Goal: Transaction & Acquisition: Purchase product/service

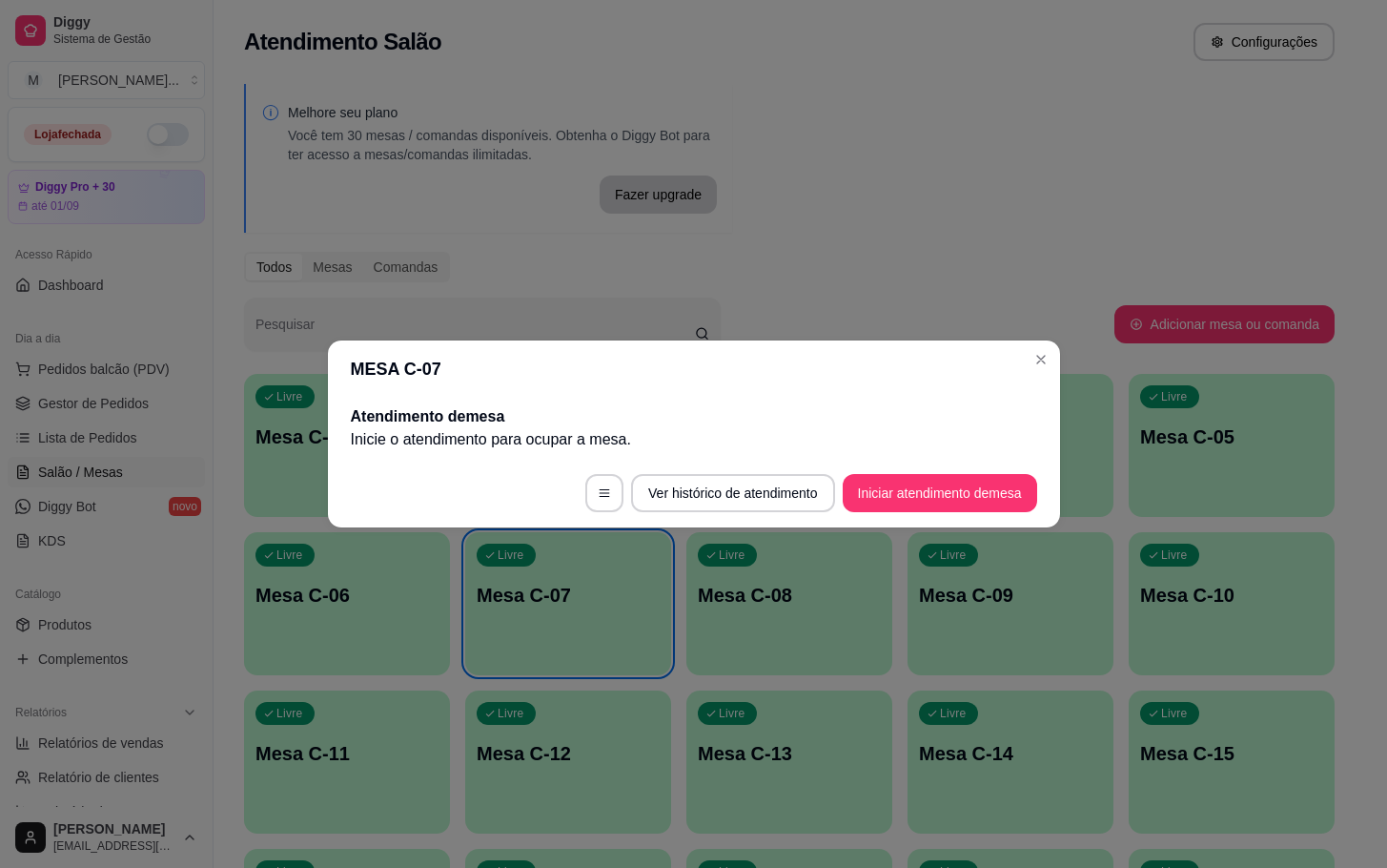
scroll to position [232, 0]
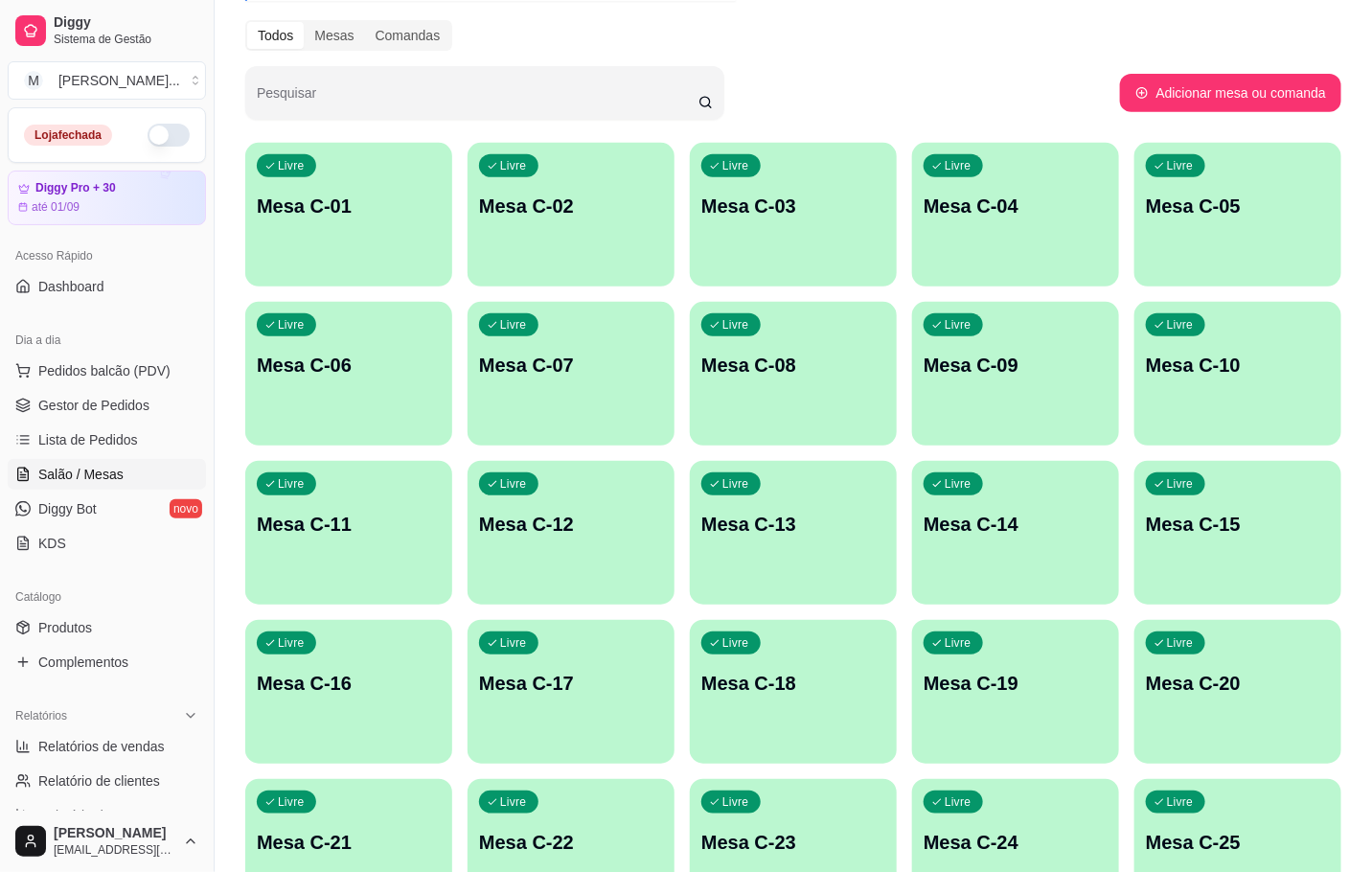
click at [1032, 512] on p "Mesa C-14" at bounding box center [1015, 524] width 183 height 27
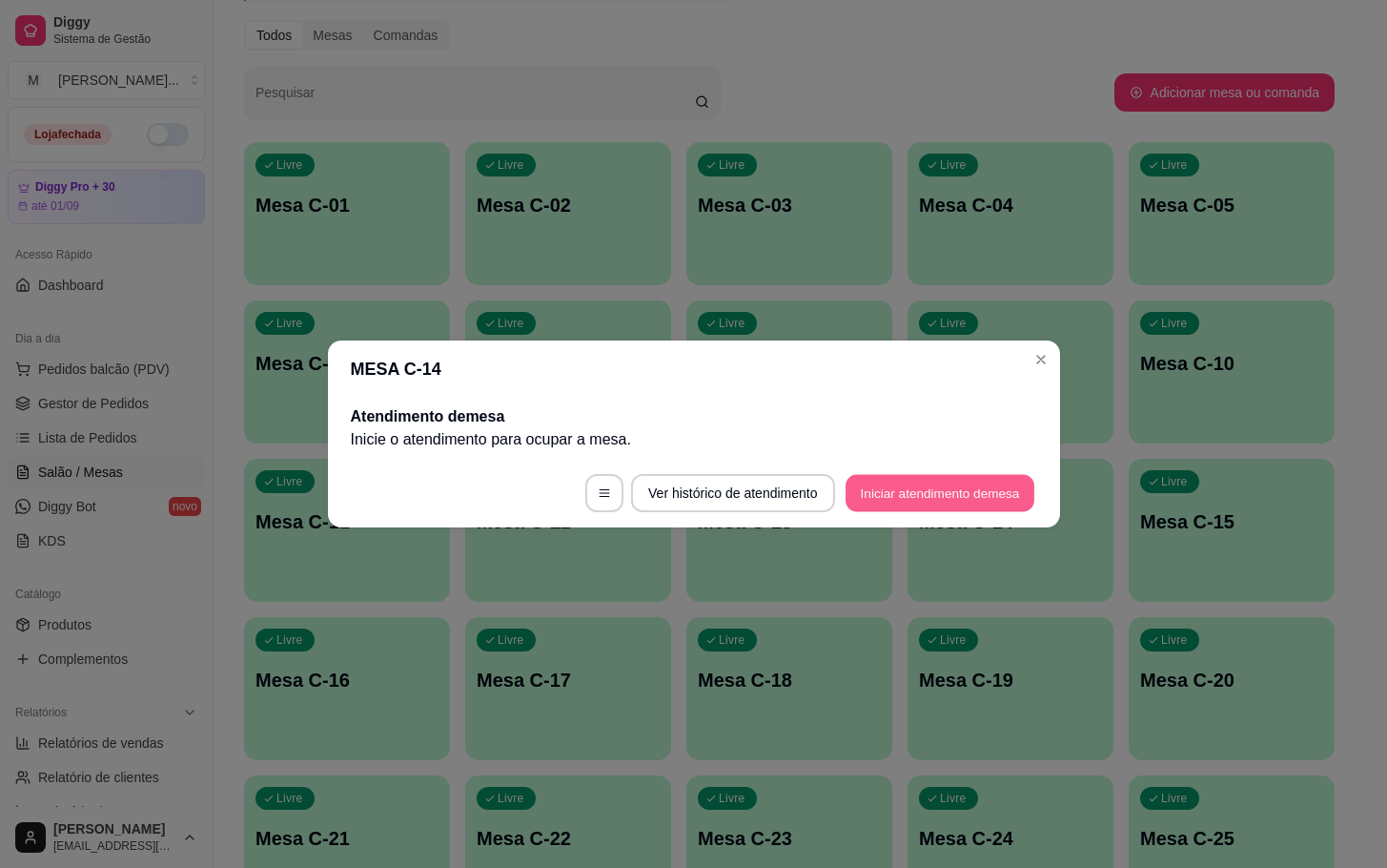
click at [939, 501] on button "Iniciar atendimento de mesa" at bounding box center [940, 493] width 188 height 37
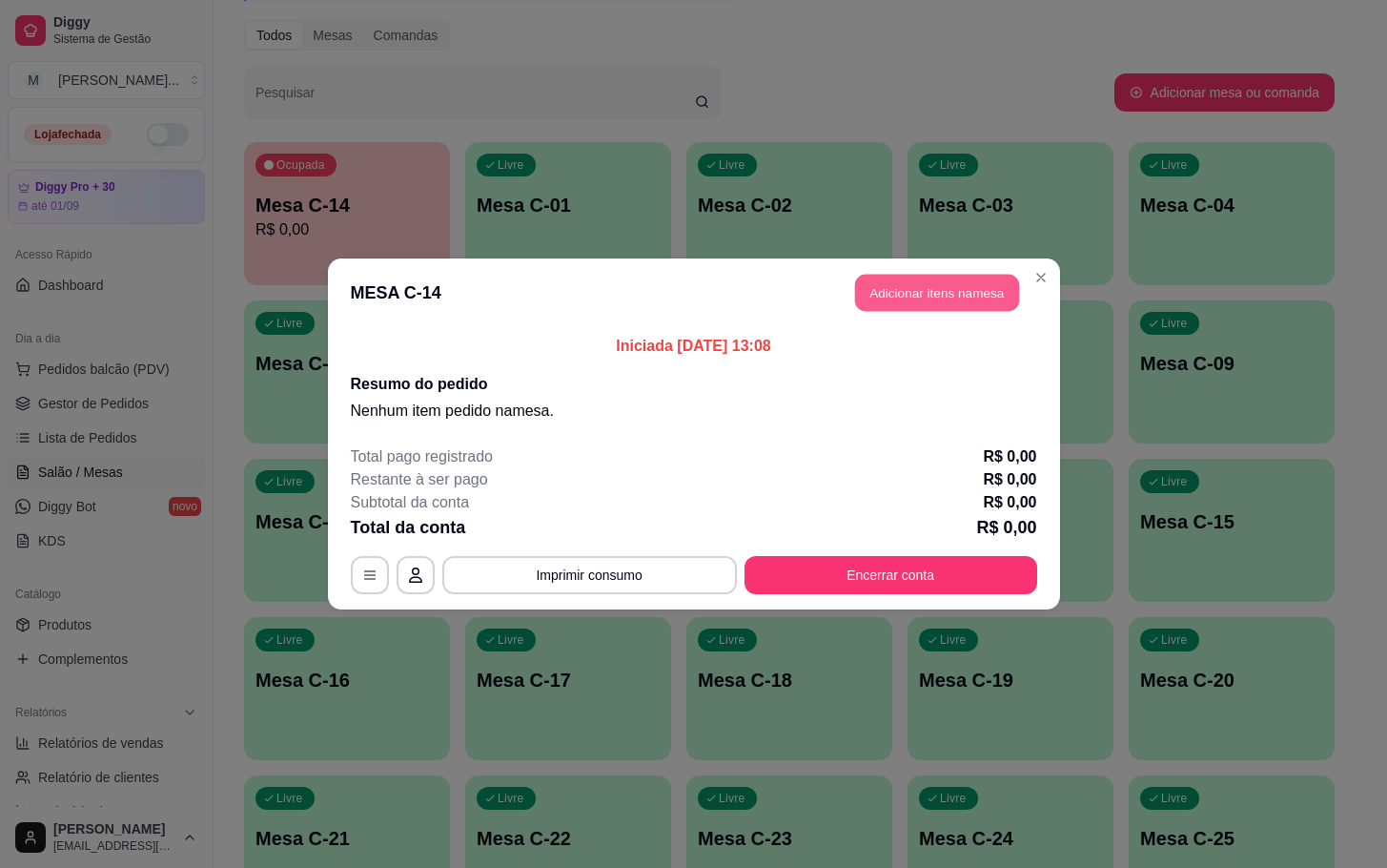
click at [941, 284] on button "Adicionar itens na mesa" at bounding box center [937, 293] width 164 height 37
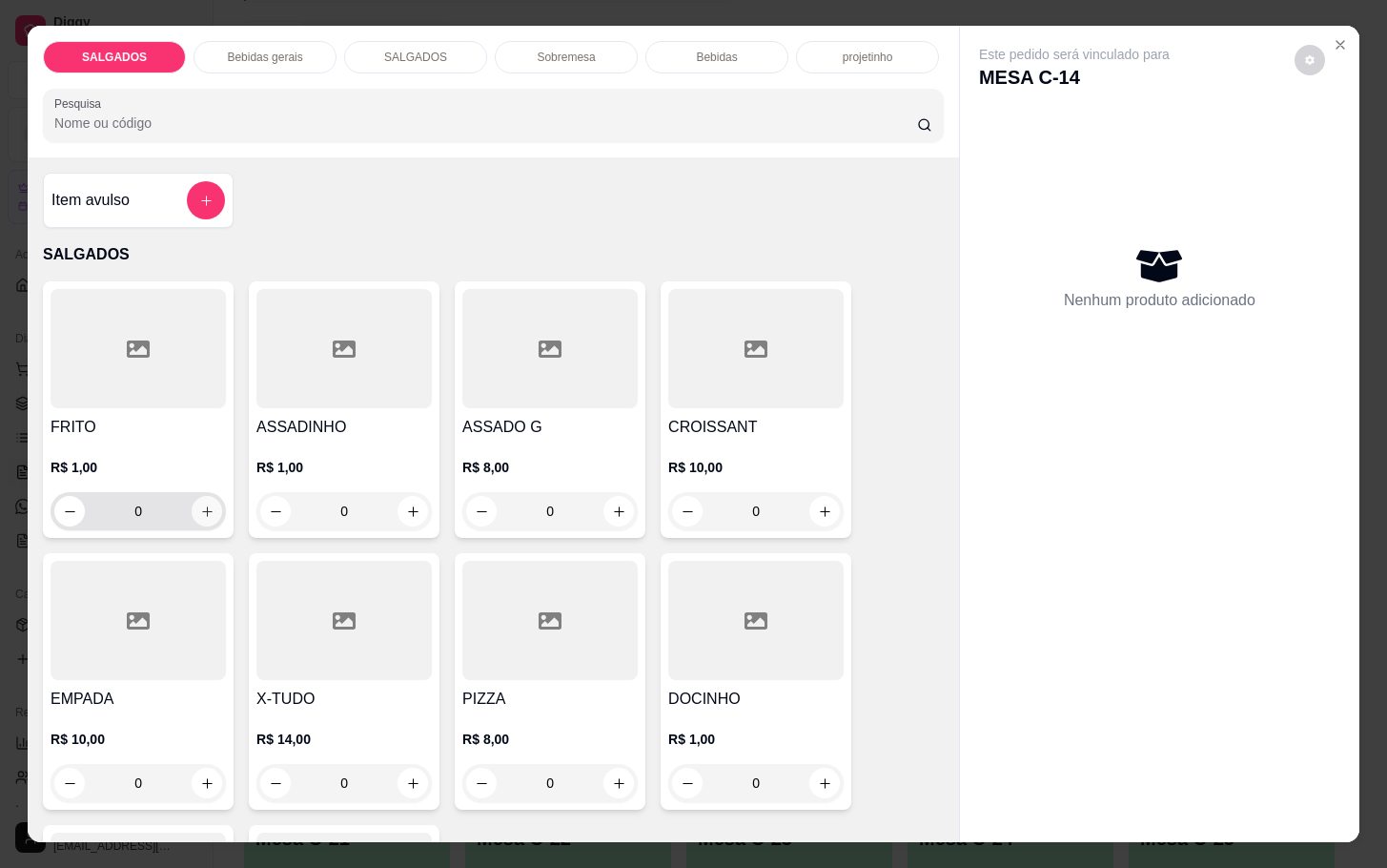
click at [201, 505] on icon "increase-product-quantity" at bounding box center [207, 511] width 14 height 14
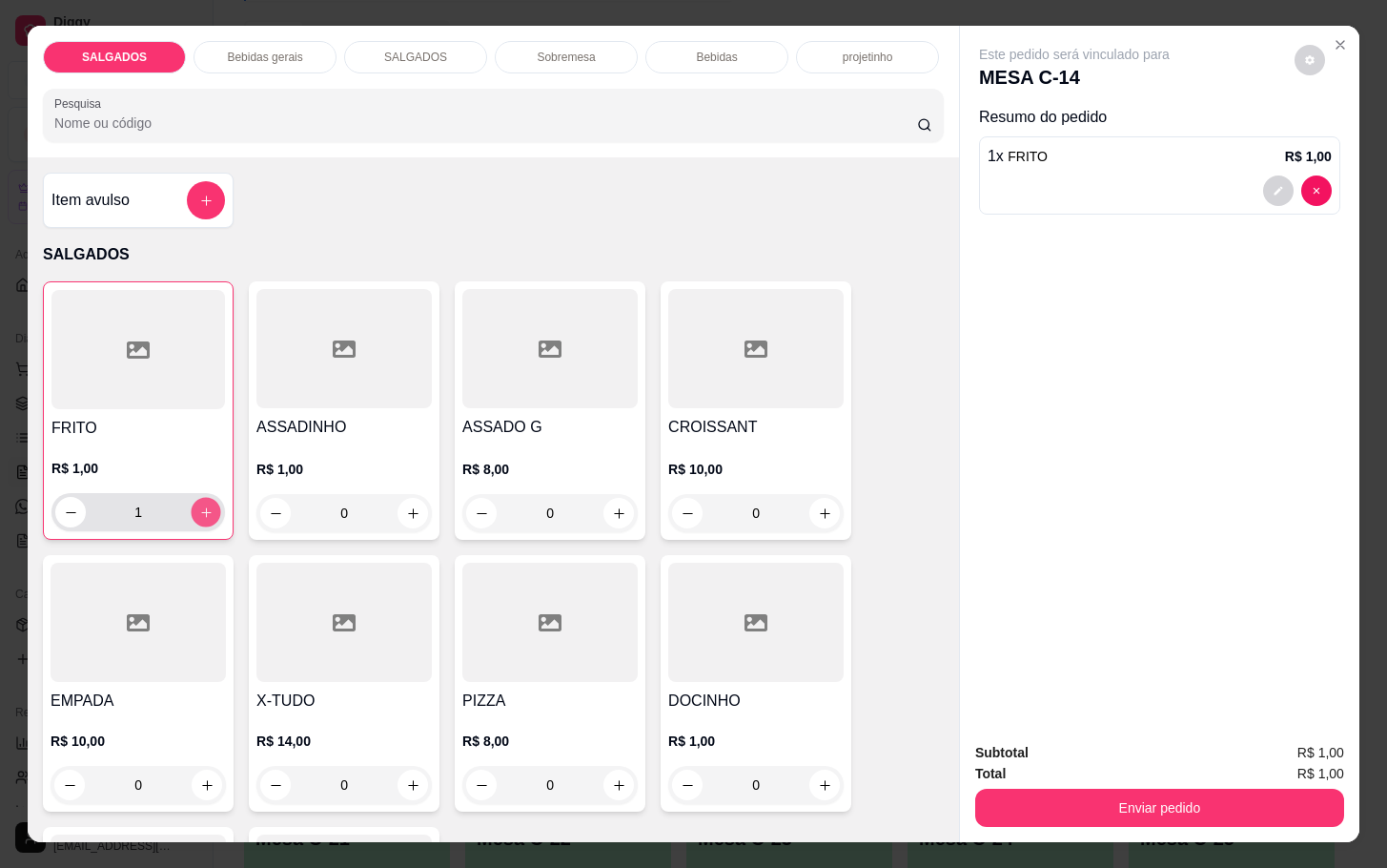
click at [203, 498] on button "increase-product-quantity" at bounding box center [206, 512] width 30 height 30
click at [201, 479] on div "R$ 1,00 2" at bounding box center [138, 494] width 174 height 72
click at [201, 506] on icon "increase-product-quantity" at bounding box center [206, 512] width 14 height 14
click at [199, 507] on icon "increase-product-quantity" at bounding box center [206, 512] width 14 height 14
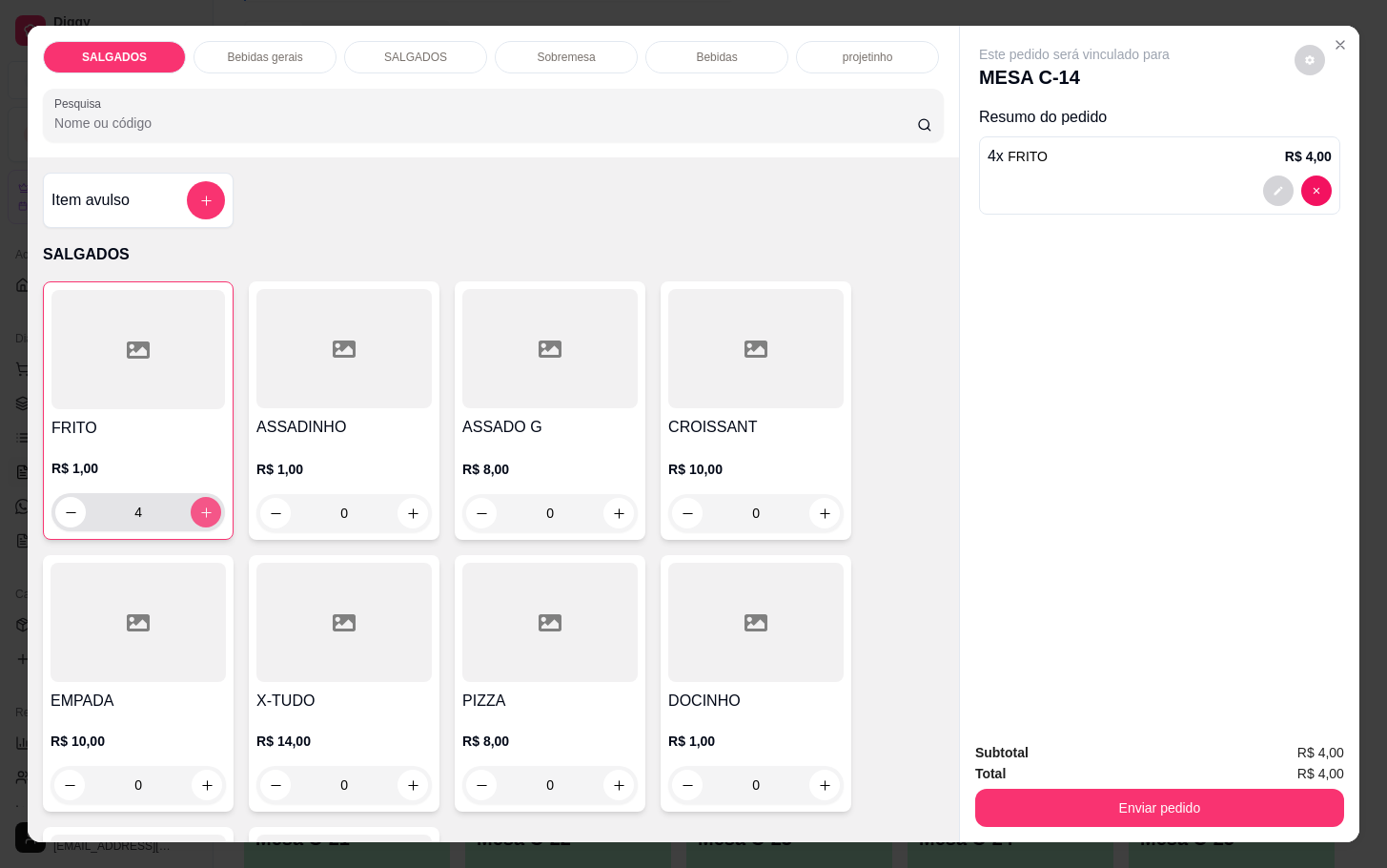
type input "5"
click at [607, 784] on button "increase-product-quantity" at bounding box center [619, 785] width 31 height 31
type input "1"
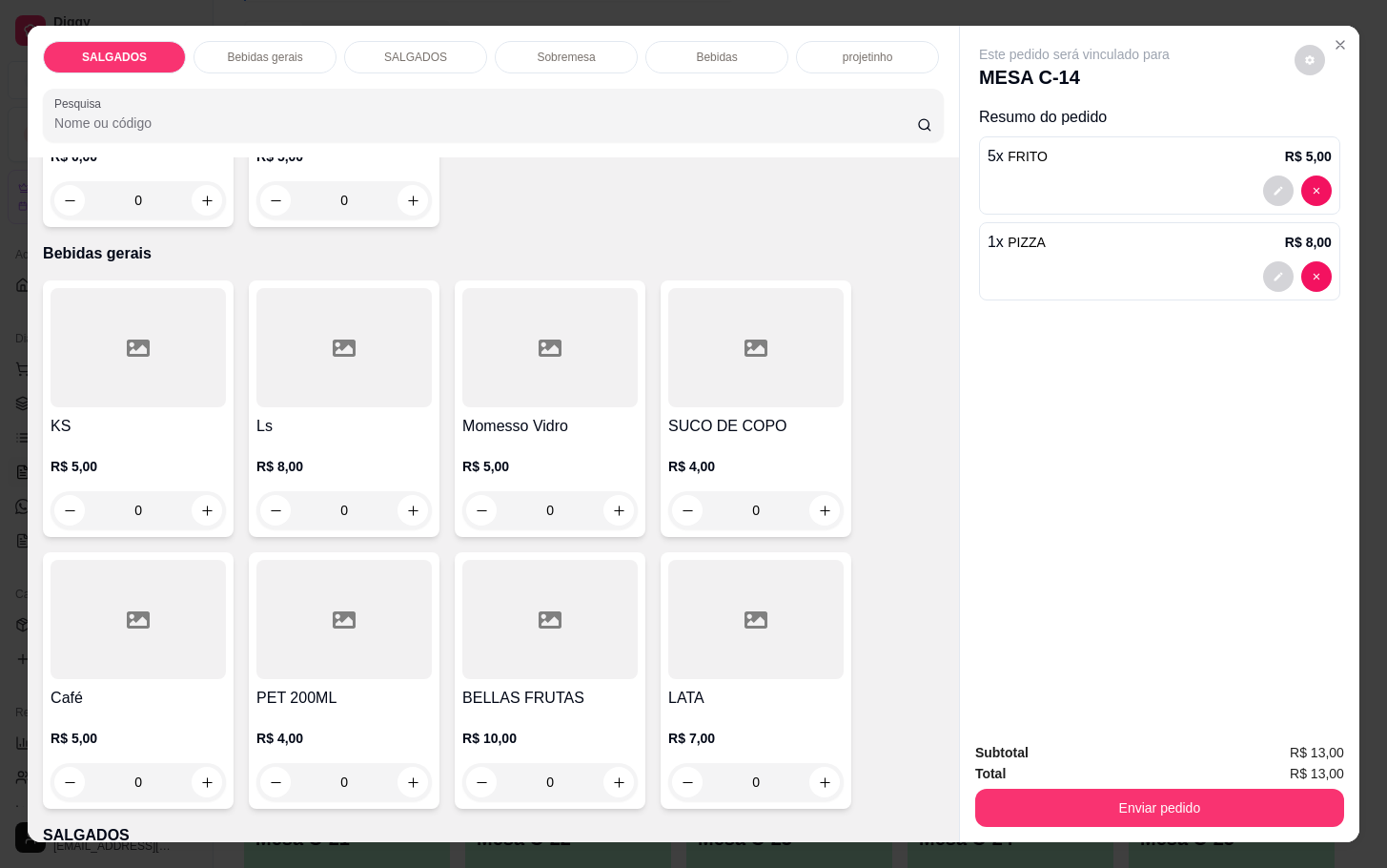
scroll to position [1002, 0]
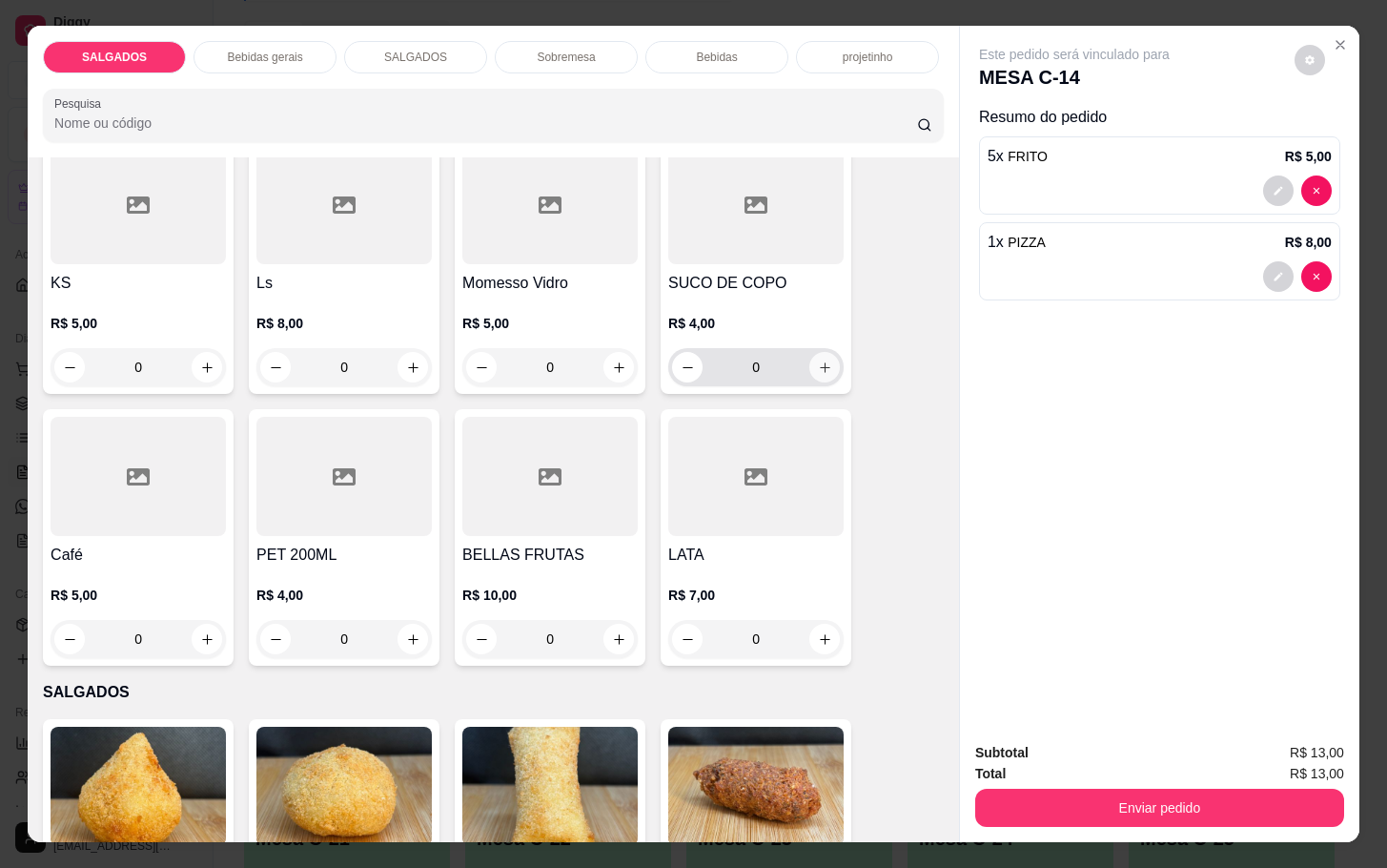
click at [818, 360] on icon "increase-product-quantity" at bounding box center [825, 367] width 14 height 14
type input "1"
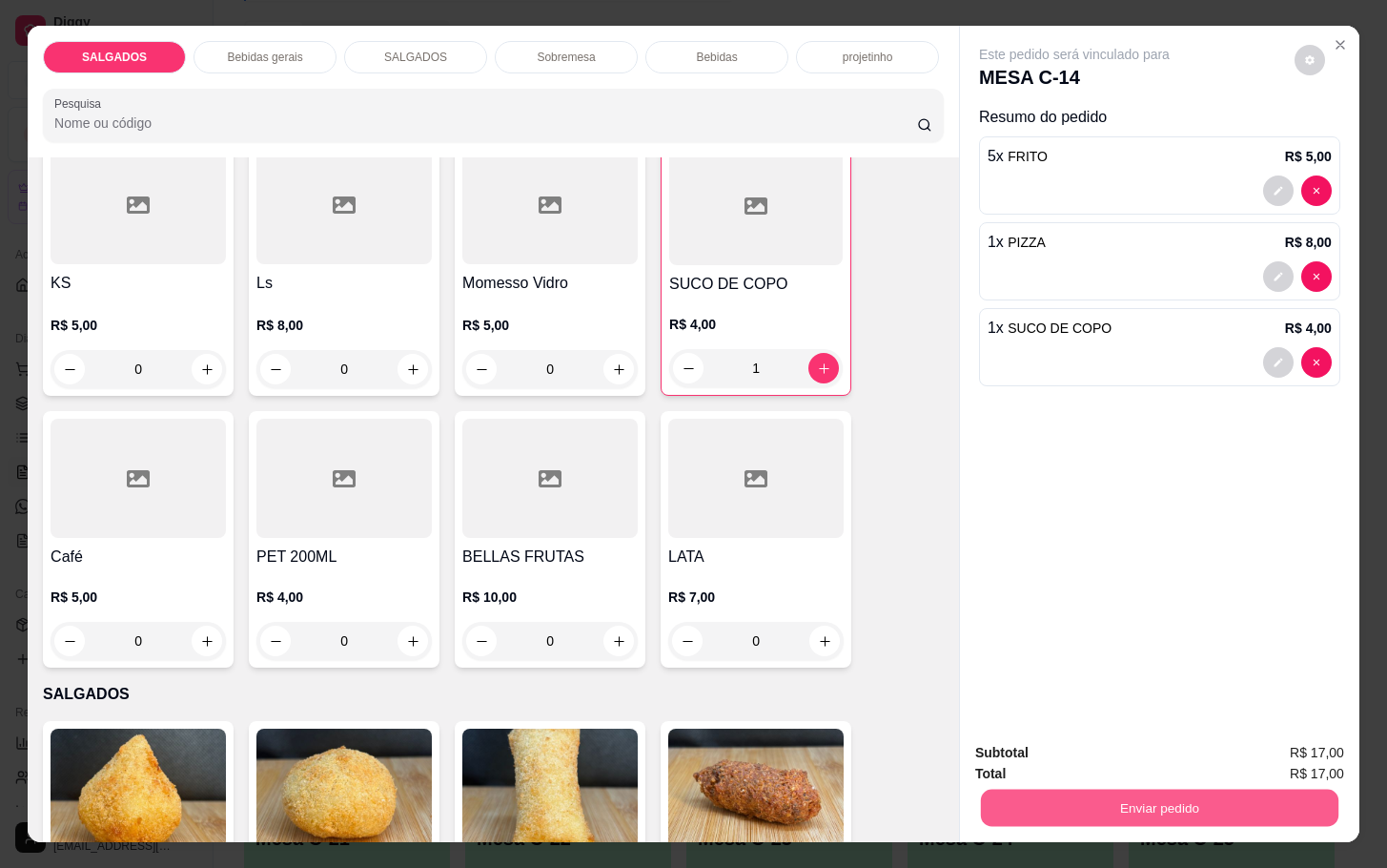
click at [1120, 805] on button "Enviar pedido" at bounding box center [1160, 806] width 358 height 37
click at [1096, 747] on button "Não registrar e enviar pedido" at bounding box center [1094, 750] width 192 height 36
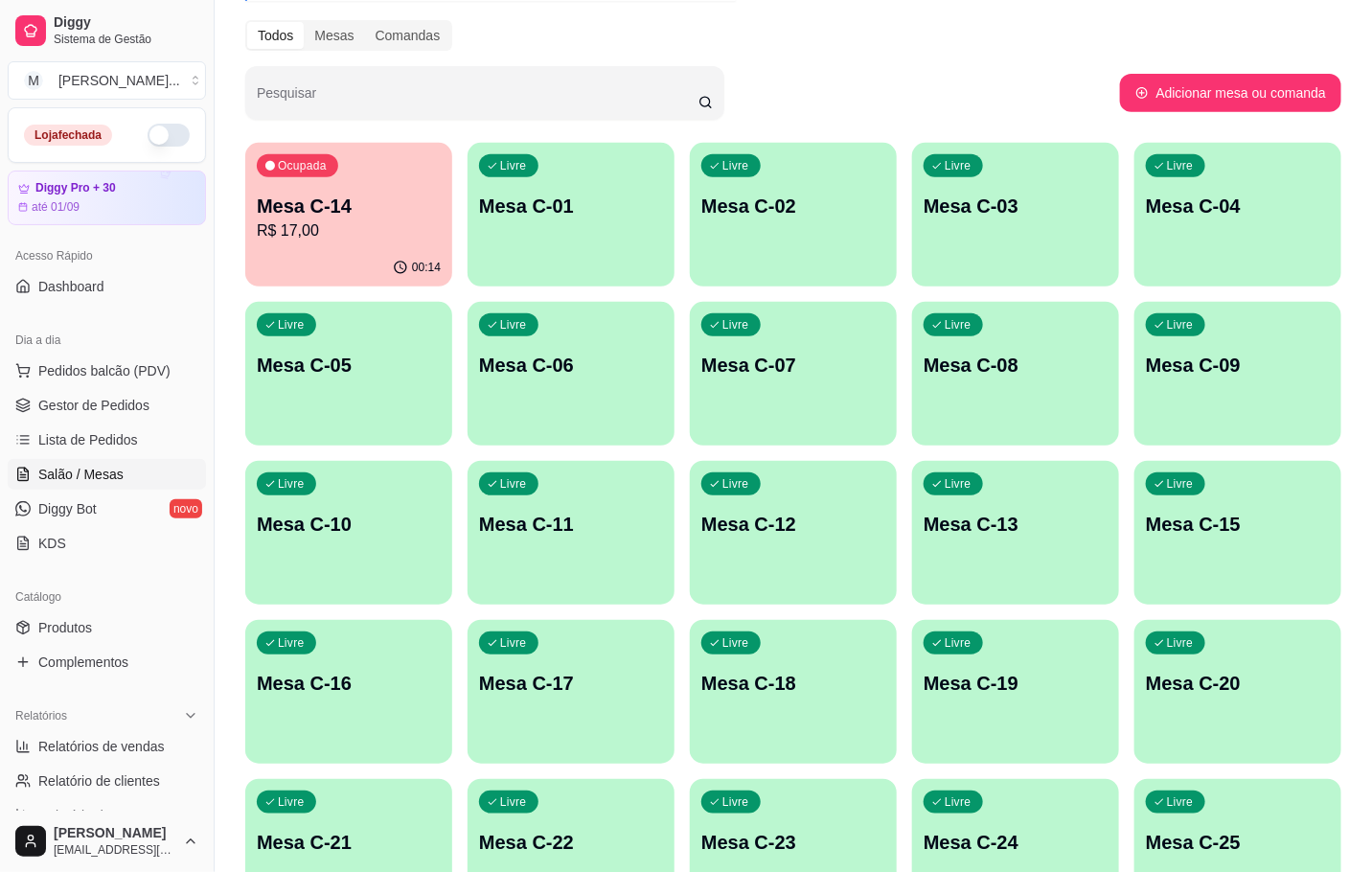
click at [968, 799] on p "Livre" at bounding box center [958, 802] width 27 height 15
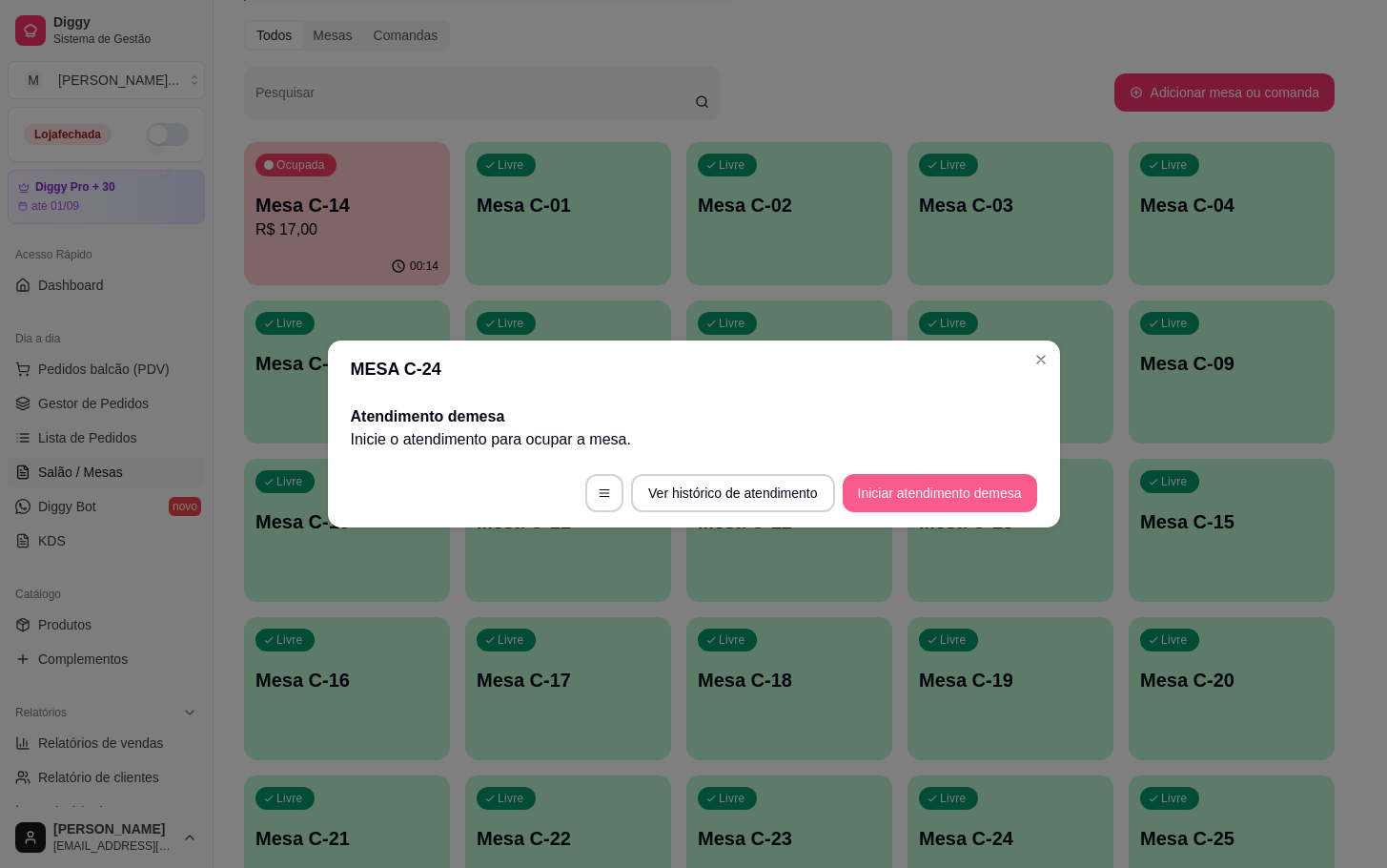
click at [936, 501] on button "Iniciar atendimento de mesa" at bounding box center [940, 493] width 194 height 38
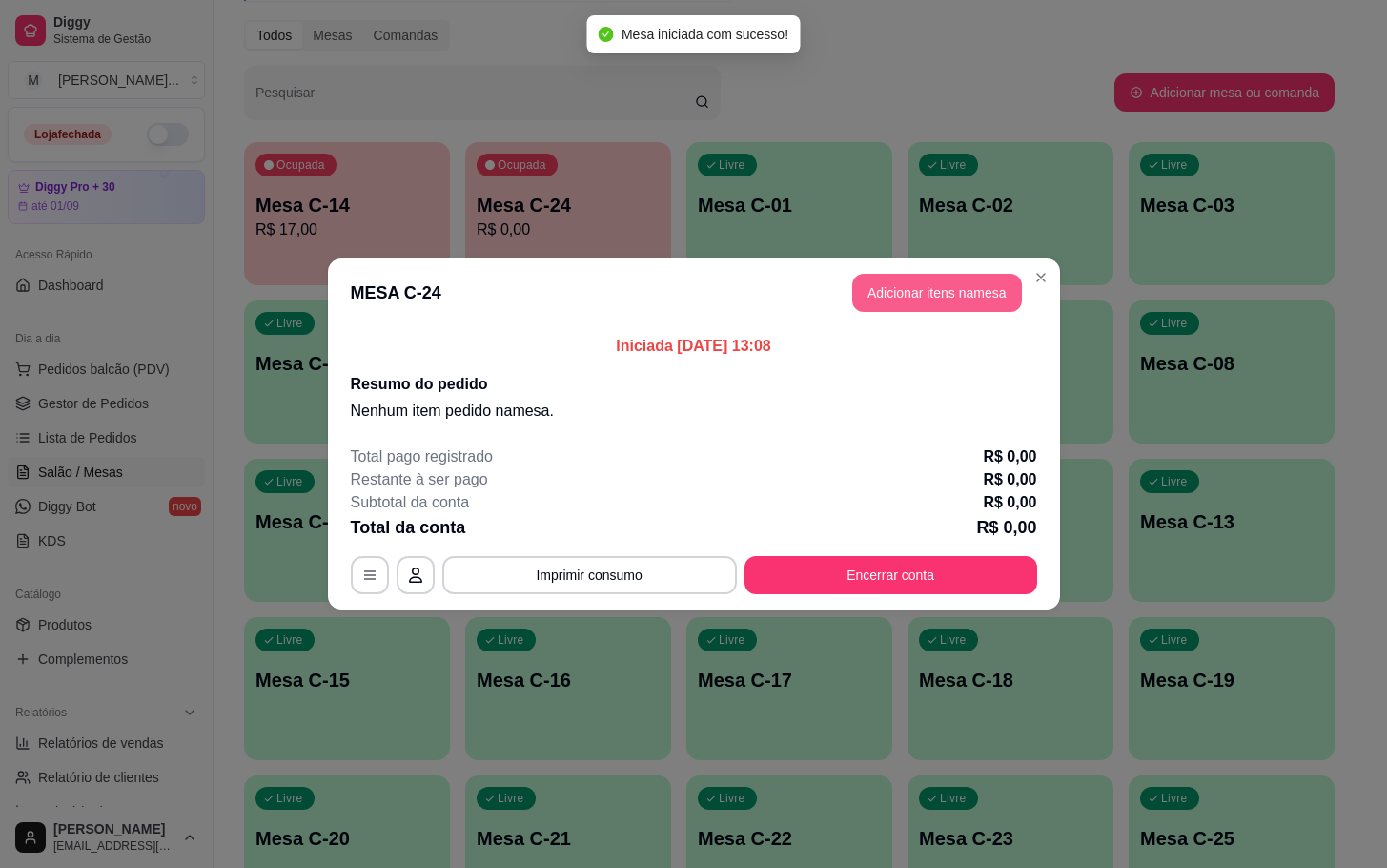
click at [879, 278] on button "Adicionar itens na mesa" at bounding box center [937, 293] width 170 height 38
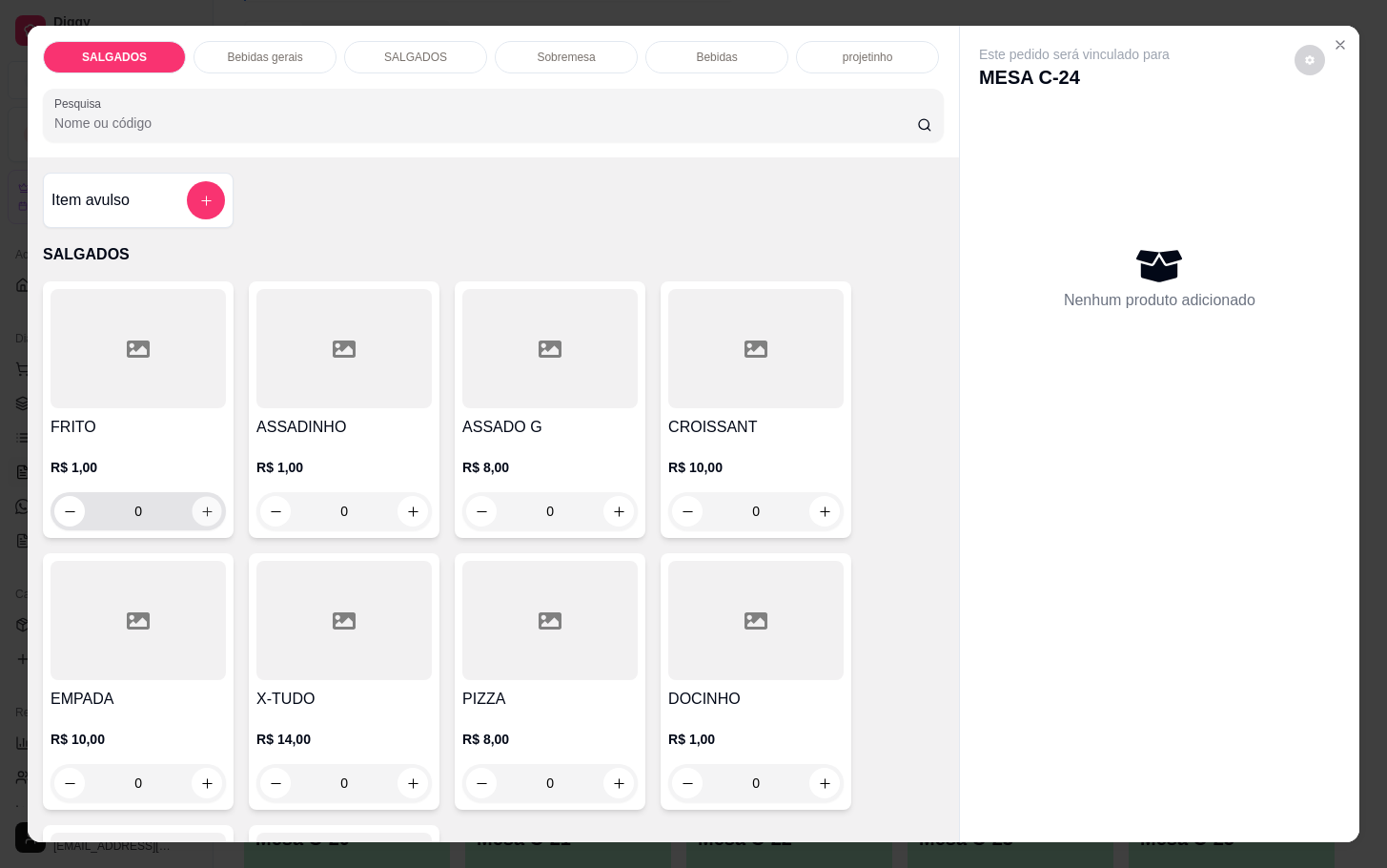
click at [195, 512] on button "increase-product-quantity" at bounding box center [207, 511] width 30 height 30
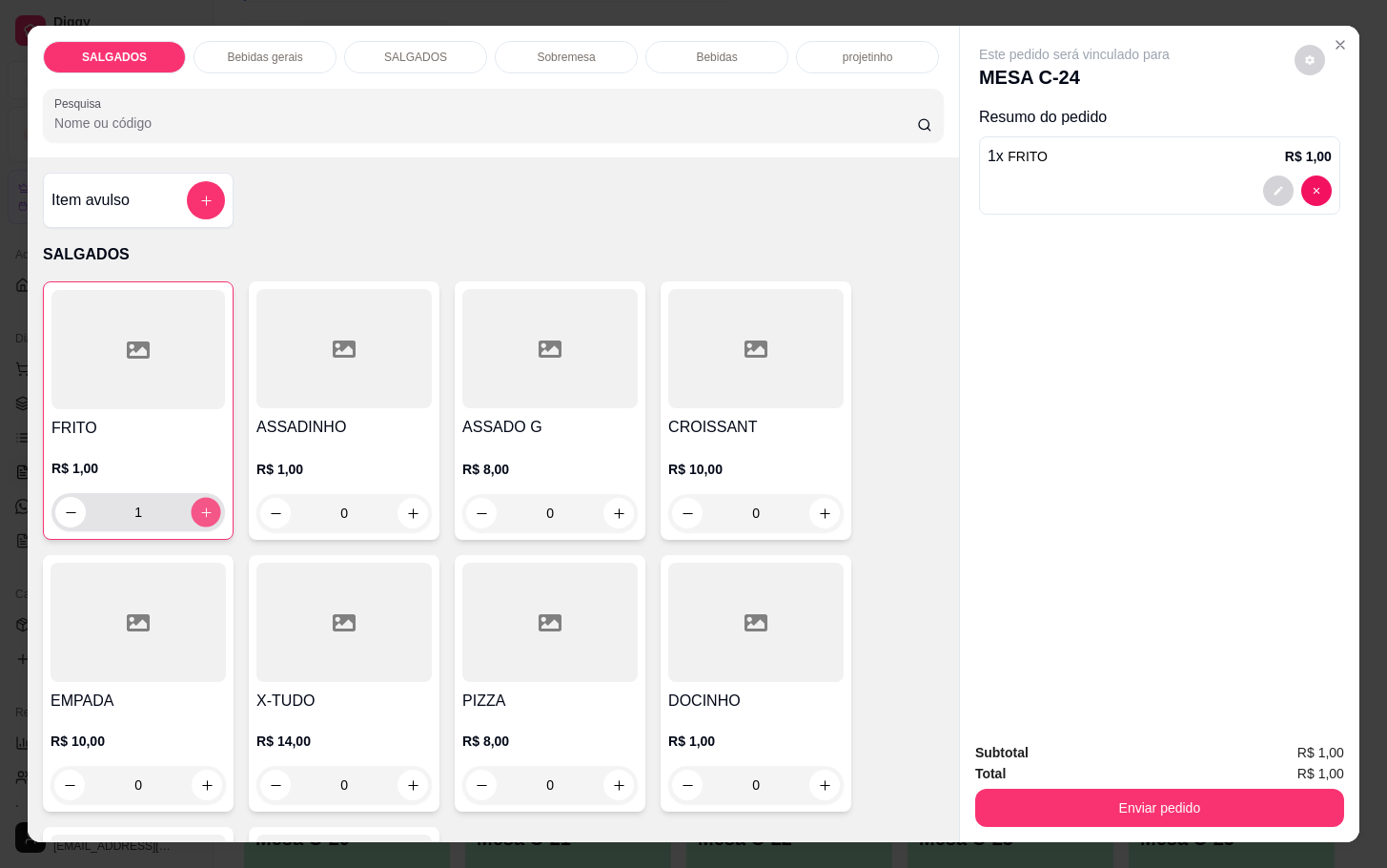
click at [195, 512] on button "increase-product-quantity" at bounding box center [206, 512] width 30 height 30
click at [195, 512] on button "increase-product-quantity" at bounding box center [206, 512] width 31 height 31
click at [195, 512] on button "increase-product-quantity" at bounding box center [206, 512] width 30 height 30
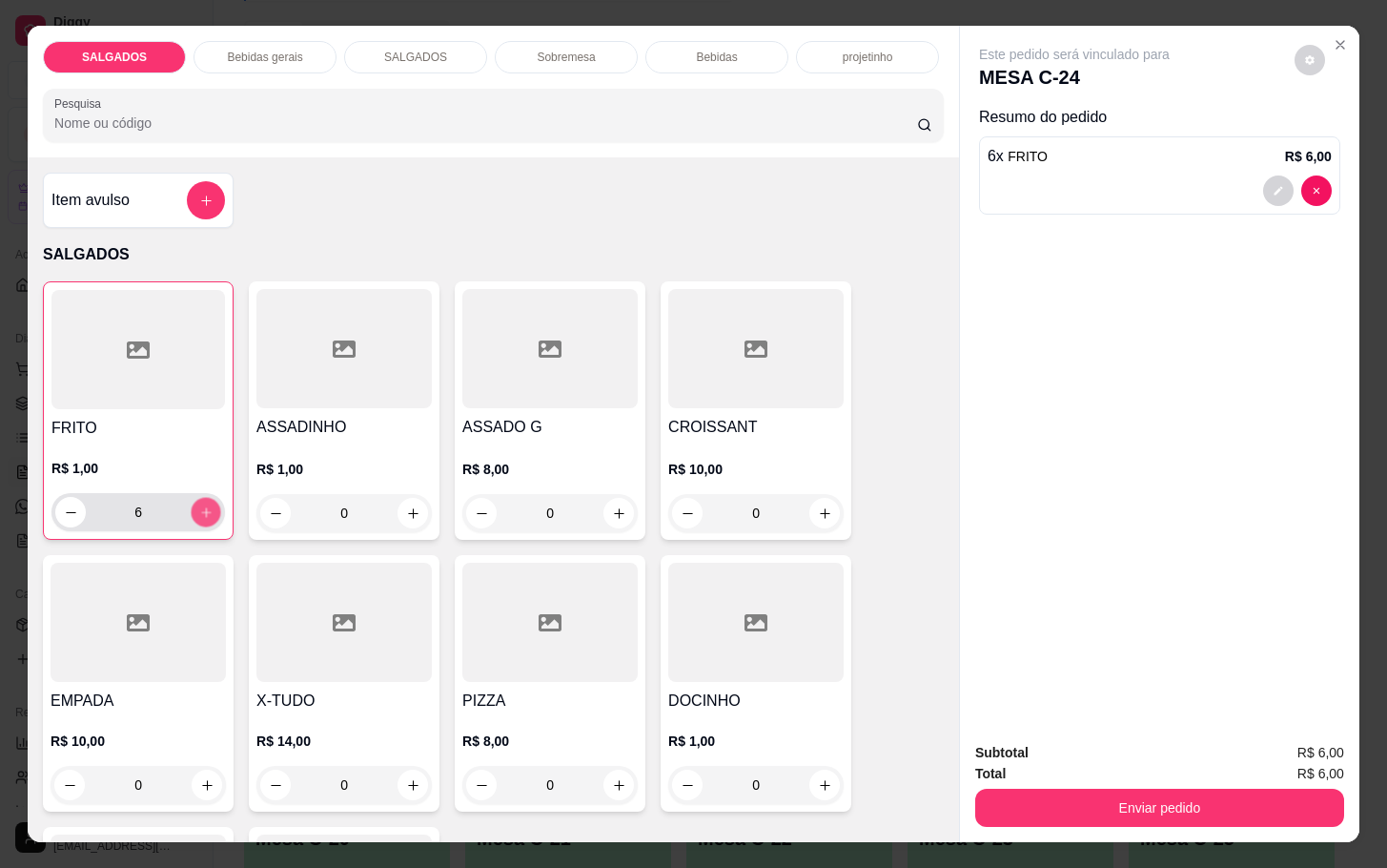
click at [195, 512] on button "increase-product-quantity" at bounding box center [206, 512] width 30 height 30
type input "8"
click at [607, 518] on button "increase-product-quantity" at bounding box center [619, 513] width 30 height 30
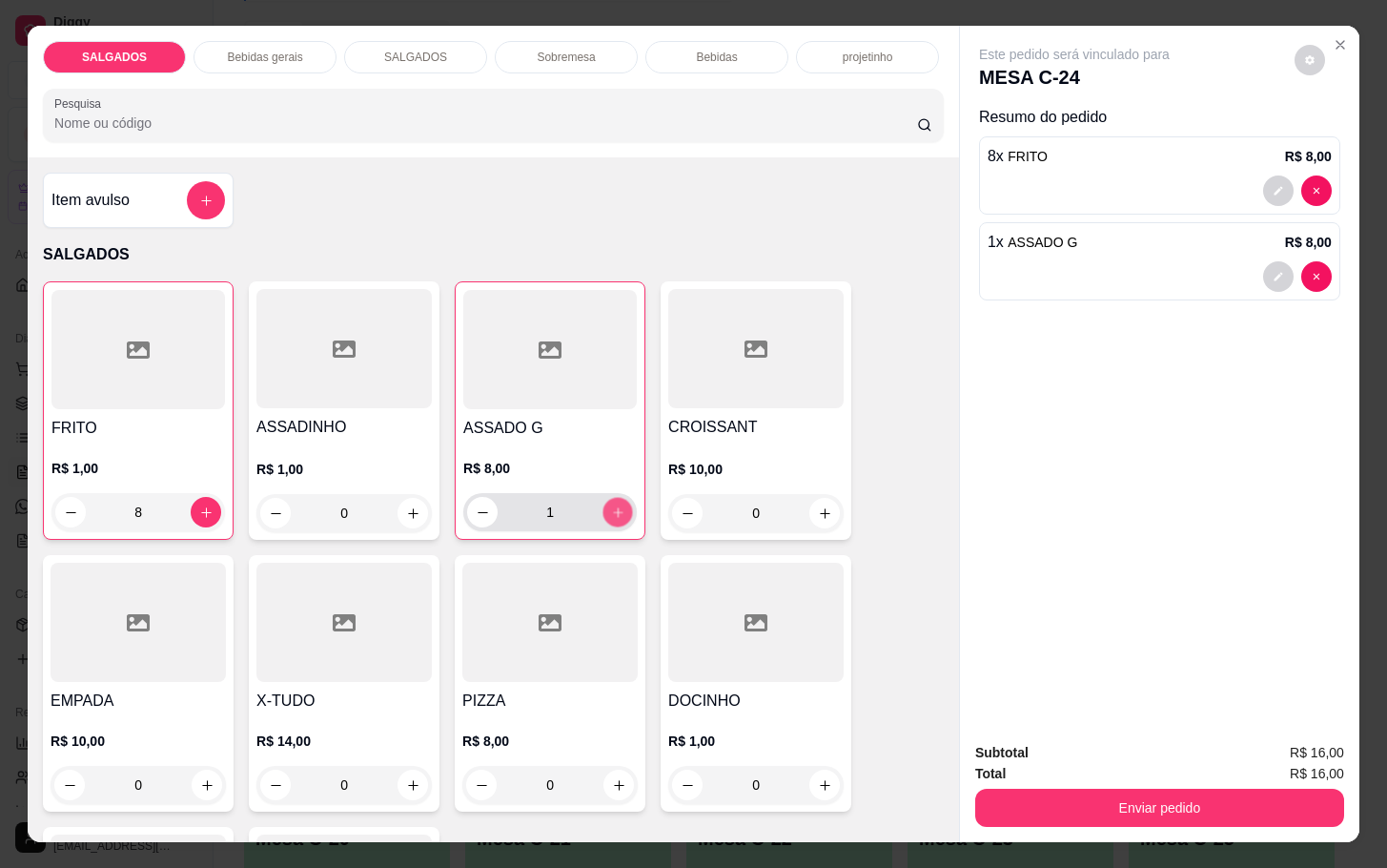
click at [607, 518] on button "increase-product-quantity" at bounding box center [618, 512] width 30 height 30
type input "2"
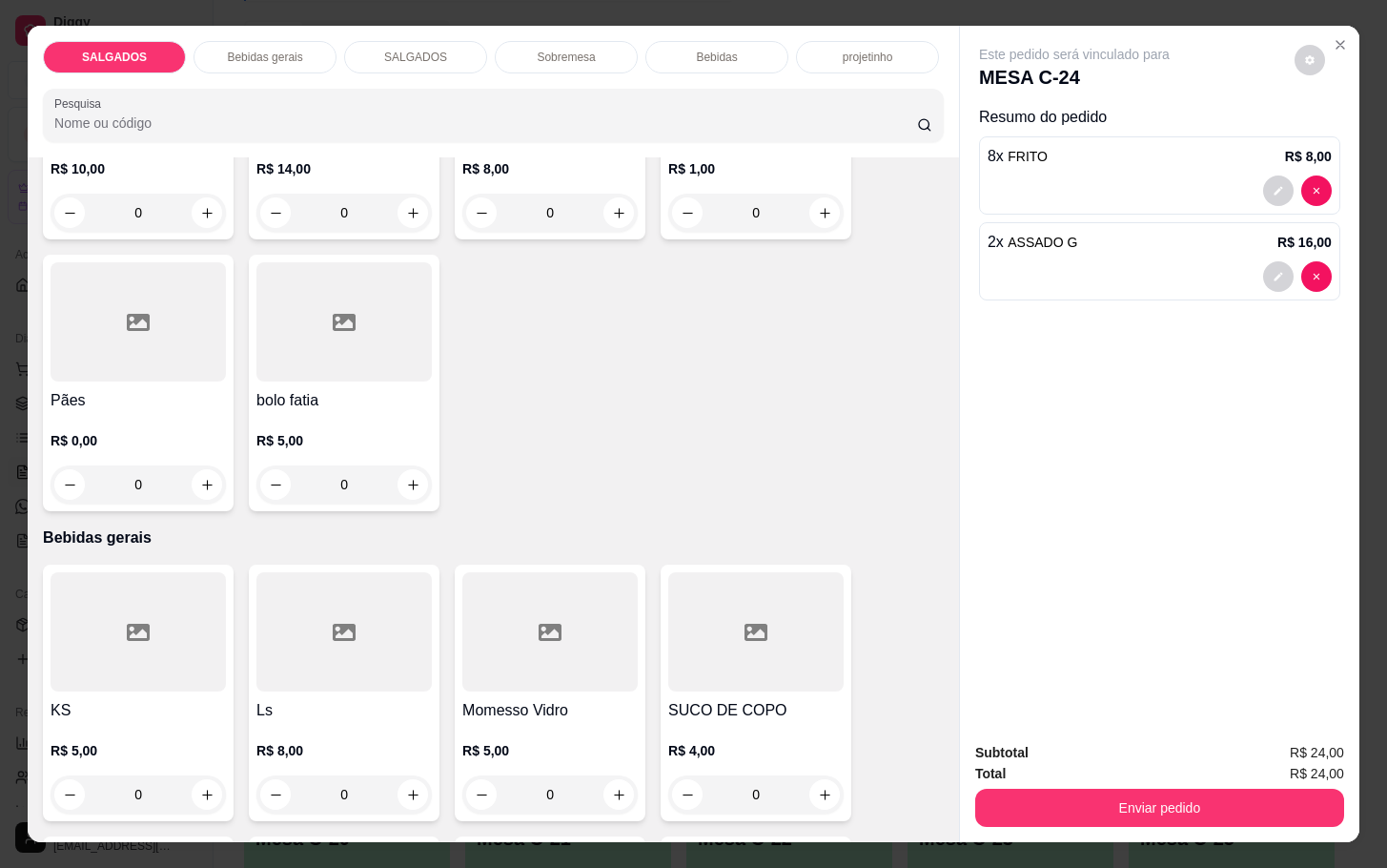
scroll to position [429, 0]
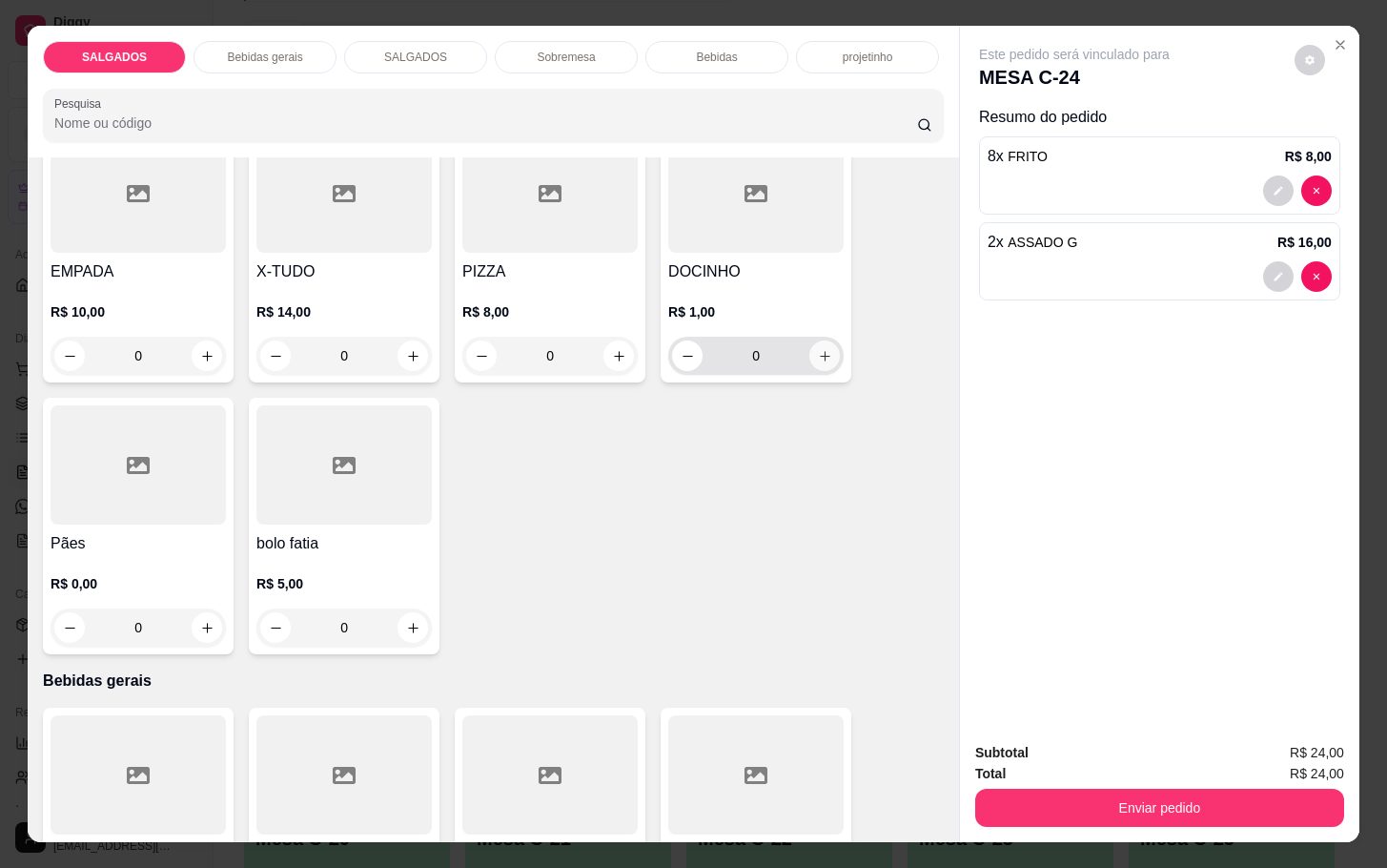
click at [818, 349] on icon "increase-product-quantity" at bounding box center [825, 356] width 14 height 14
click at [817, 350] on icon "increase-product-quantity" at bounding box center [824, 357] width 14 height 14
type input "4"
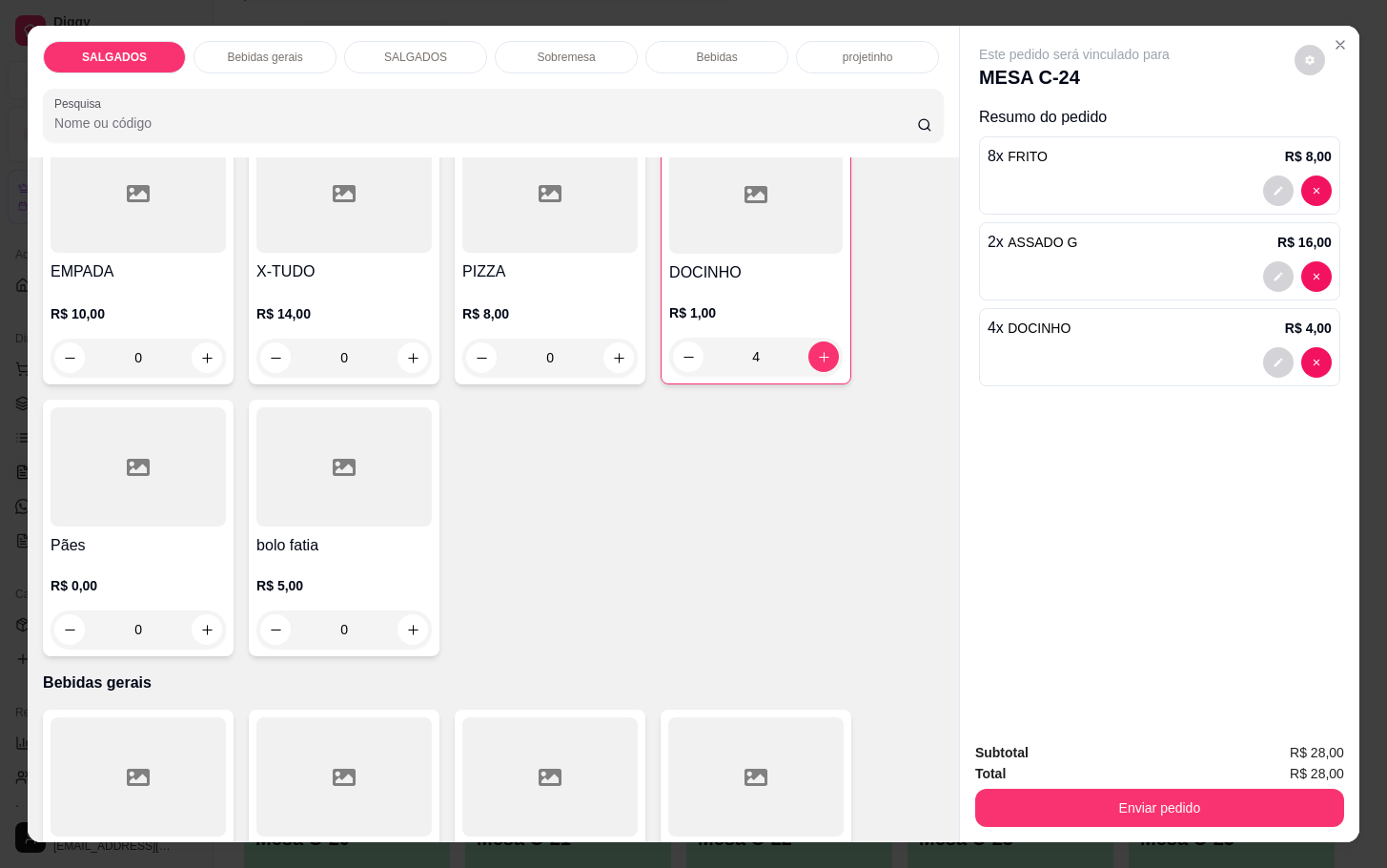
scroll to position [572, 0]
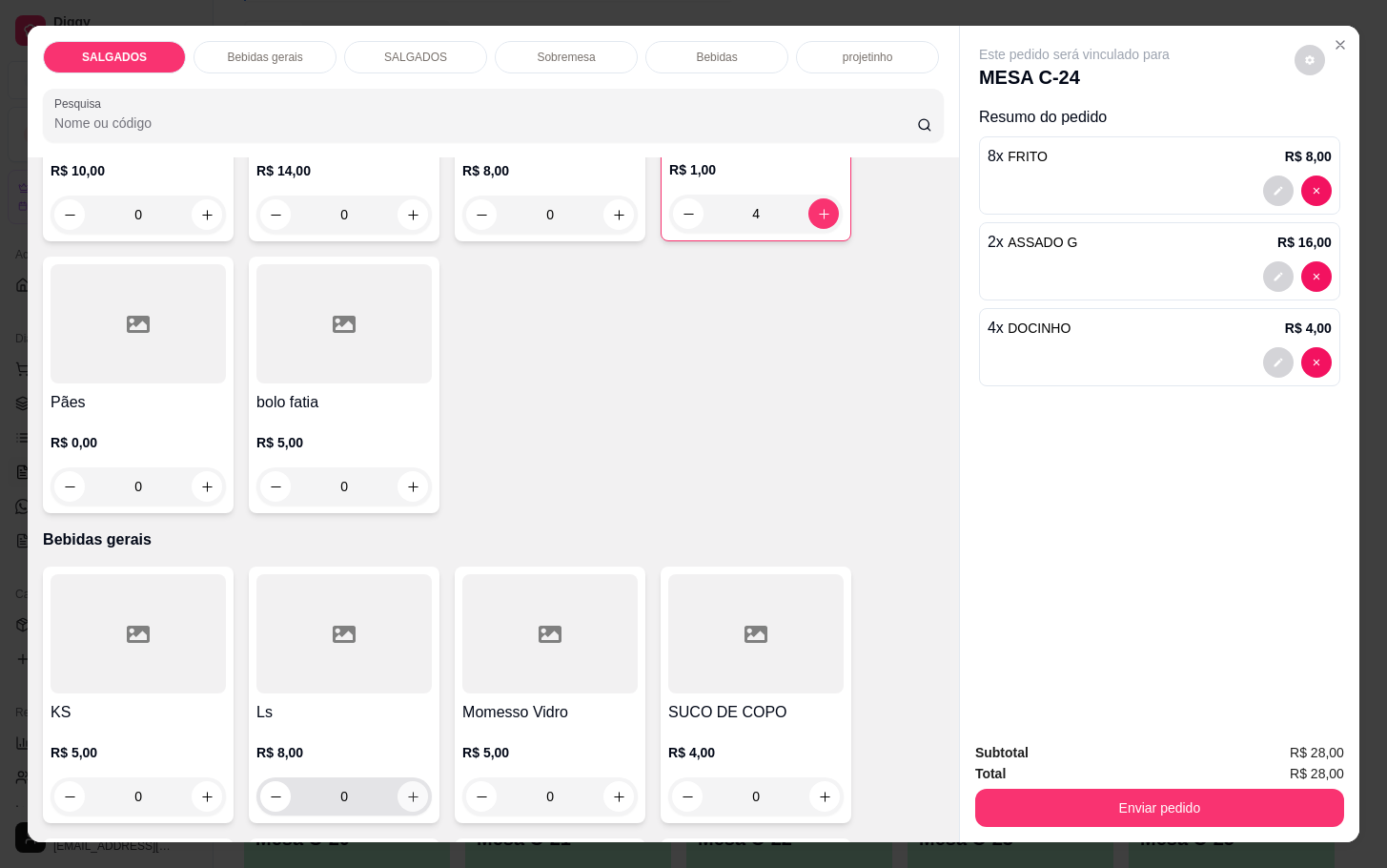
click at [407, 781] on button "increase-product-quantity" at bounding box center [413, 796] width 31 height 31
type input "1"
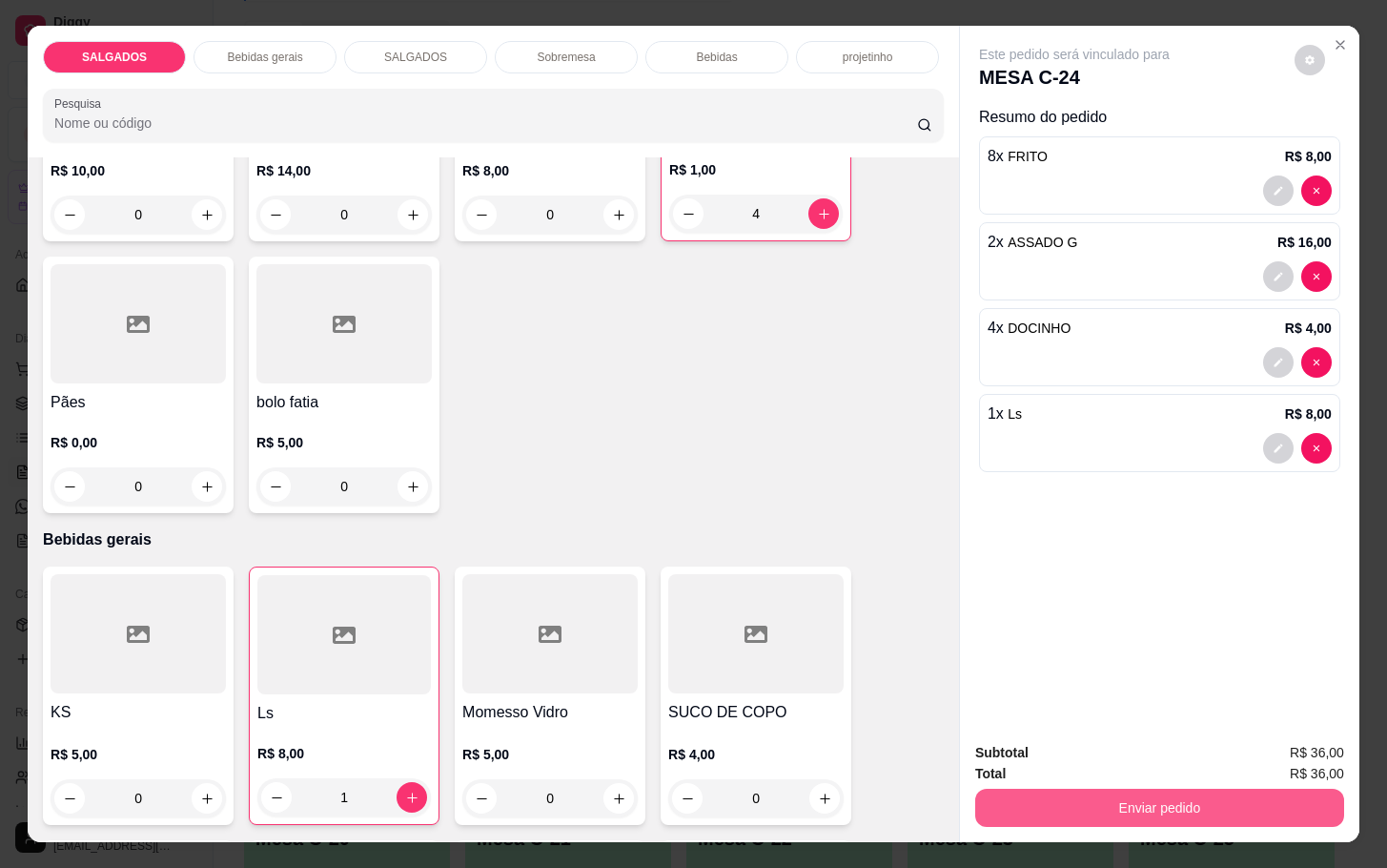
click at [1077, 812] on button "Enviar pedido" at bounding box center [1160, 807] width 369 height 38
click at [1093, 736] on button "Não registrar e enviar pedido" at bounding box center [1094, 750] width 192 height 36
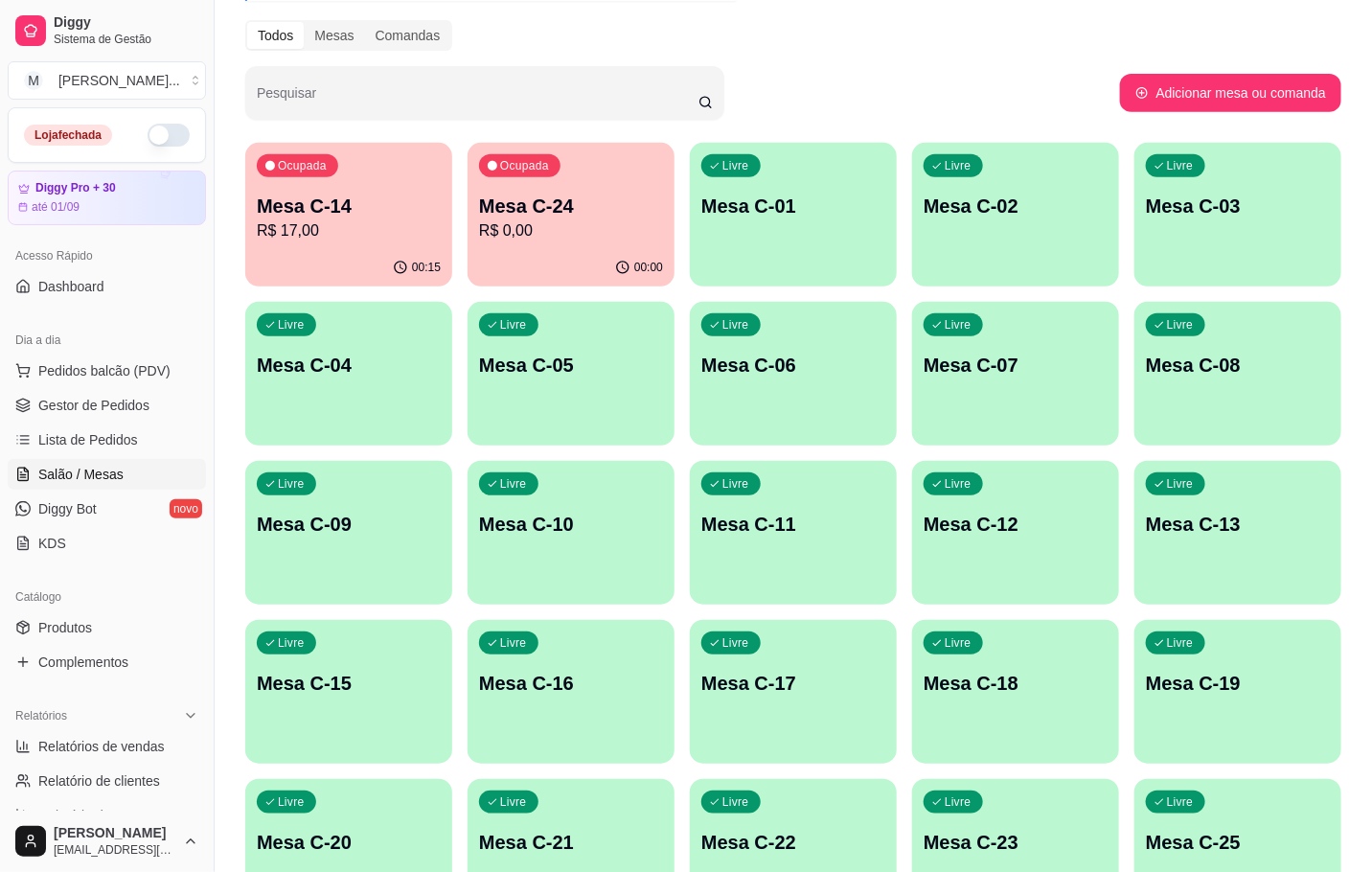
click at [339, 168] on div "Ocupada Mesa C-14 R$ 17,00" at bounding box center [349, 196] width 207 height 106
click at [266, 222] on p "R$ 17,00" at bounding box center [349, 230] width 179 height 22
click at [518, 237] on p "R$ 0,00" at bounding box center [571, 230] width 179 height 22
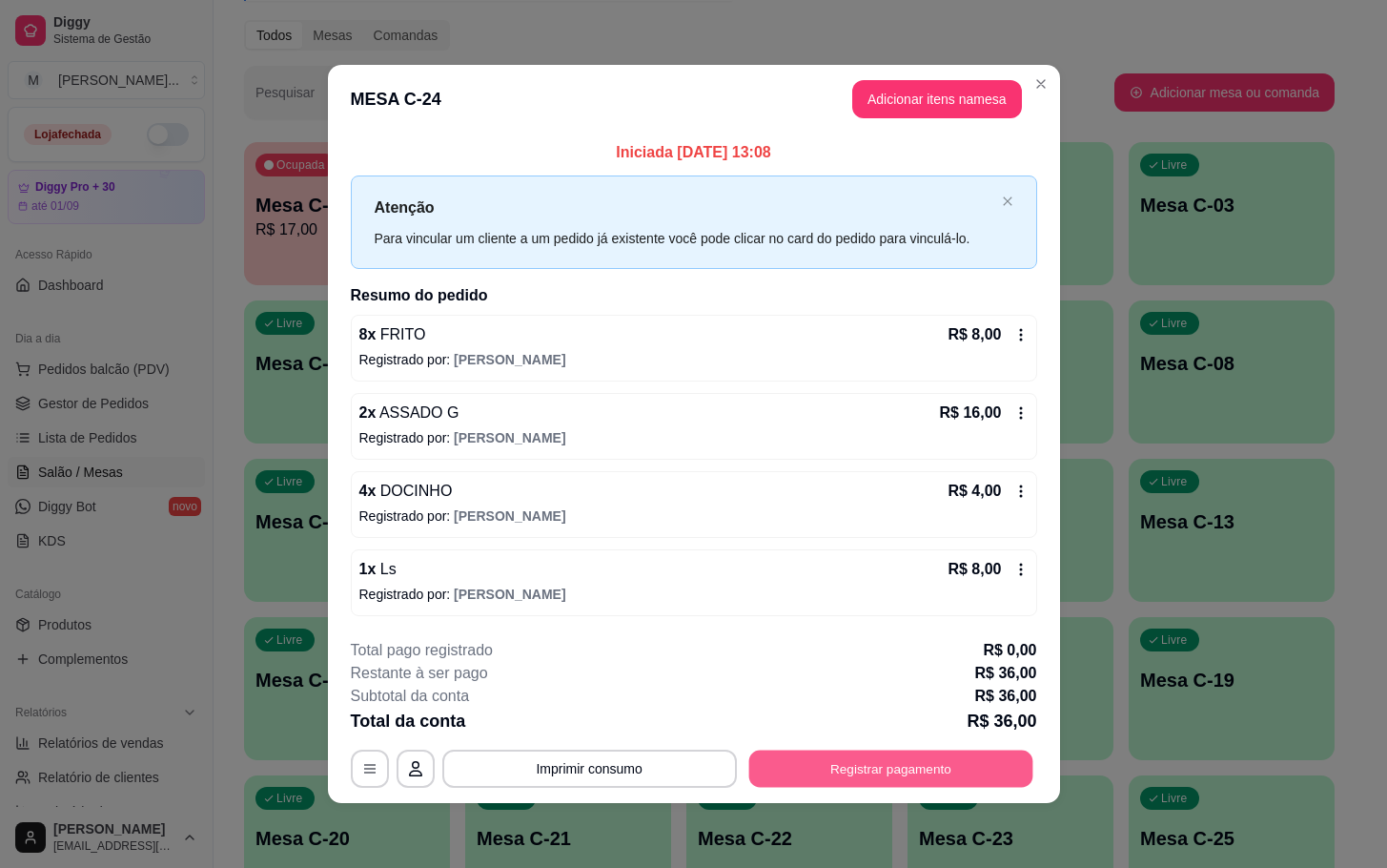
click at [939, 774] on button "Registrar pagamento" at bounding box center [891, 768] width 285 height 37
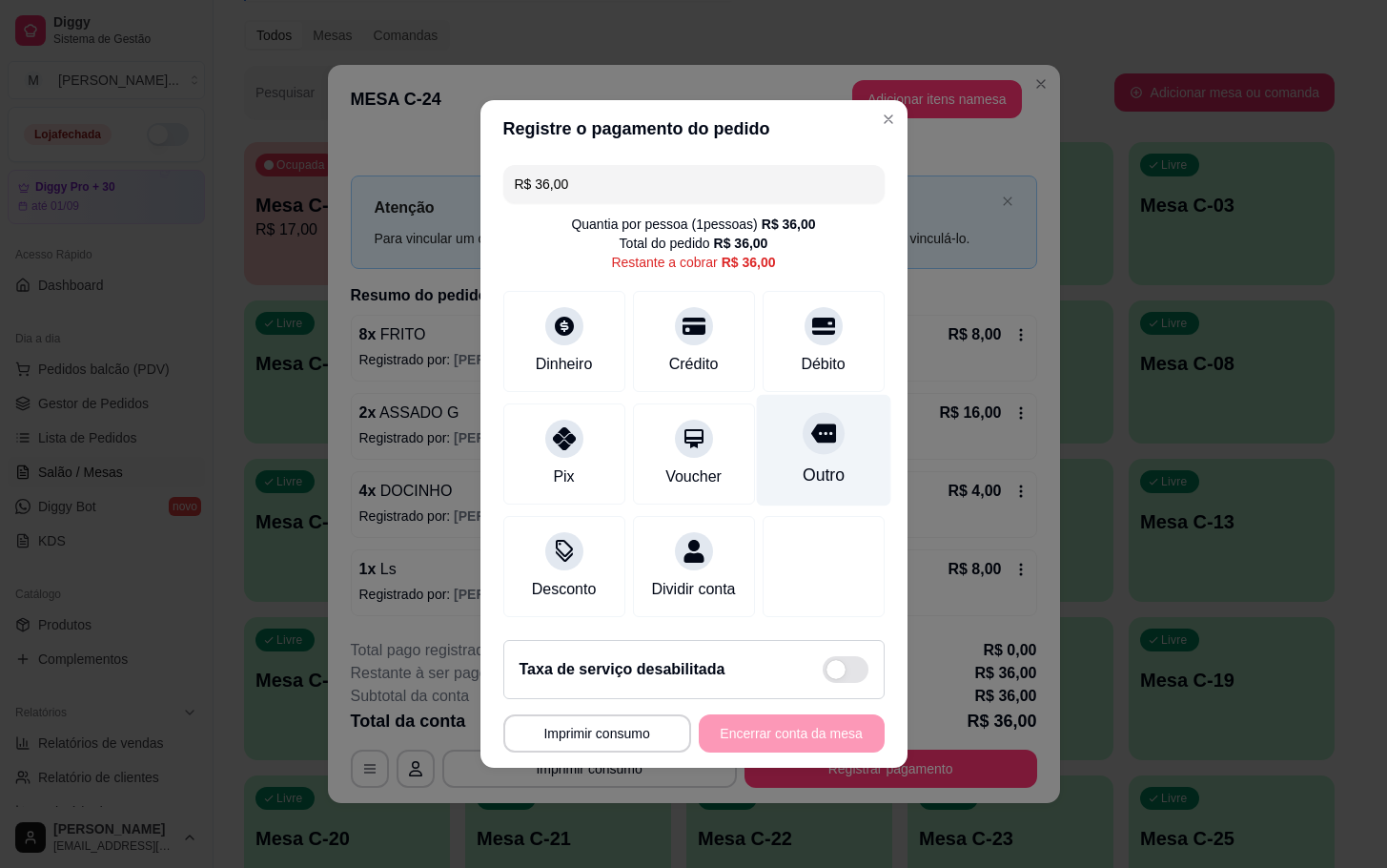
click at [812, 462] on div "Outro" at bounding box center [823, 475] width 42 height 25
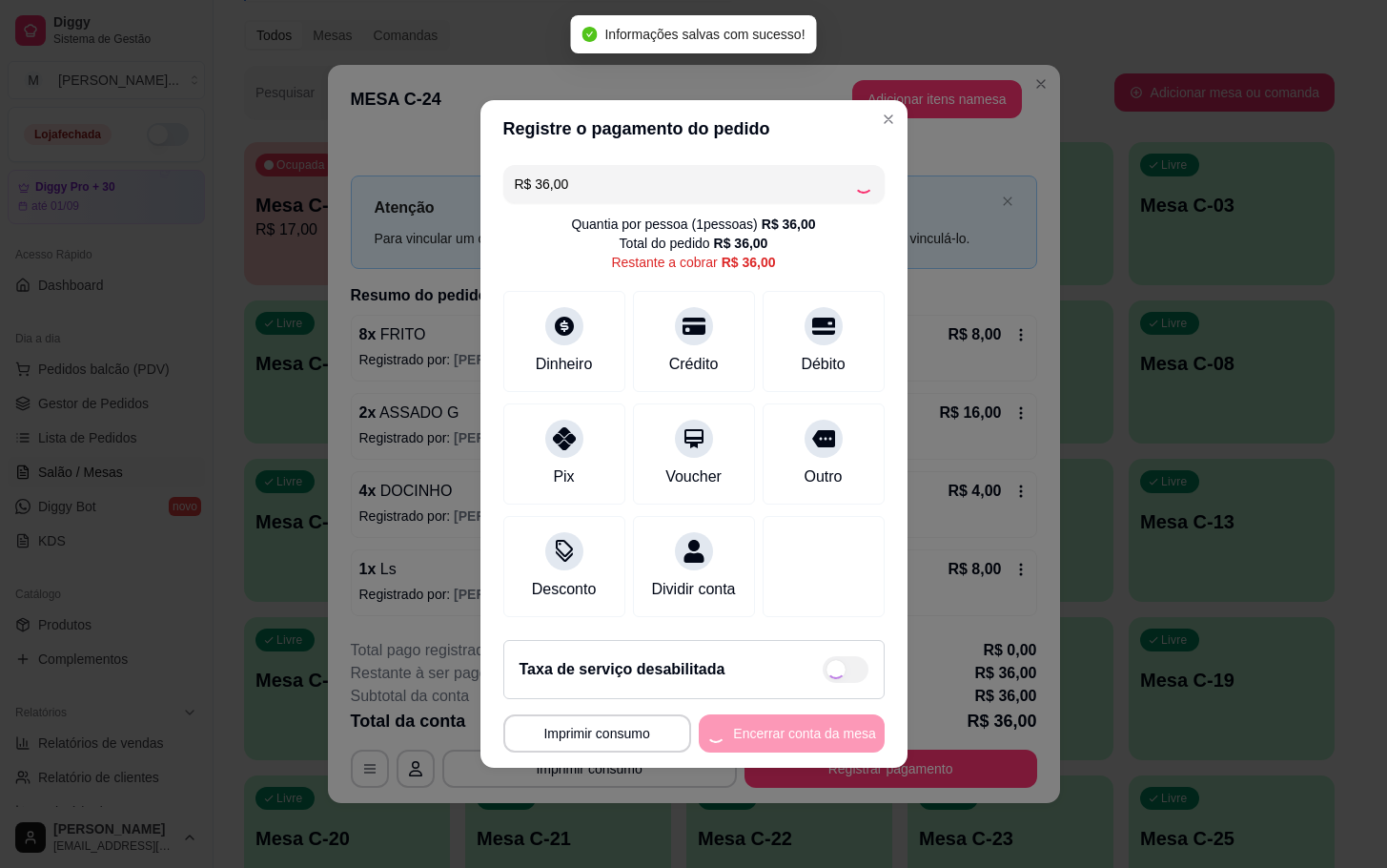
type input "R$ 0,00"
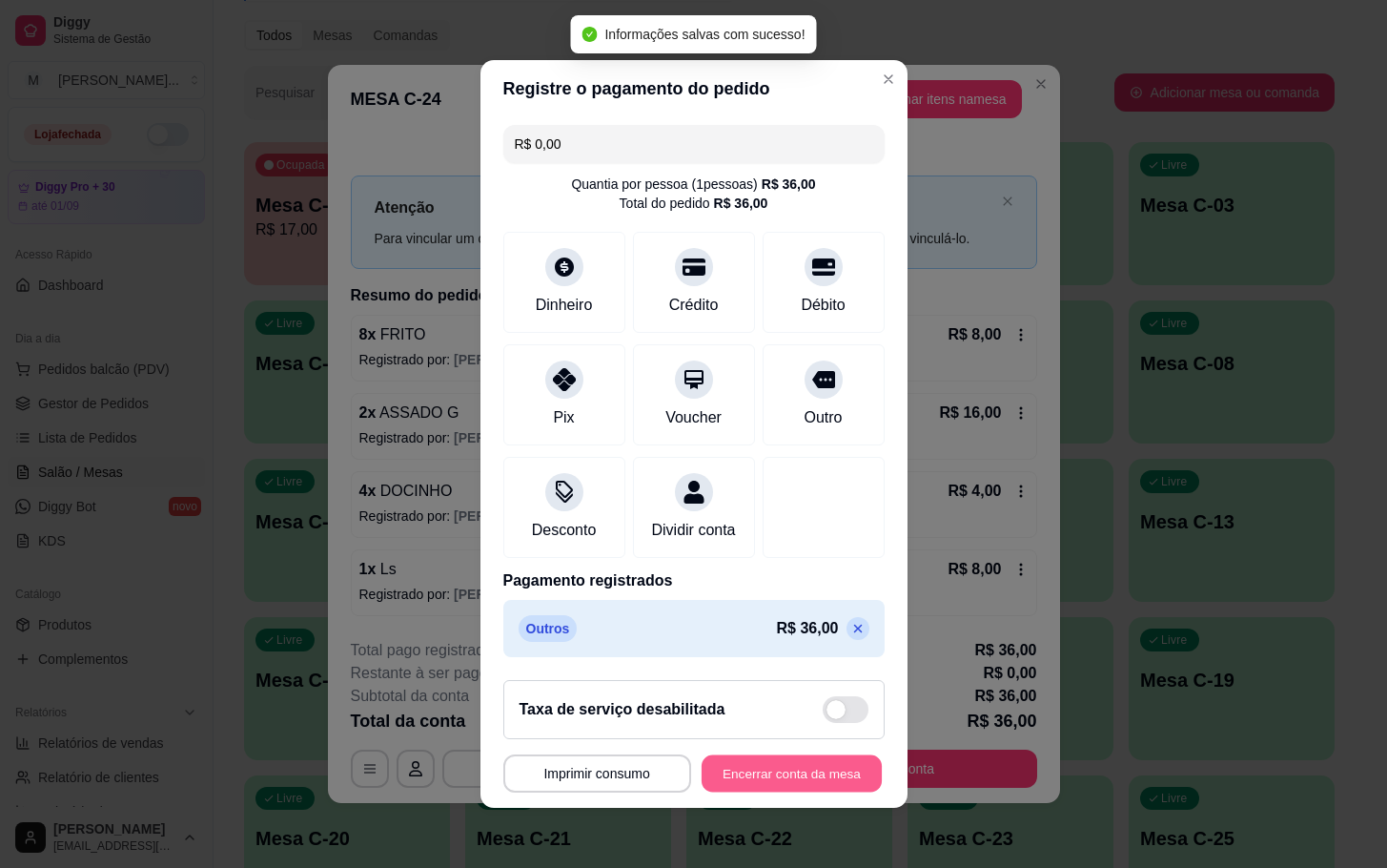
click at [795, 792] on button "Encerrar conta da mesa" at bounding box center [791, 774] width 180 height 37
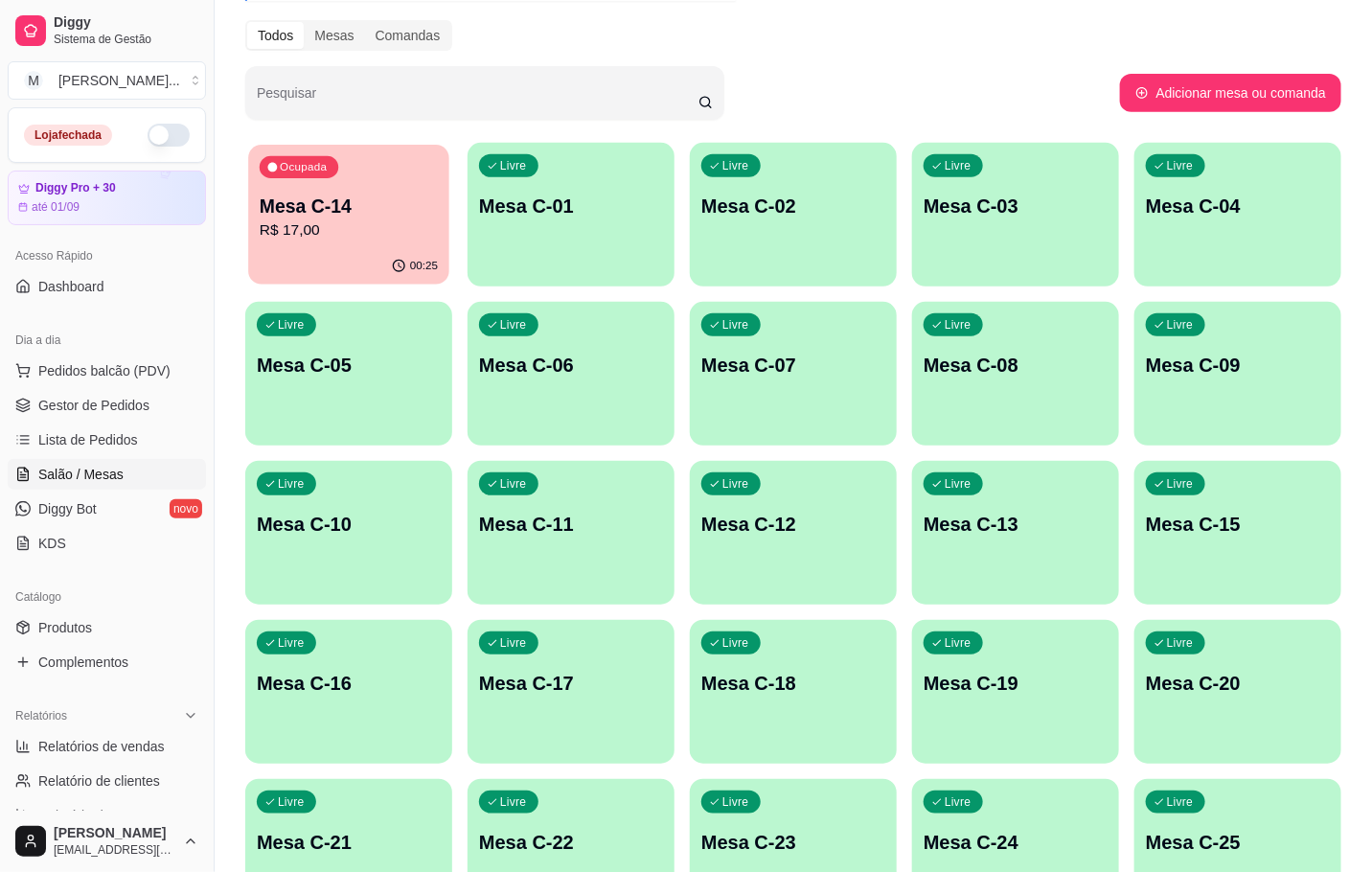
click at [372, 225] on p "R$ 17,00" at bounding box center [349, 230] width 179 height 22
click at [241, 187] on div "Melhore seu plano Você tem 30 mesas / comandas disponíveis. Obtenha o Diggy Bot…" at bounding box center [793, 471] width 1157 height 1264
click at [330, 239] on p "R$ 17,00" at bounding box center [349, 231] width 183 height 23
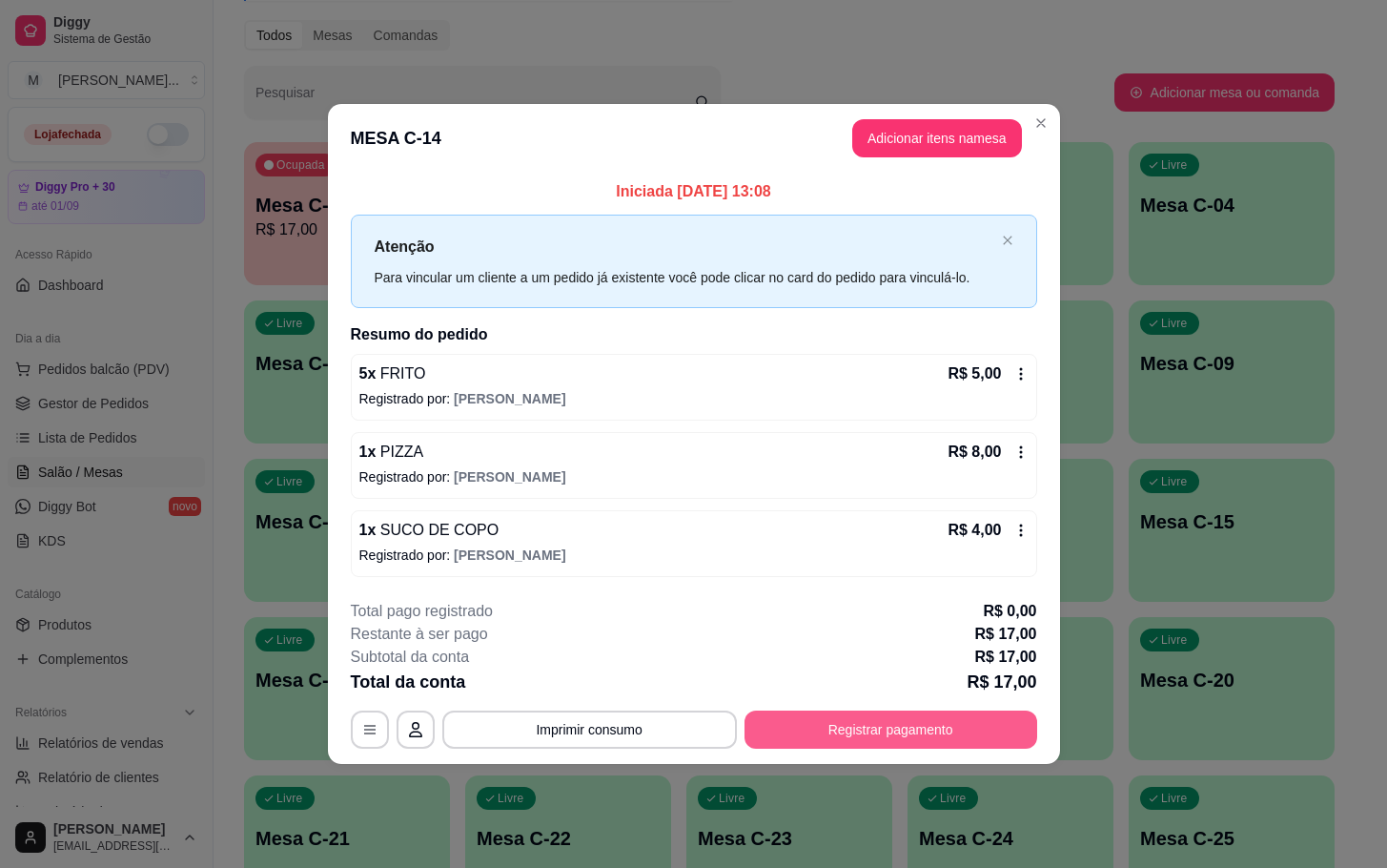
click at [902, 730] on button "Registrar pagamento" at bounding box center [891, 730] width 293 height 38
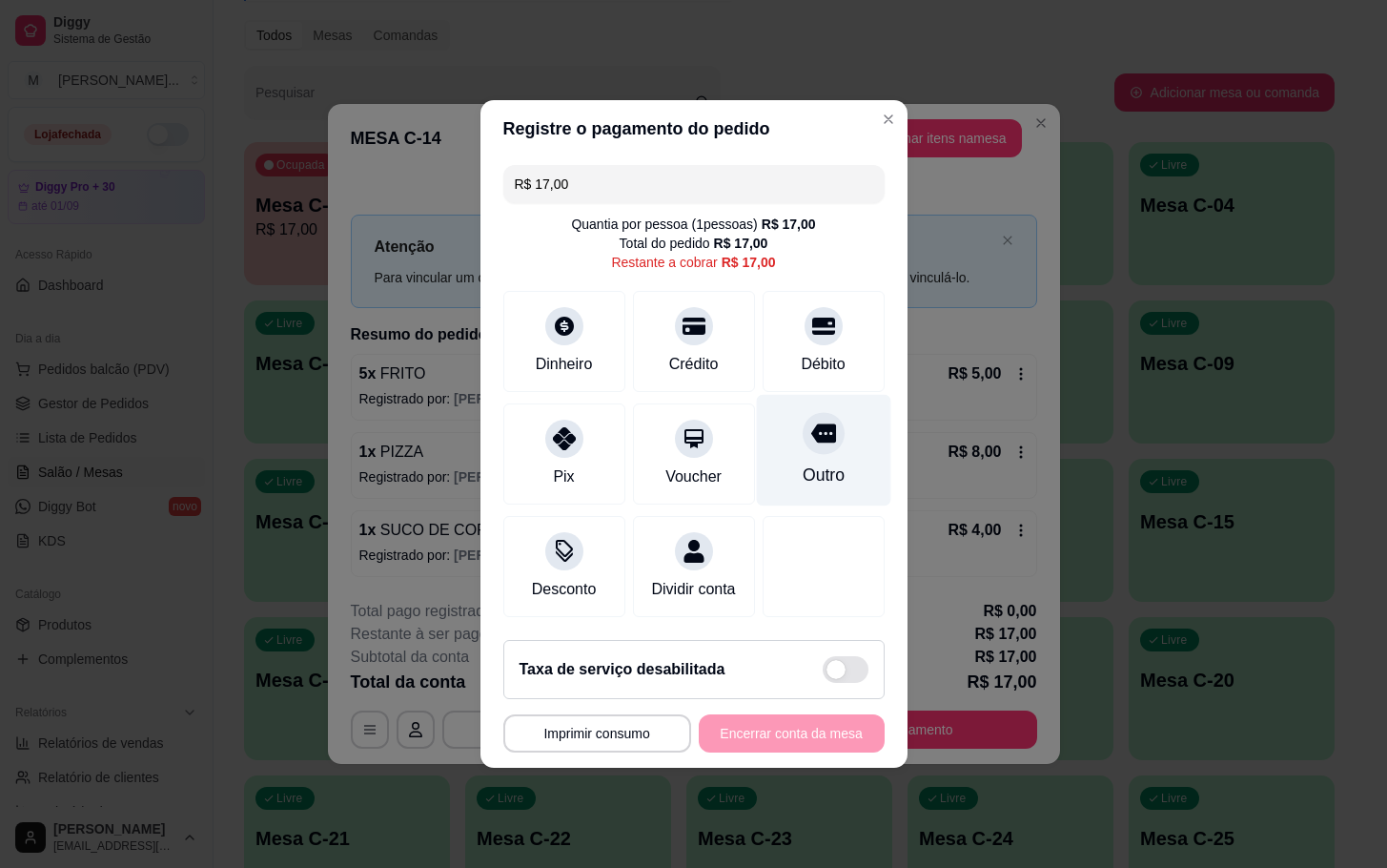
click at [805, 447] on div "Outro" at bounding box center [824, 451] width 135 height 112
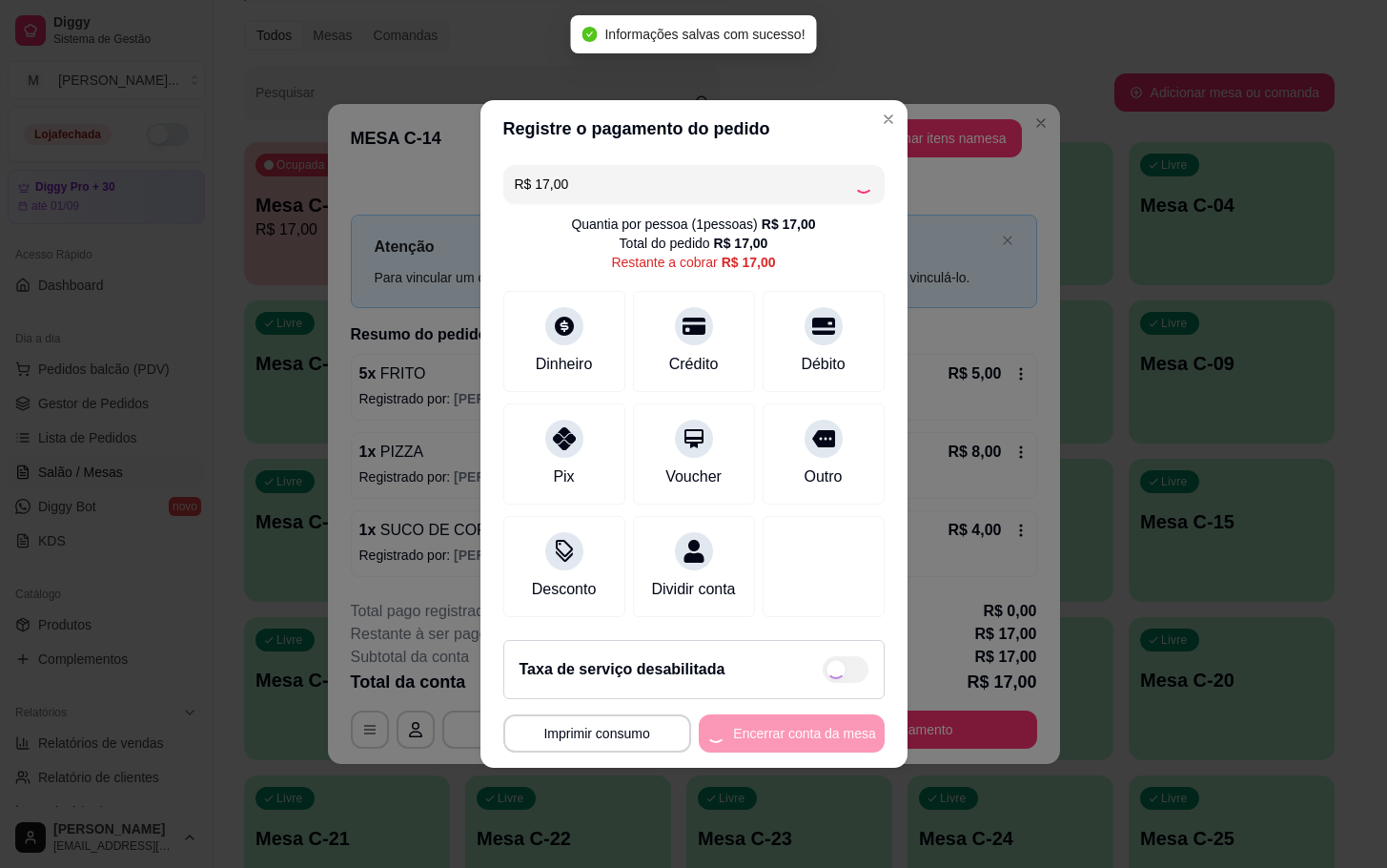
type input "R$ 0,00"
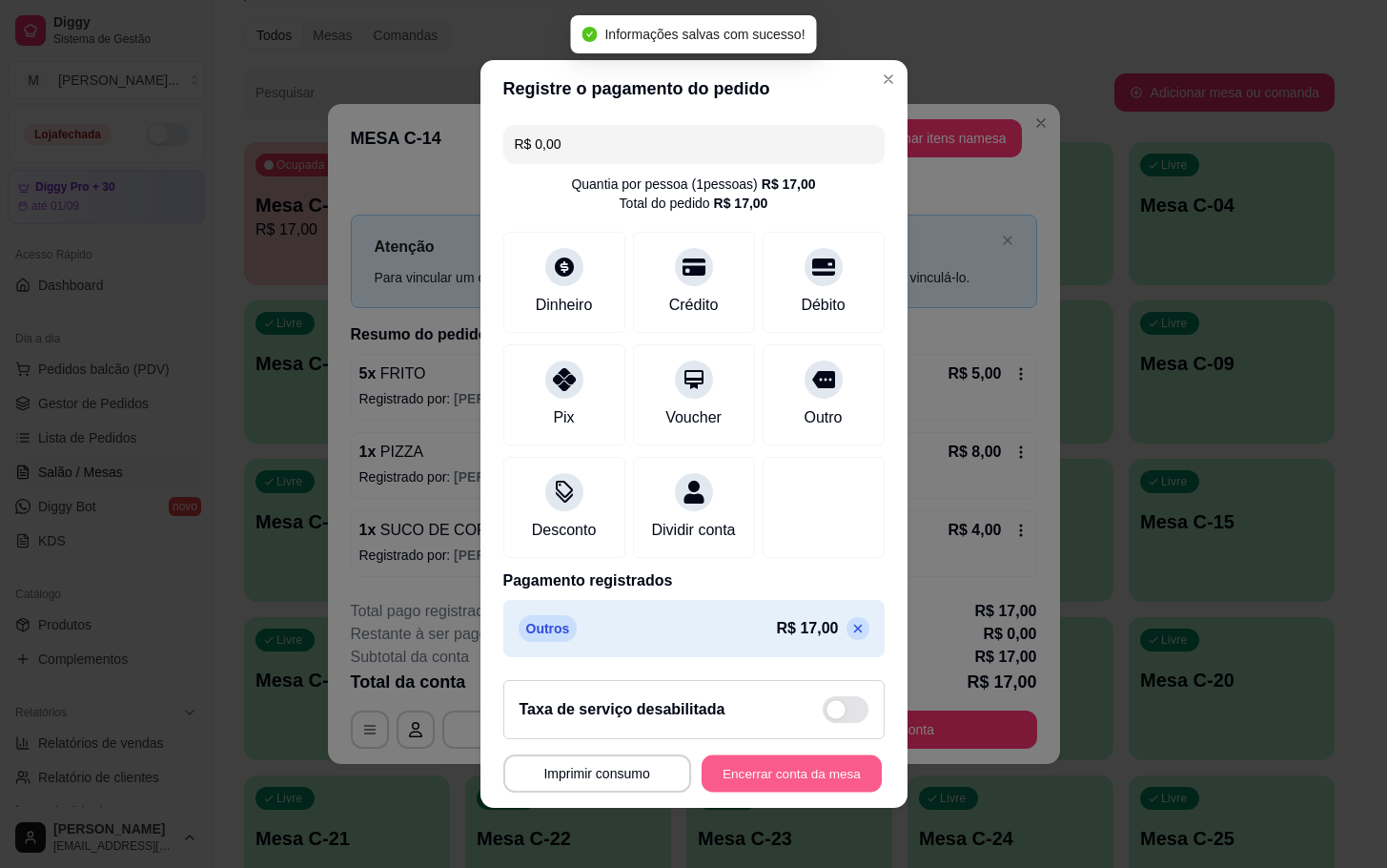
click at [754, 792] on button "Encerrar conta da mesa" at bounding box center [791, 774] width 180 height 37
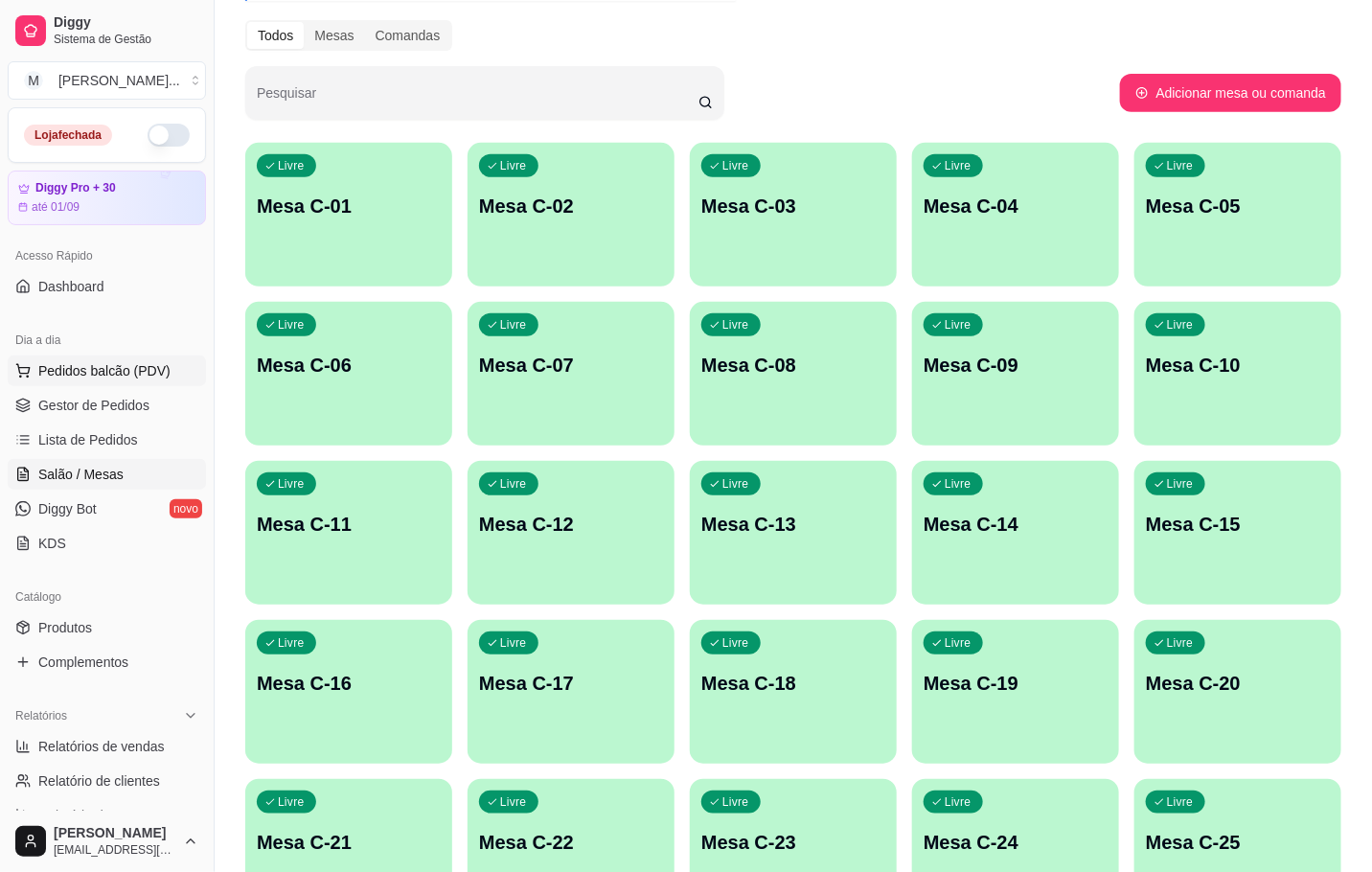
click at [36, 374] on button "Pedidos balcão (PDV)" at bounding box center [106, 371] width 198 height 31
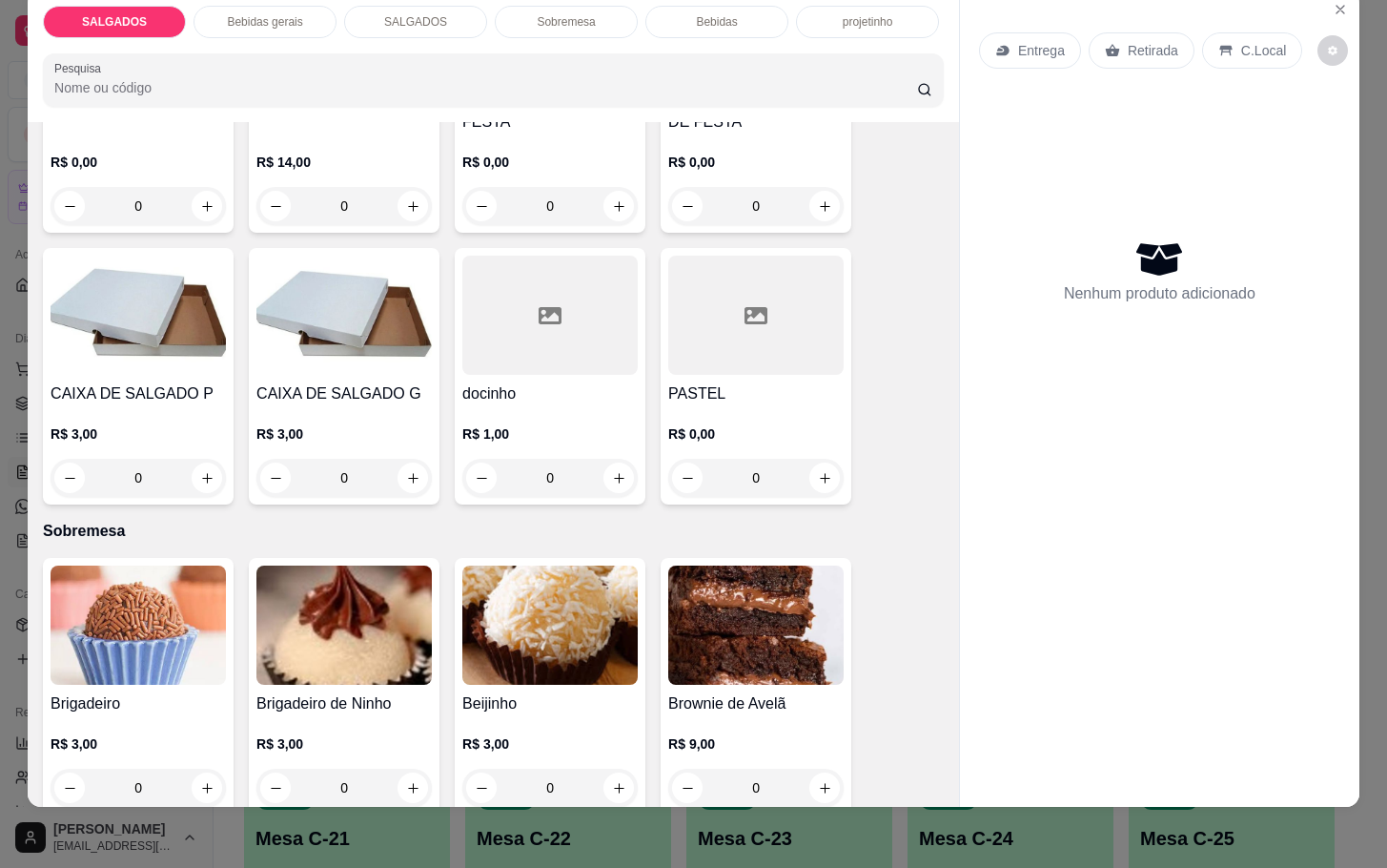
scroll to position [2280, 0]
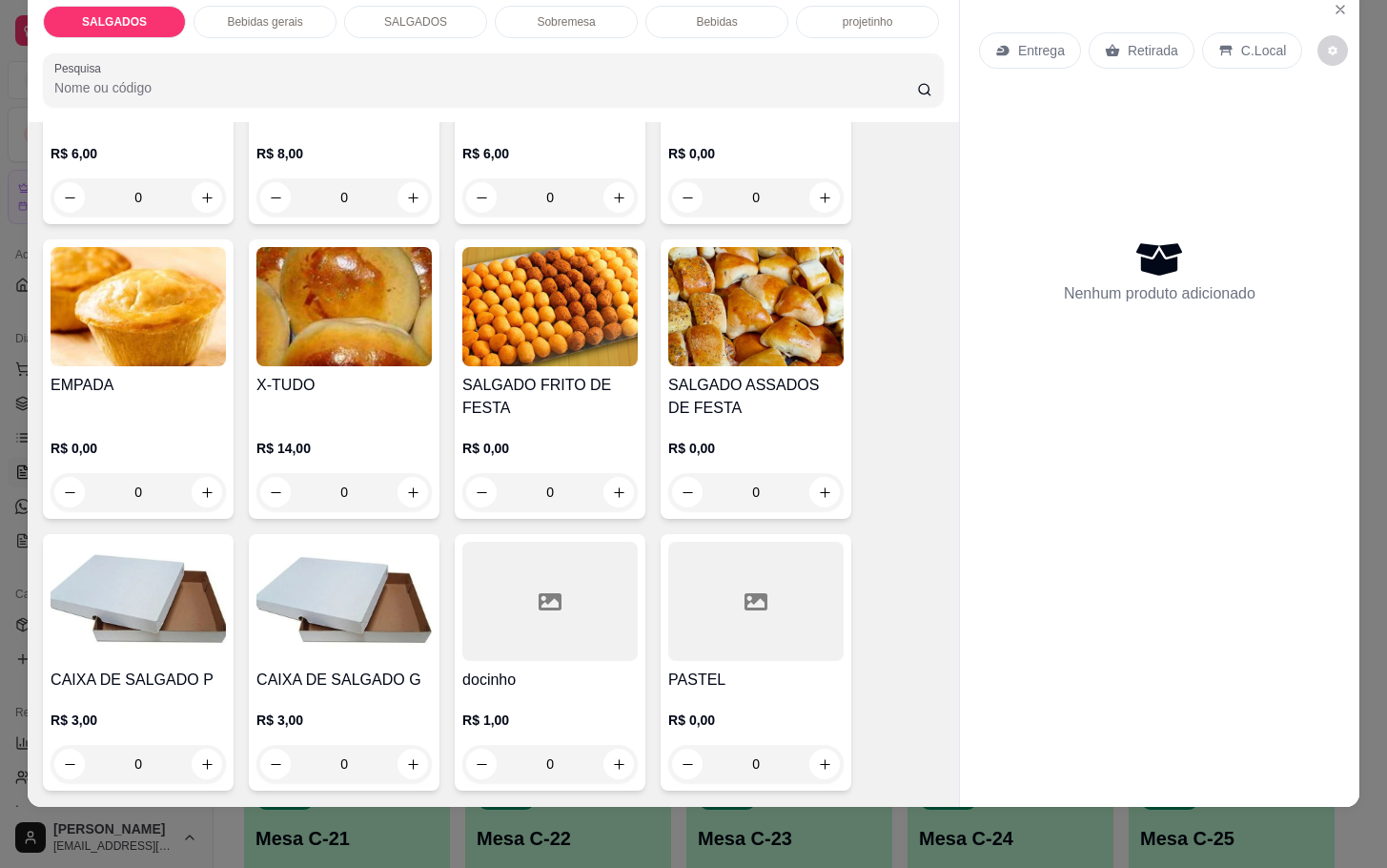
click at [519, 386] on h4 "SALGADO FRITO DE FESTA" at bounding box center [550, 397] width 176 height 46
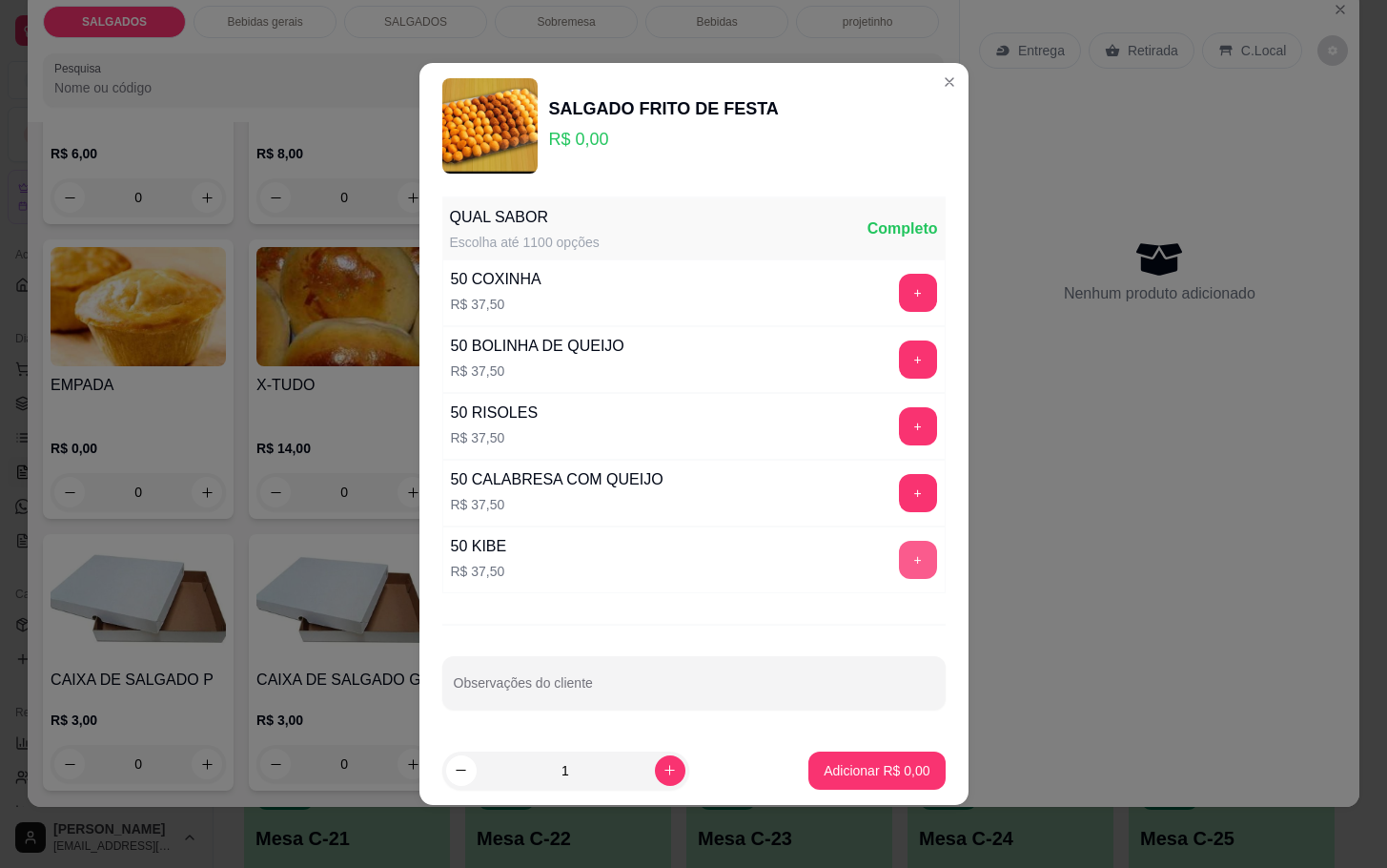
click at [899, 563] on button "+" at bounding box center [918, 559] width 38 height 38
click at [899, 286] on button "+" at bounding box center [918, 293] width 38 height 38
click at [899, 359] on button "+" at bounding box center [917, 359] width 37 height 37
click at [899, 419] on button "+" at bounding box center [918, 427] width 38 height 38
click at [810, 758] on button "Adicionar R$ 150,00" at bounding box center [870, 771] width 152 height 38
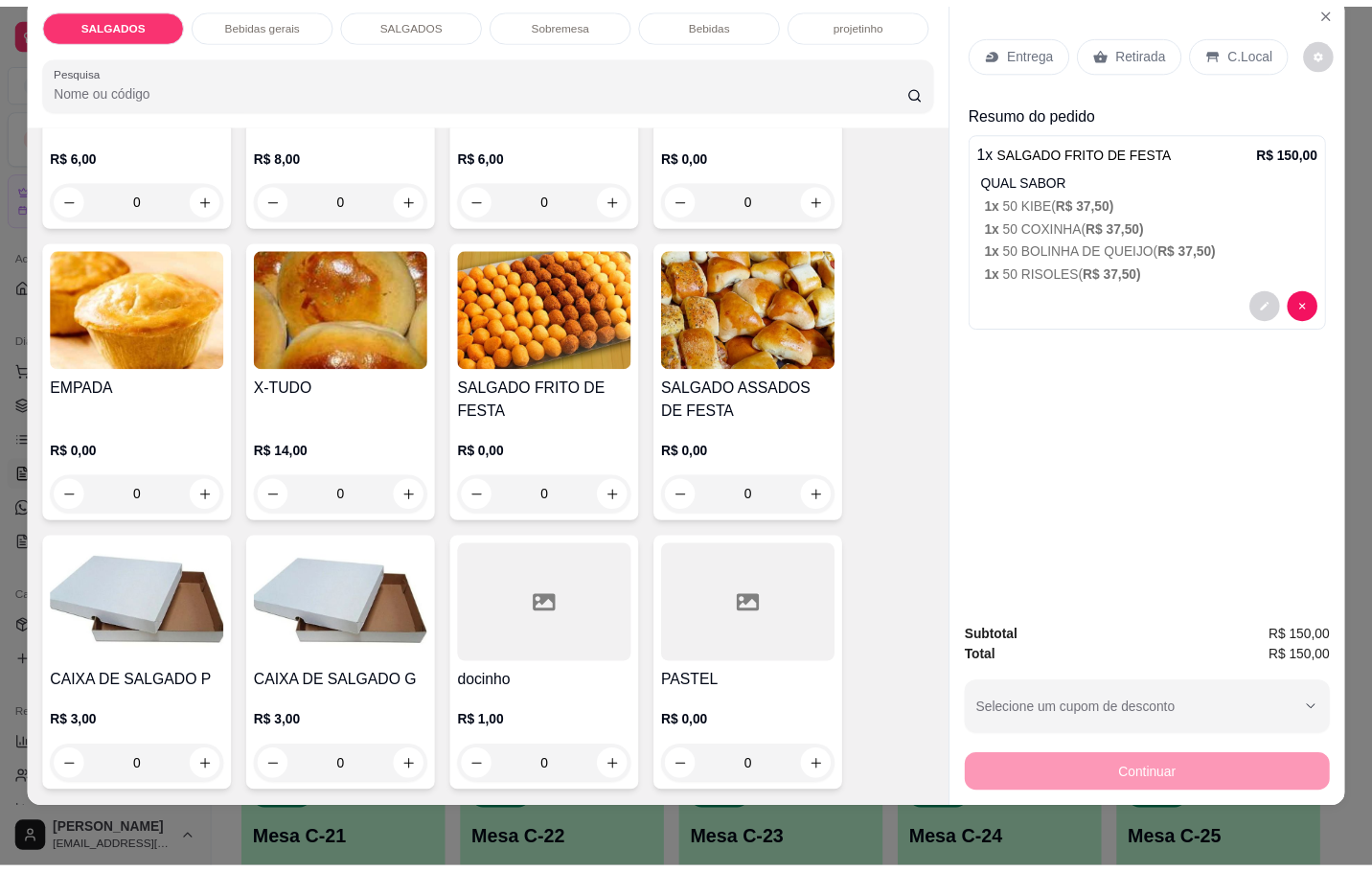
scroll to position [0, 0]
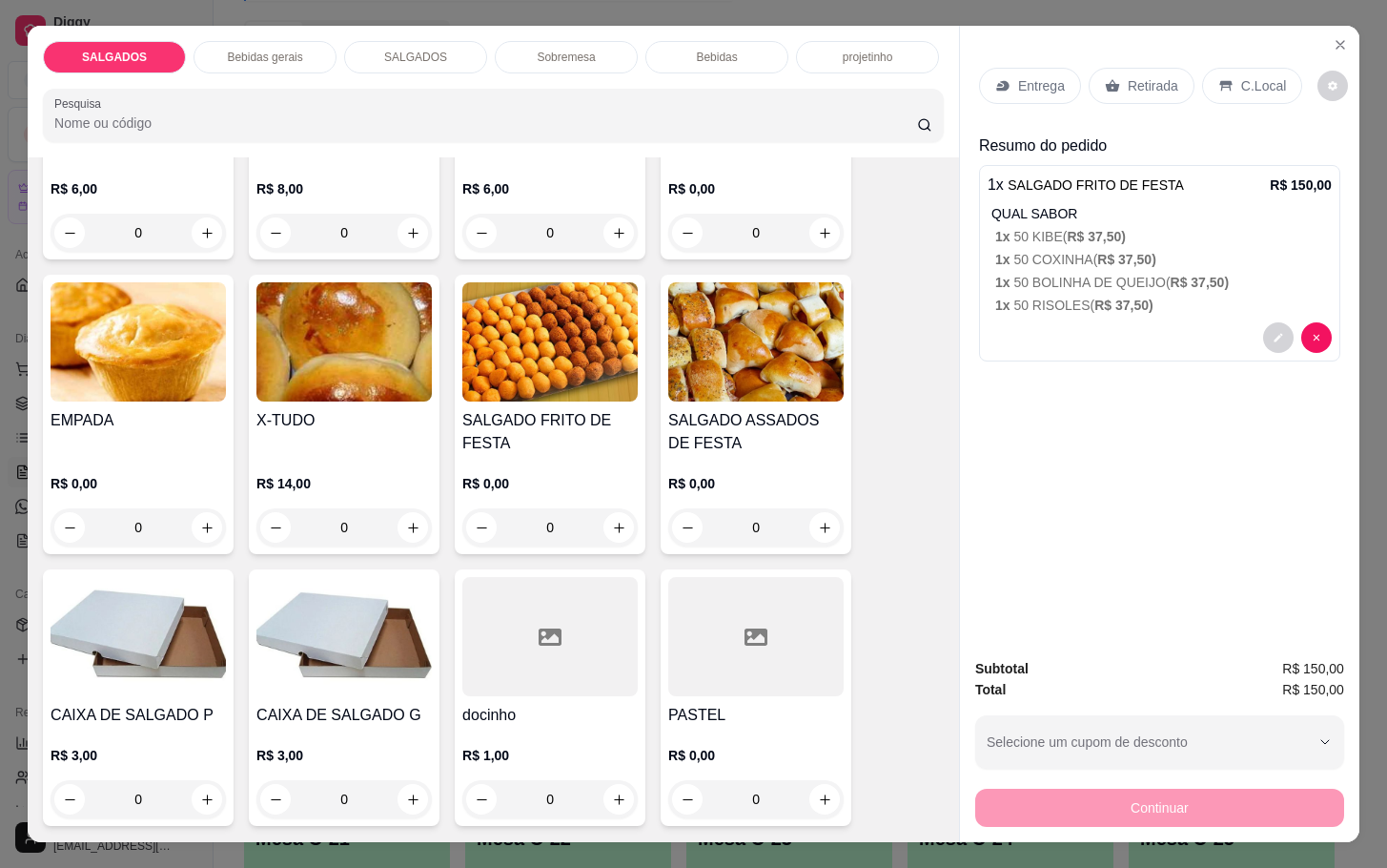
click at [1128, 78] on p "Retirada" at bounding box center [1153, 86] width 51 height 19
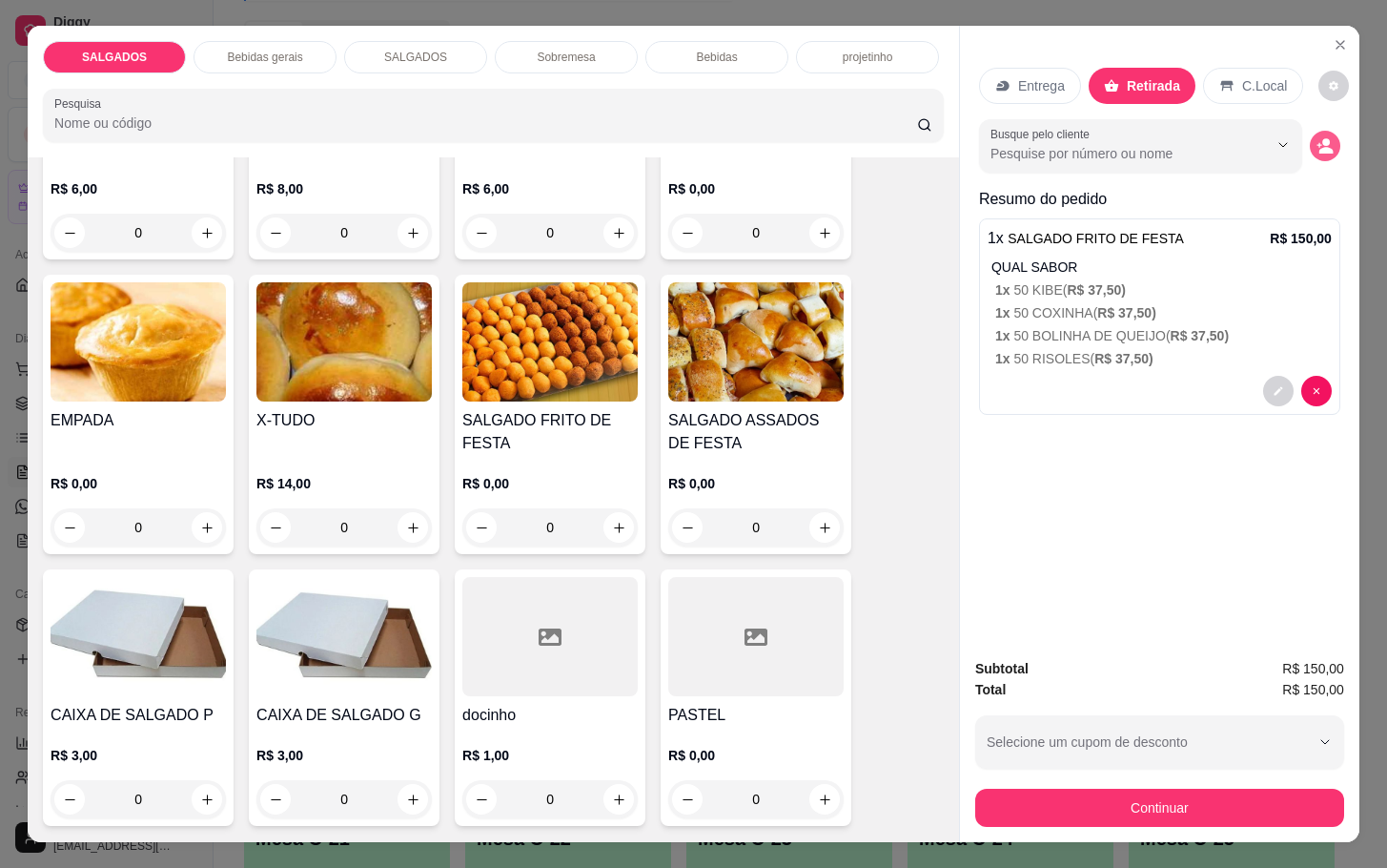
click at [1325, 131] on button "decrease-product-quantity" at bounding box center [1325, 146] width 31 height 31
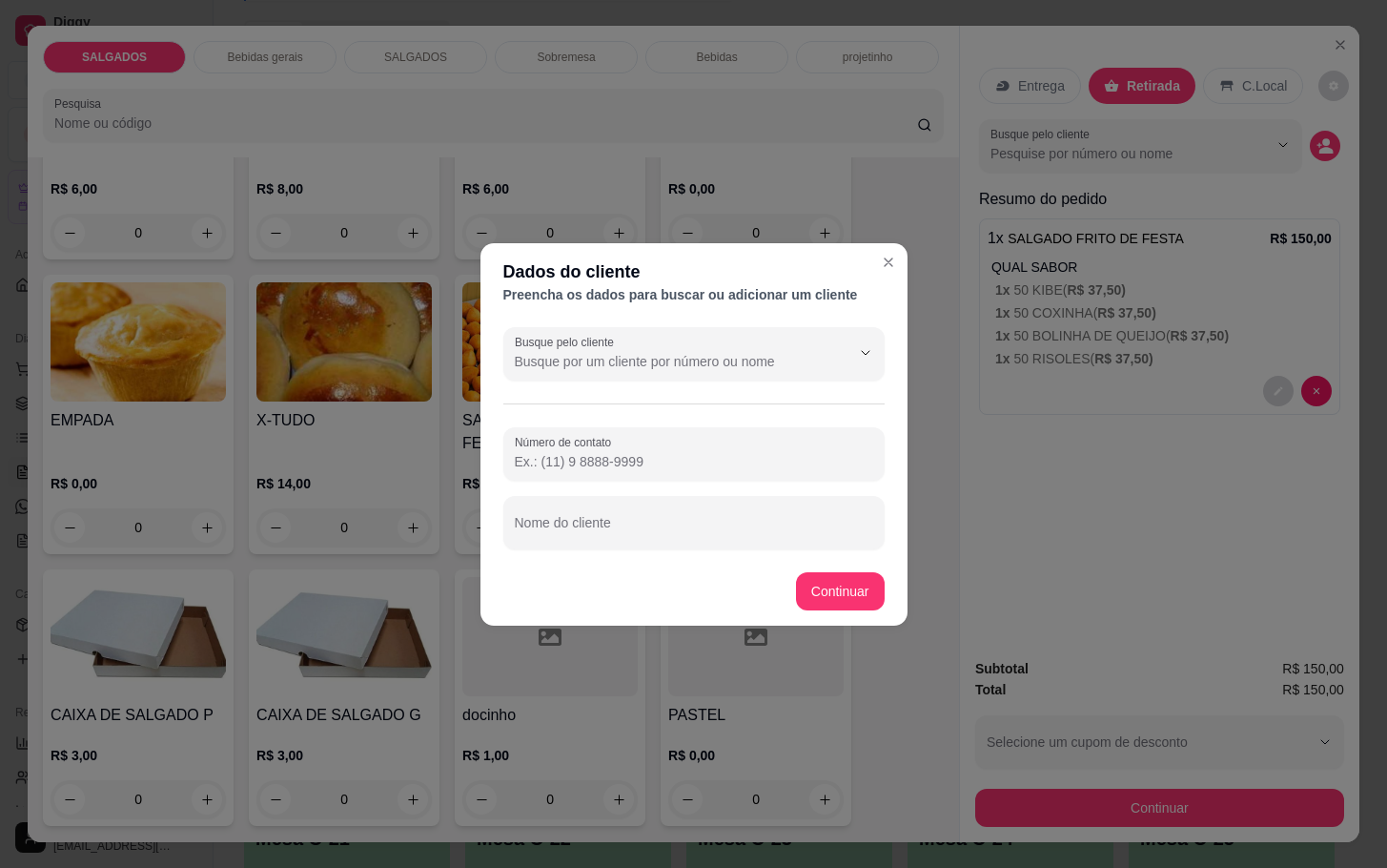
click at [635, 461] on input "Número de contato" at bounding box center [694, 461] width 359 height 19
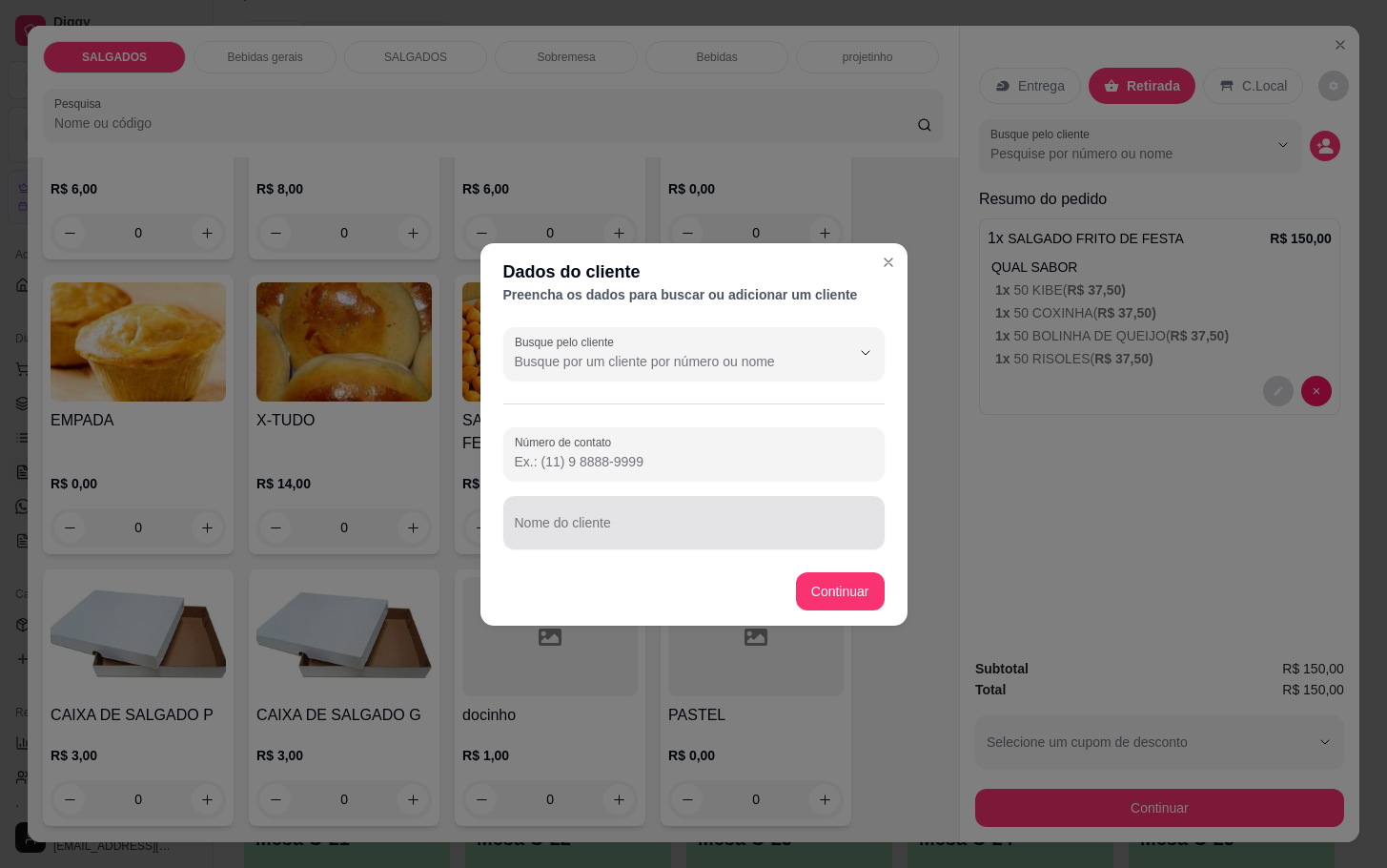
click at [582, 525] on input "Nome do cliente" at bounding box center [694, 531] width 359 height 19
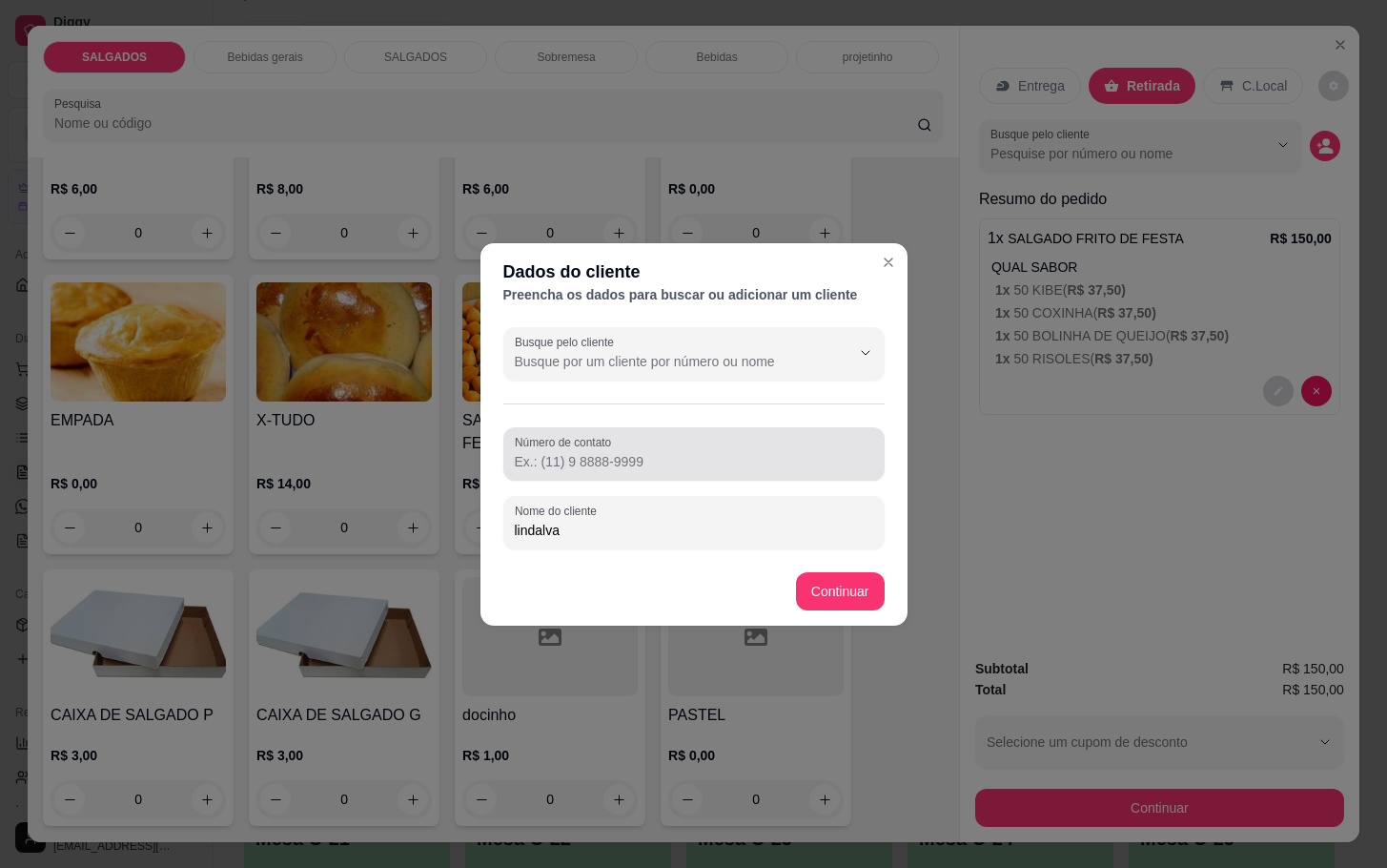
type input "lindalva"
click at [552, 455] on input "Número de contato" at bounding box center [694, 461] width 359 height 19
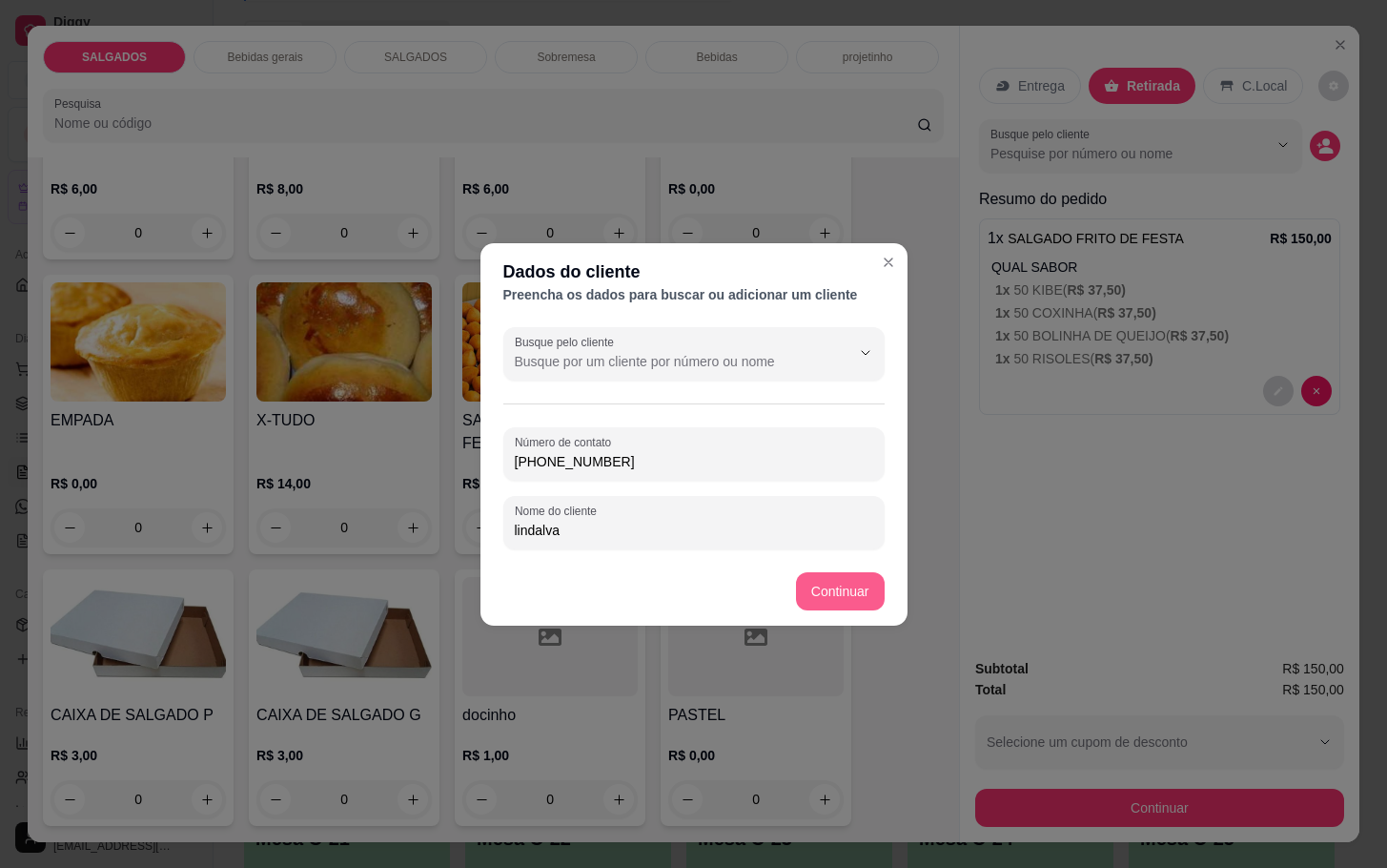
type input "[PHONE_NUMBER]"
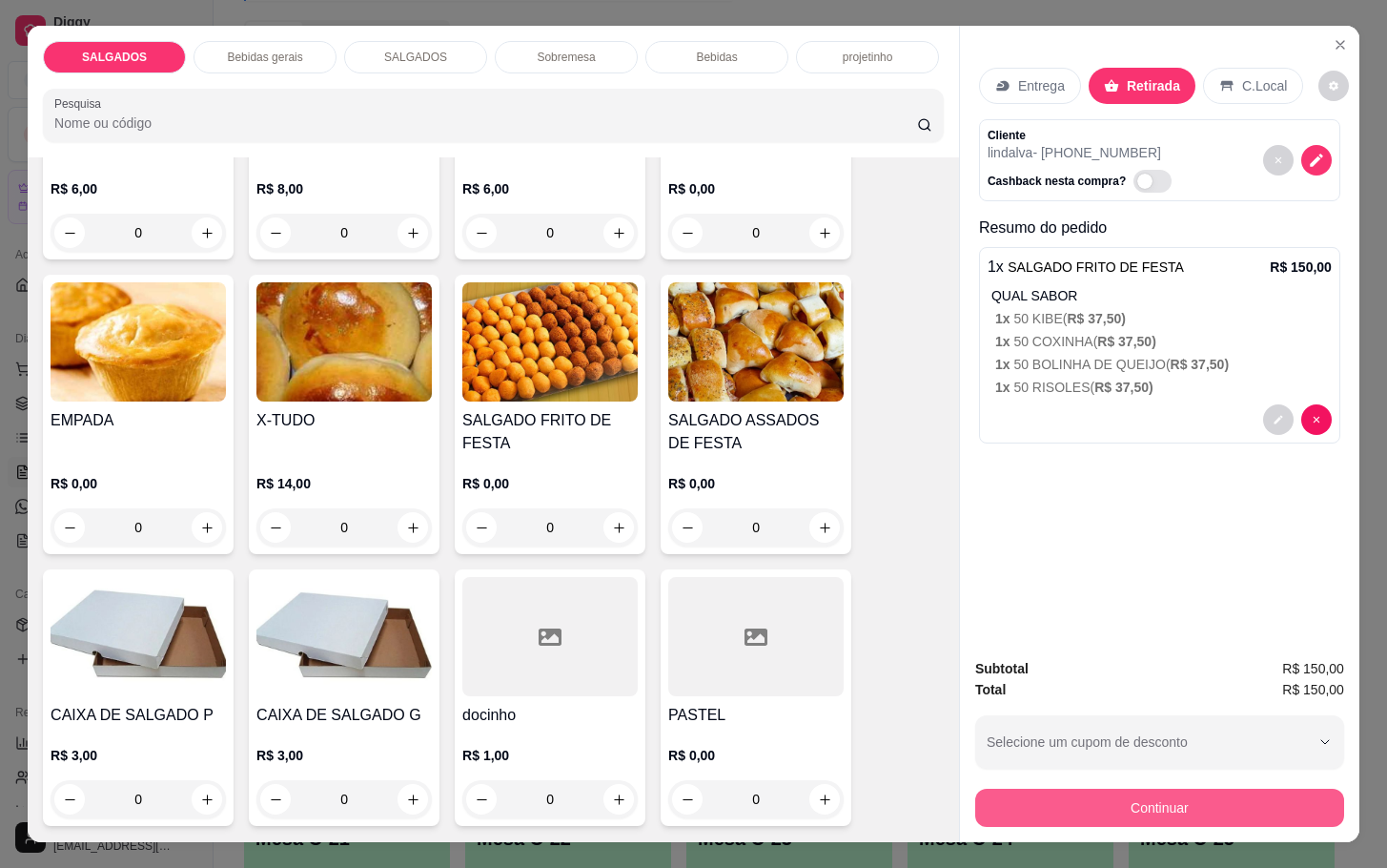
click at [1155, 796] on button "Continuar" at bounding box center [1160, 807] width 369 height 38
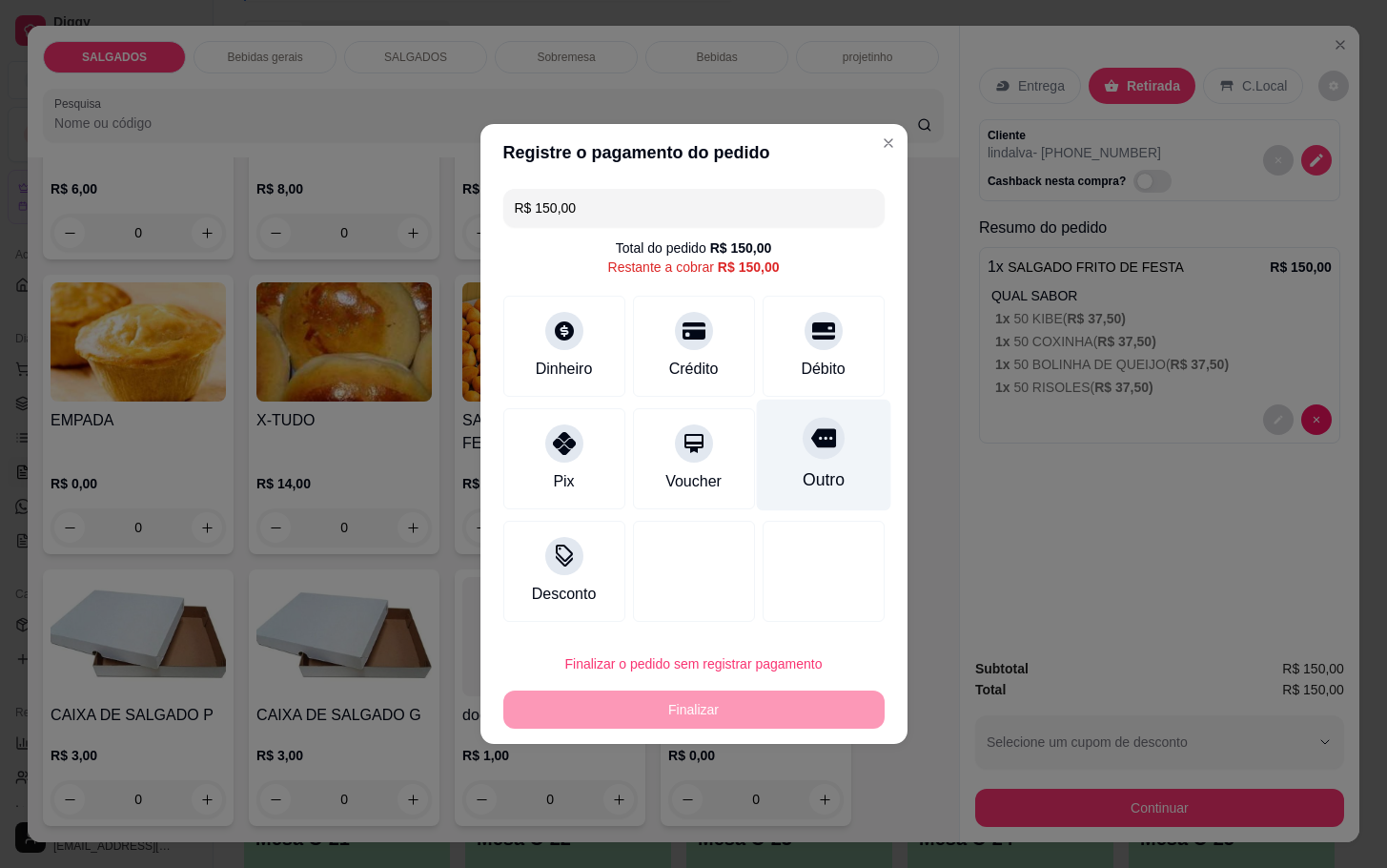
click at [836, 472] on div "Outro" at bounding box center [824, 456] width 135 height 112
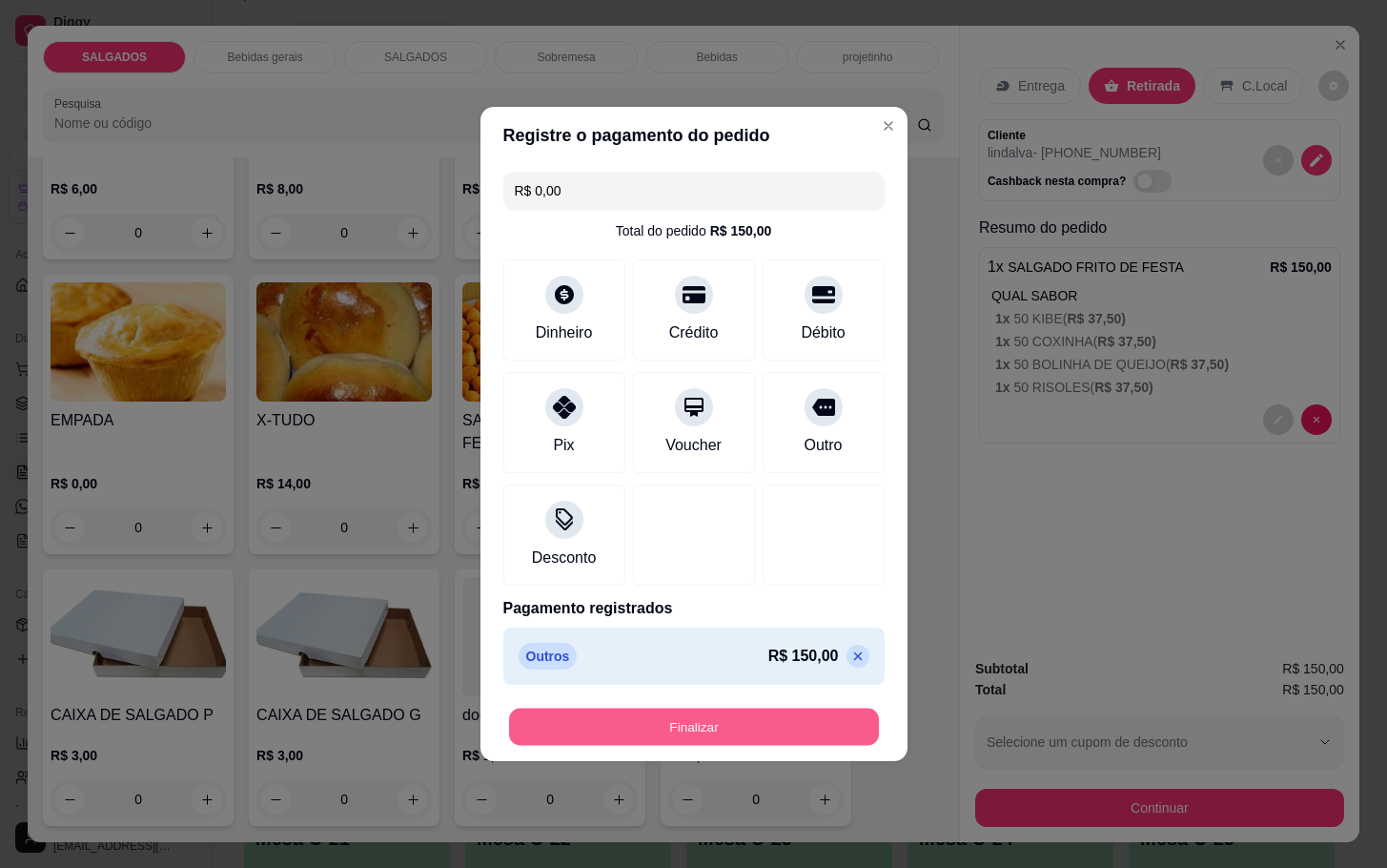
click at [724, 742] on button "Finalizar" at bounding box center [694, 727] width 370 height 37
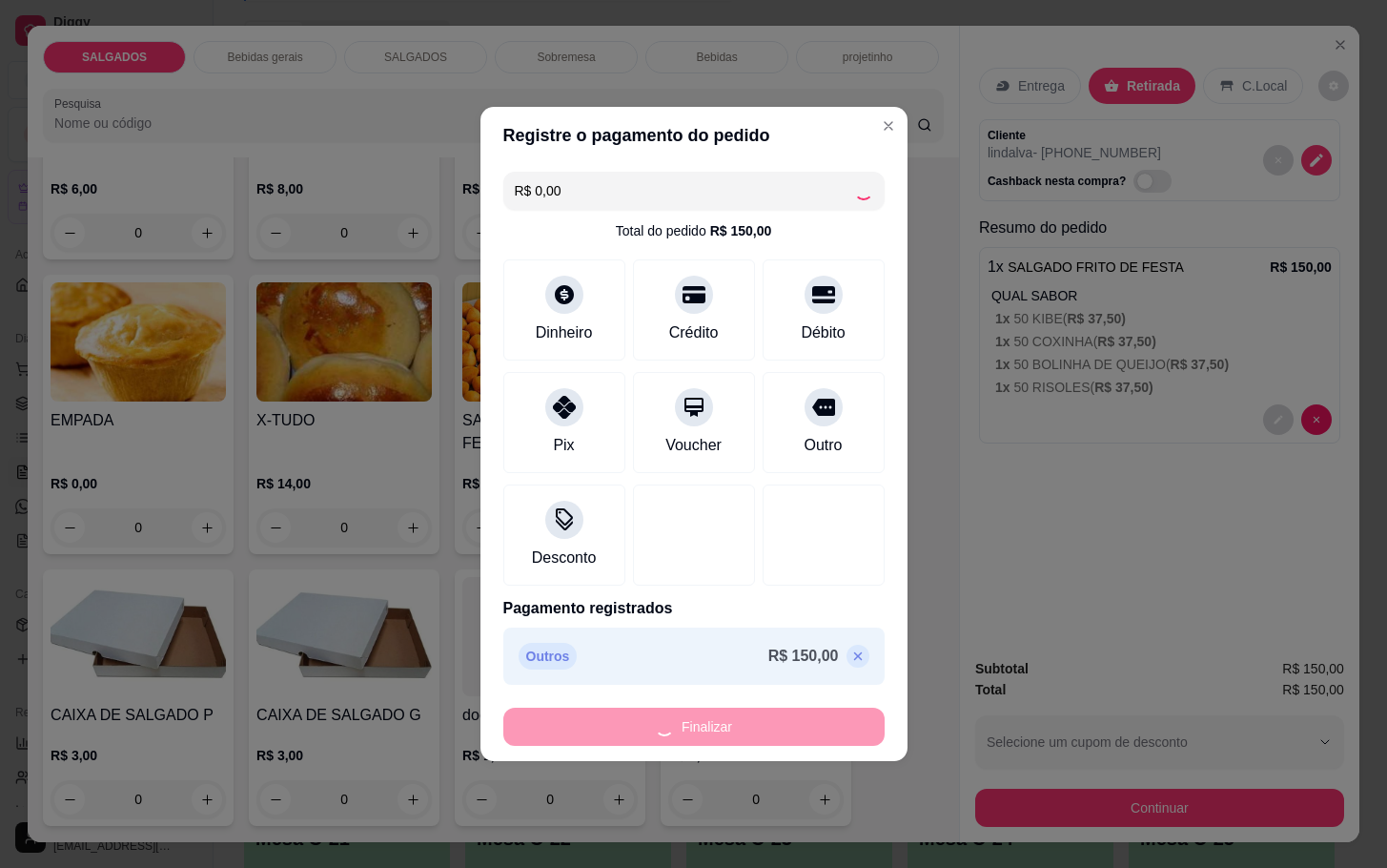
type input "-R$ 150,00"
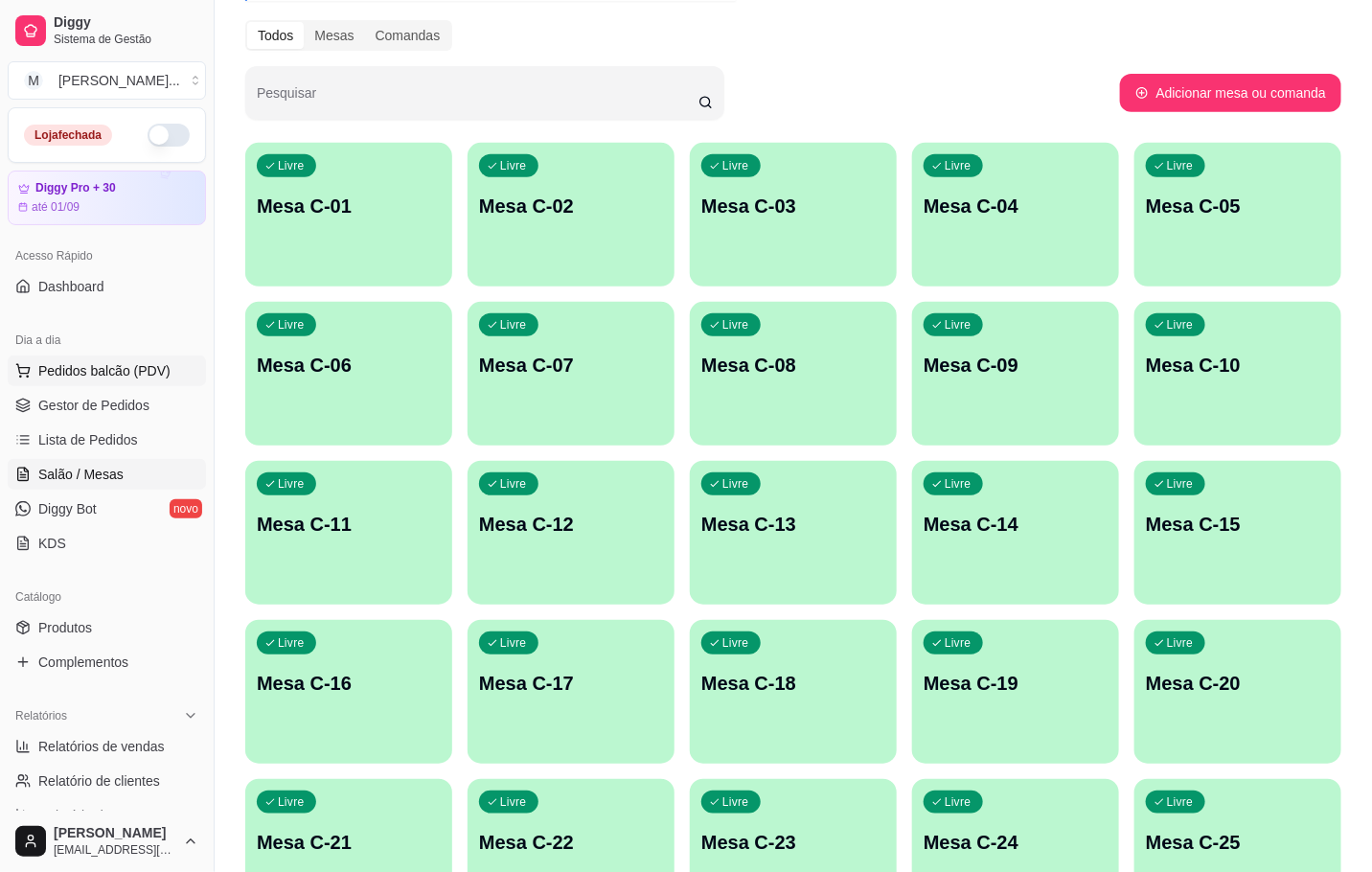
click at [96, 359] on button "Pedidos balcão (PDV)" at bounding box center [106, 371] width 198 height 31
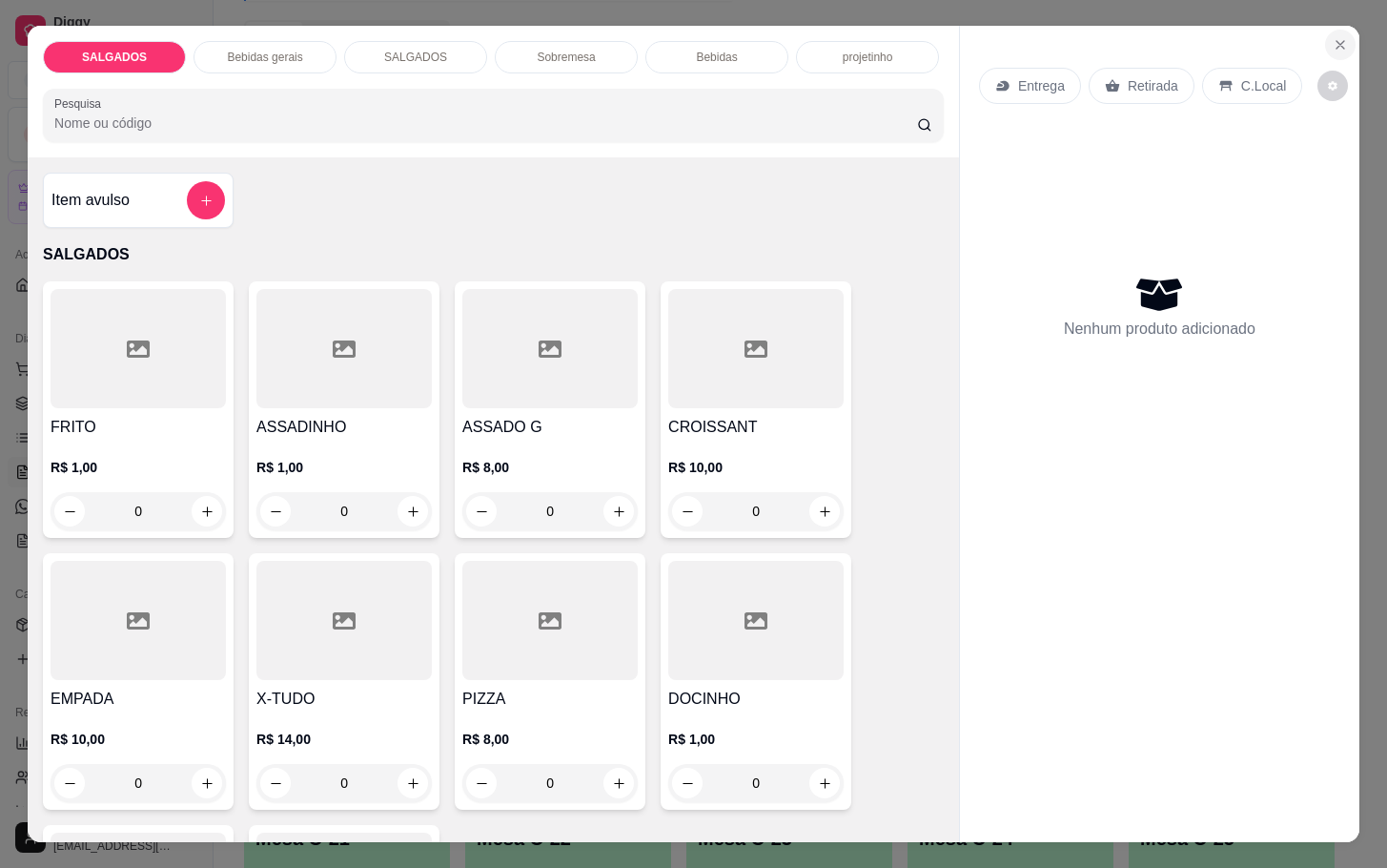
click at [1333, 37] on icon "Close" at bounding box center [1341, 45] width 15 height 15
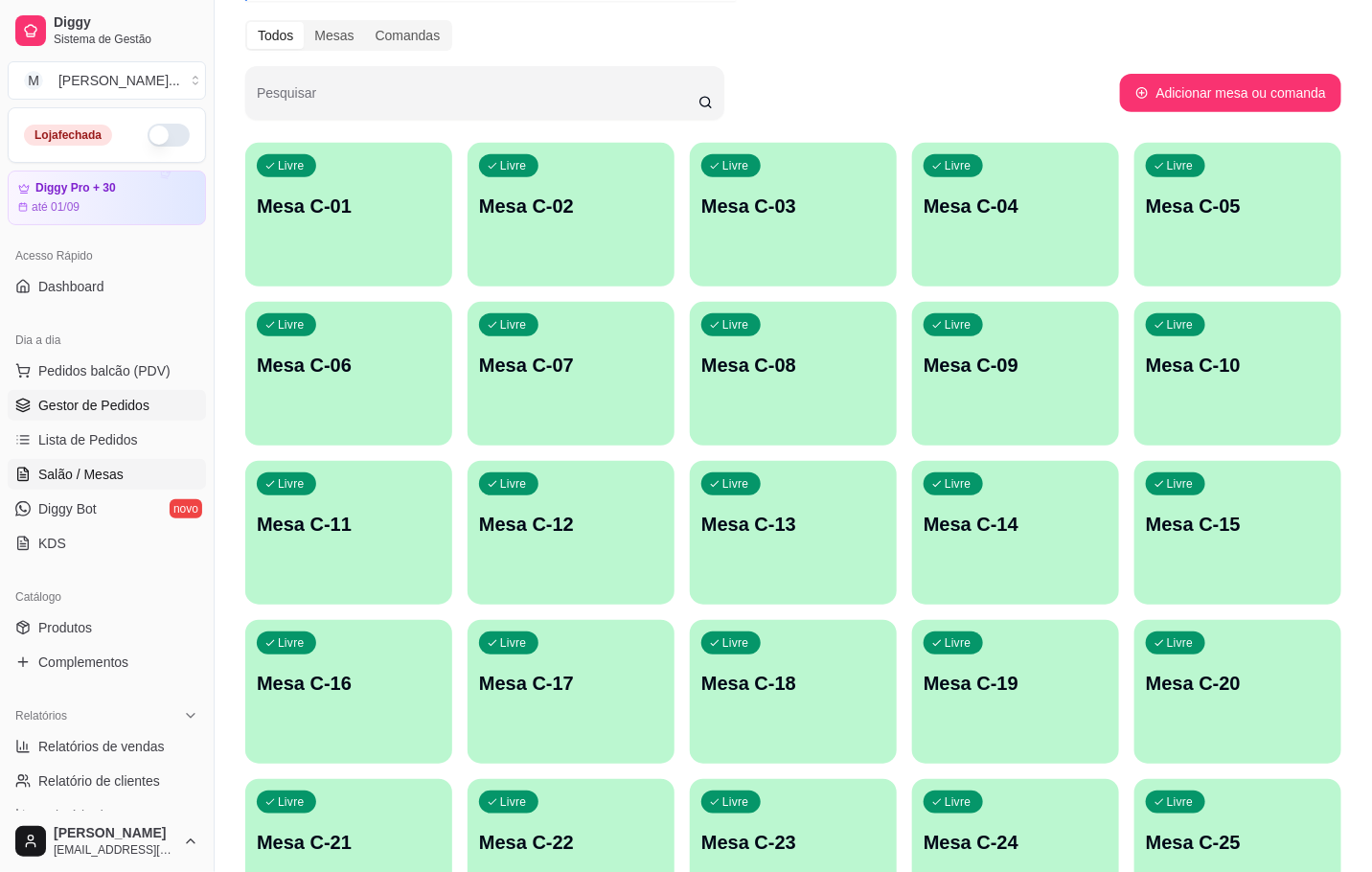
click at [74, 407] on span "Gestor de Pedidos" at bounding box center [94, 406] width 111 height 19
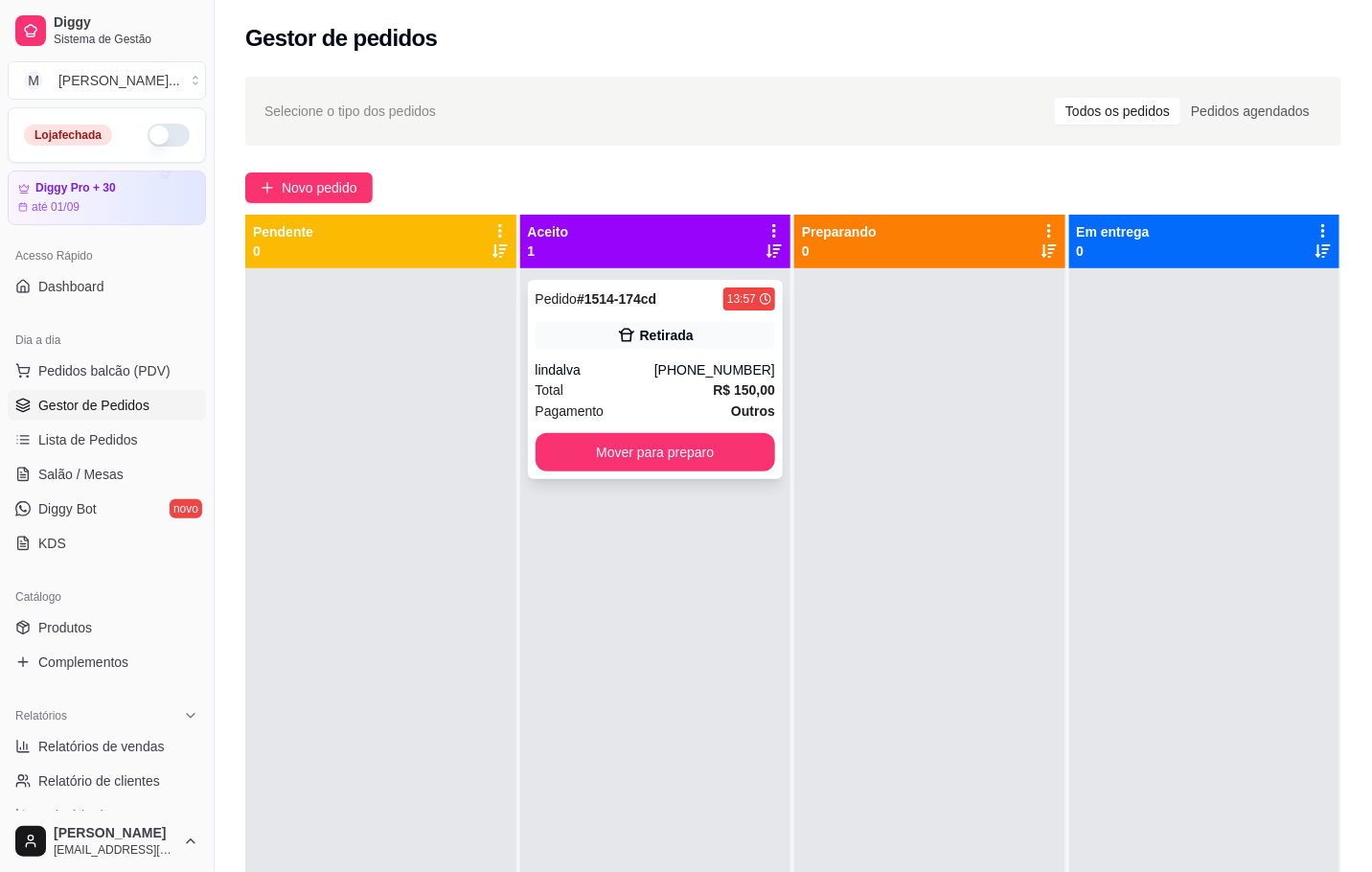
click at [653, 385] on div "Total R$ 150,00" at bounding box center [656, 390] width 240 height 21
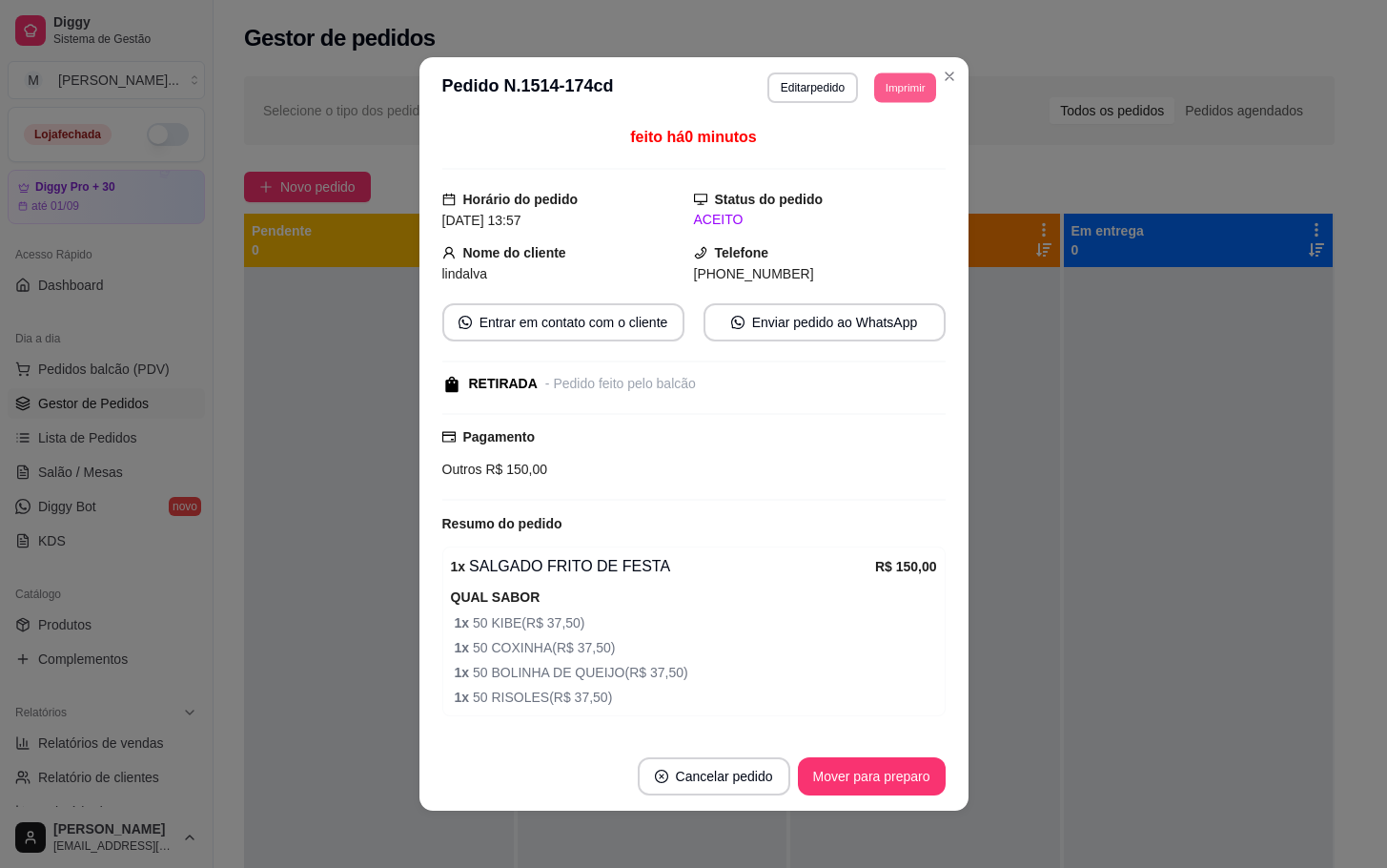
click at [879, 75] on button "Imprimir" at bounding box center [905, 87] width 62 height 30
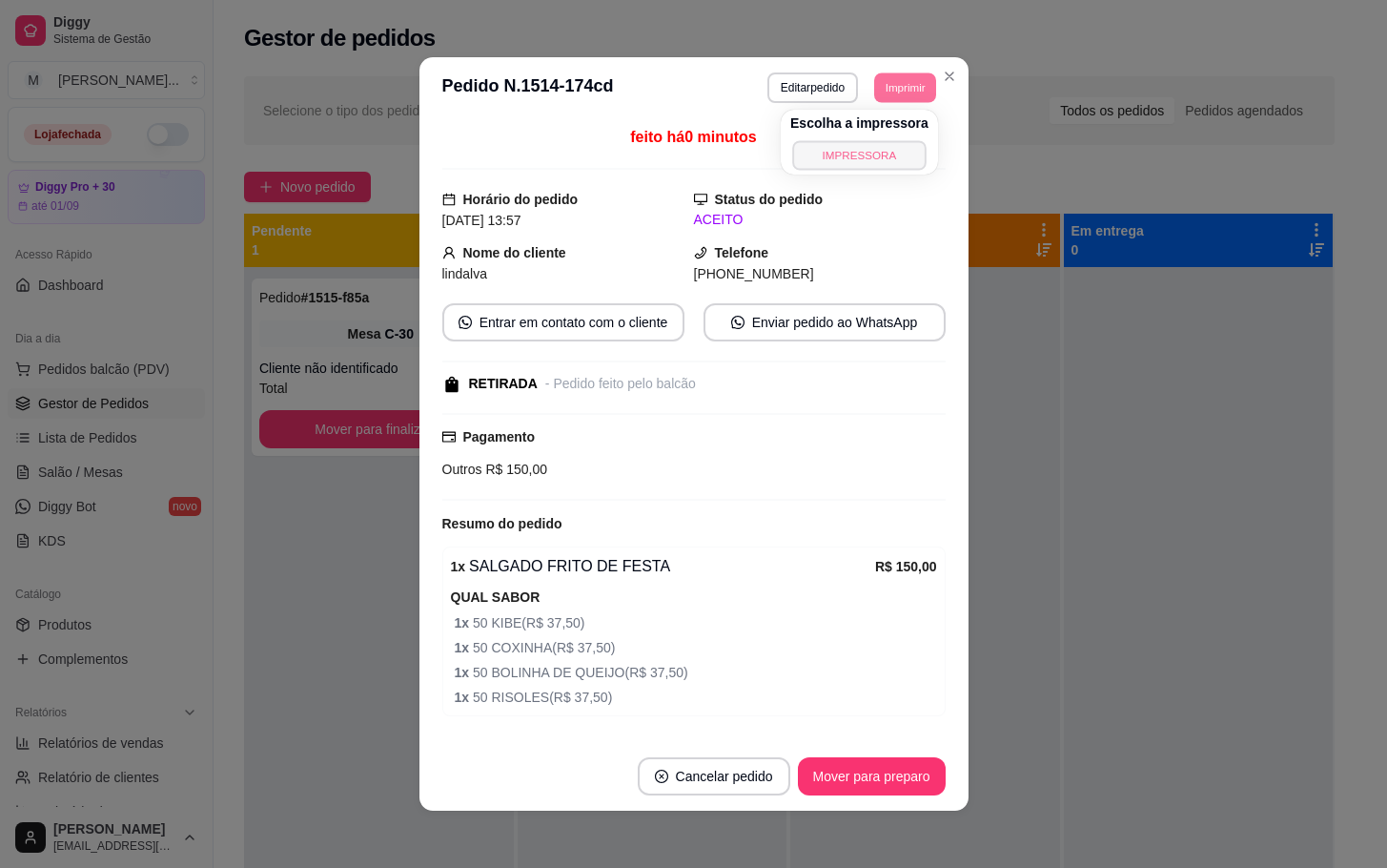
click at [859, 161] on button "IMPRESSORA" at bounding box center [858, 155] width 134 height 30
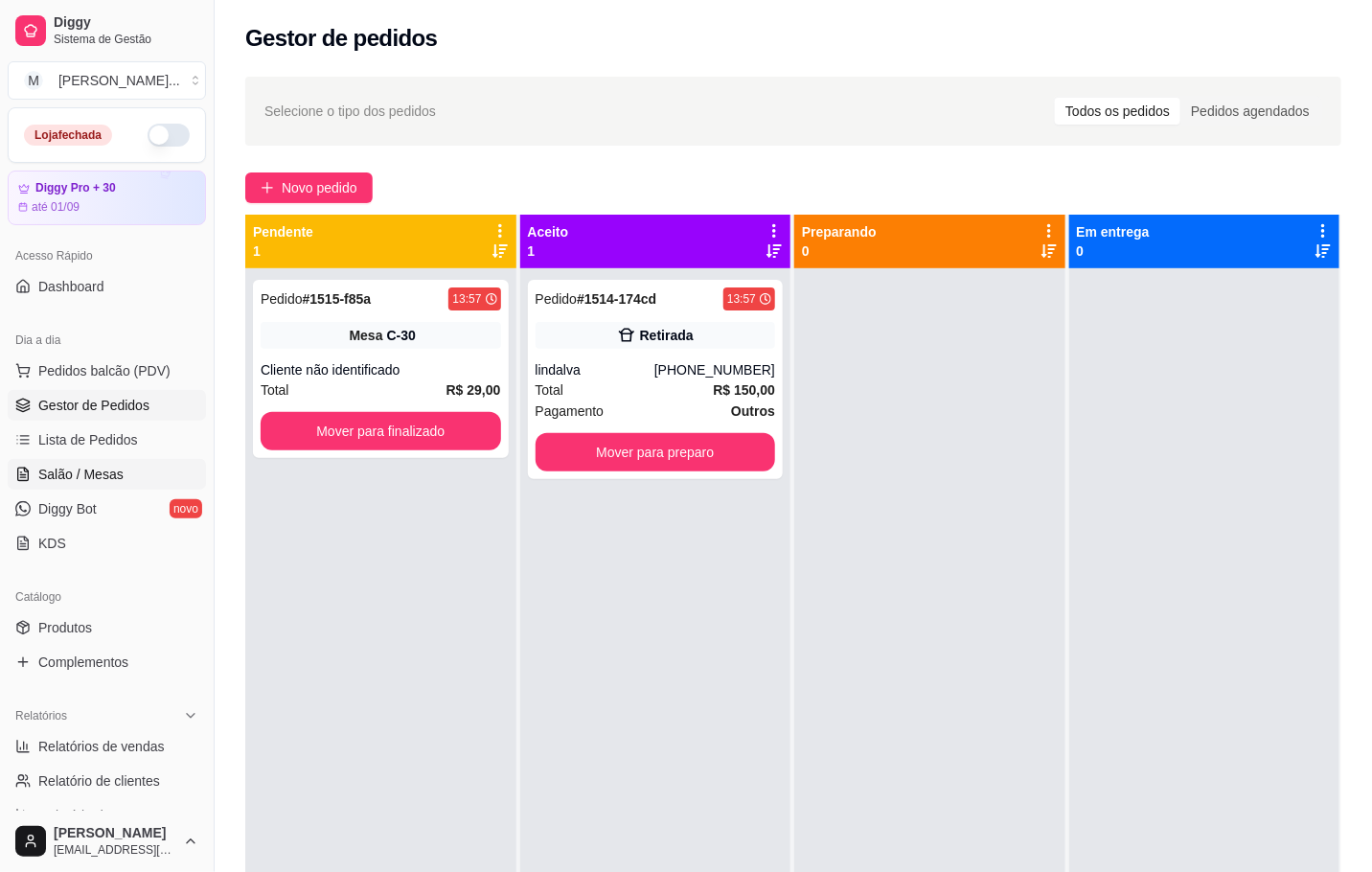
click at [125, 465] on link "Salão / Mesas" at bounding box center [106, 474] width 198 height 31
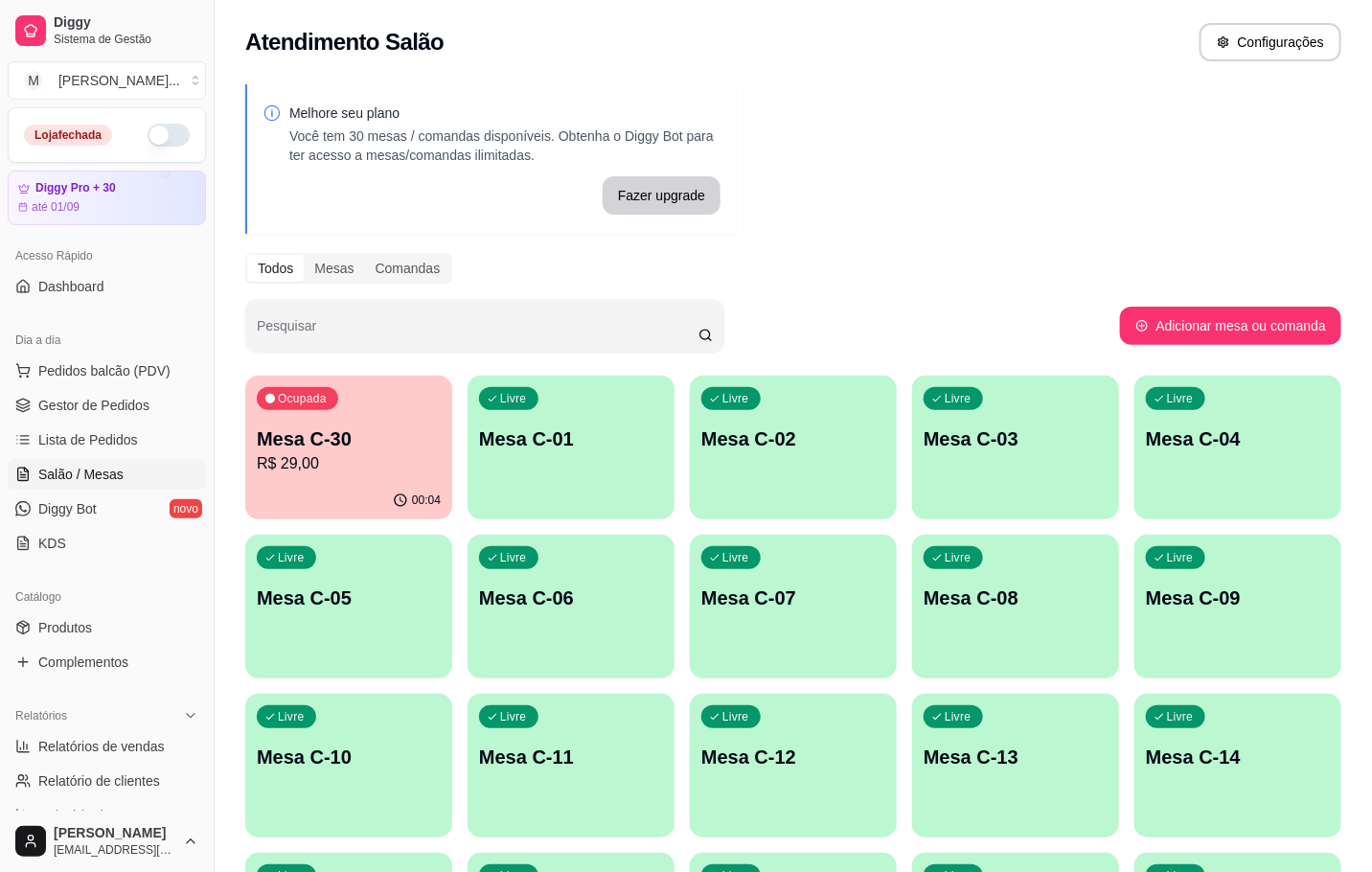
click at [794, 613] on div "Livre Mesa C-07" at bounding box center [793, 595] width 207 height 121
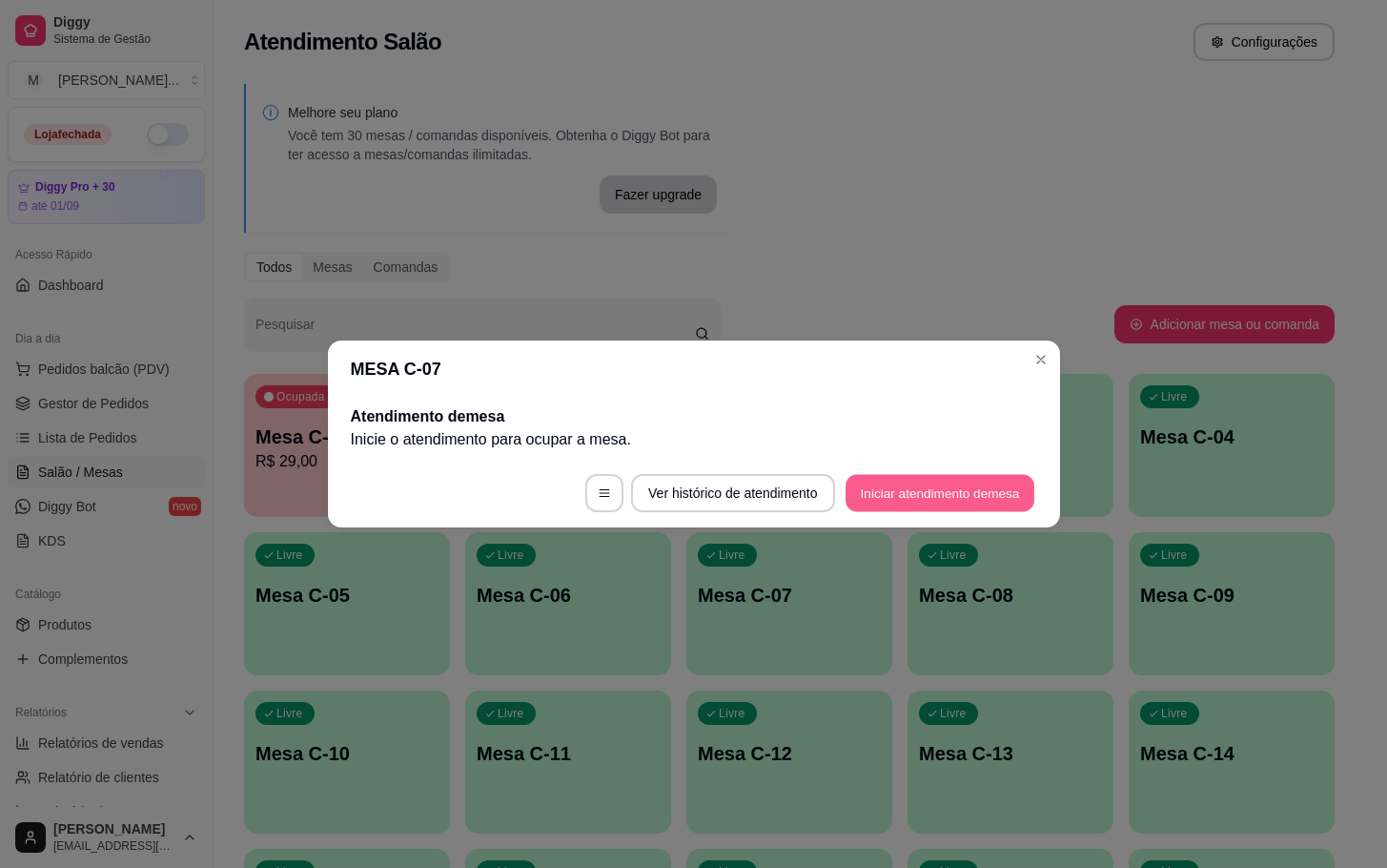
click at [855, 502] on button "Iniciar atendimento de mesa" at bounding box center [940, 493] width 188 height 37
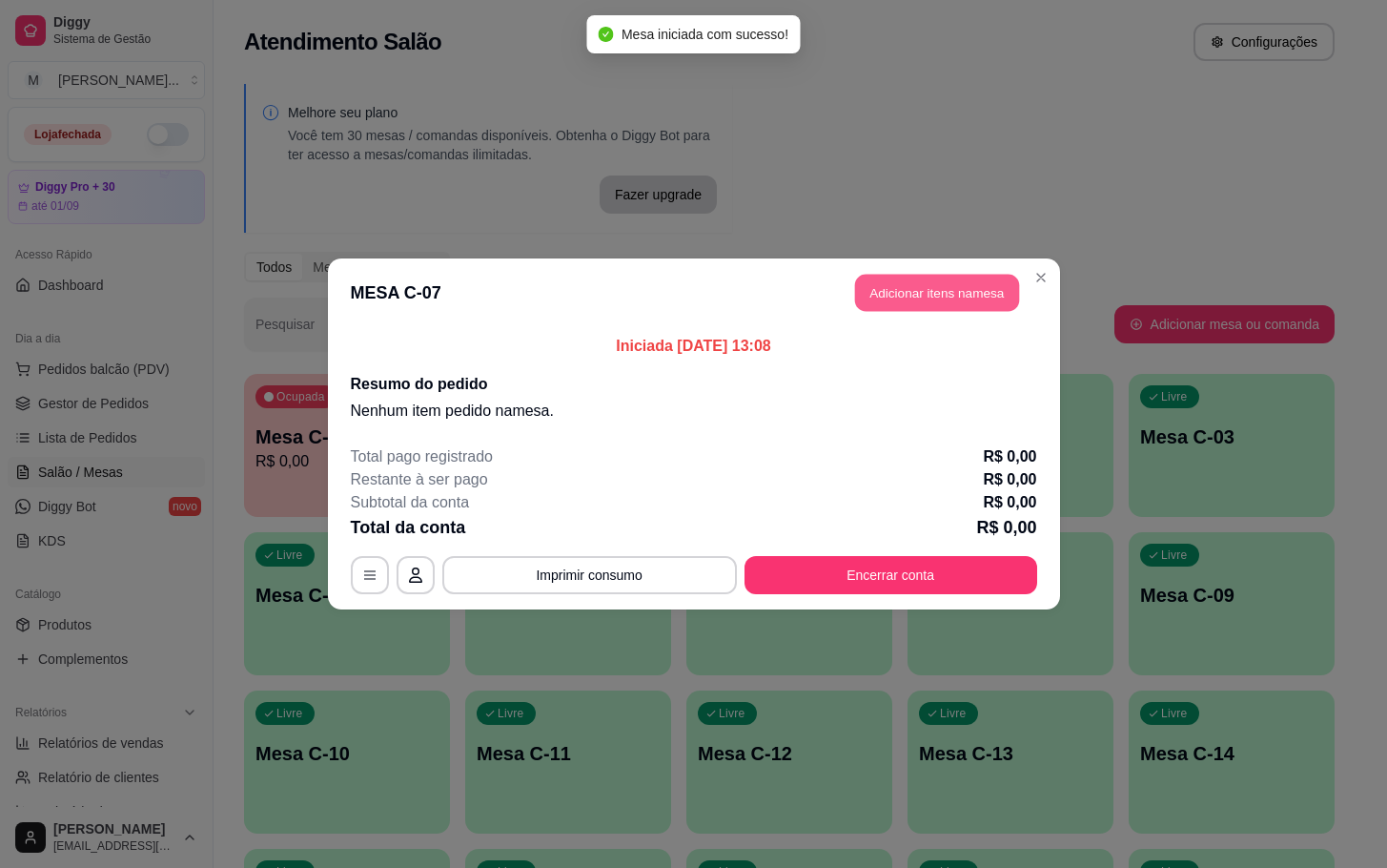
click at [928, 295] on button "Adicionar itens na mesa" at bounding box center [937, 293] width 164 height 37
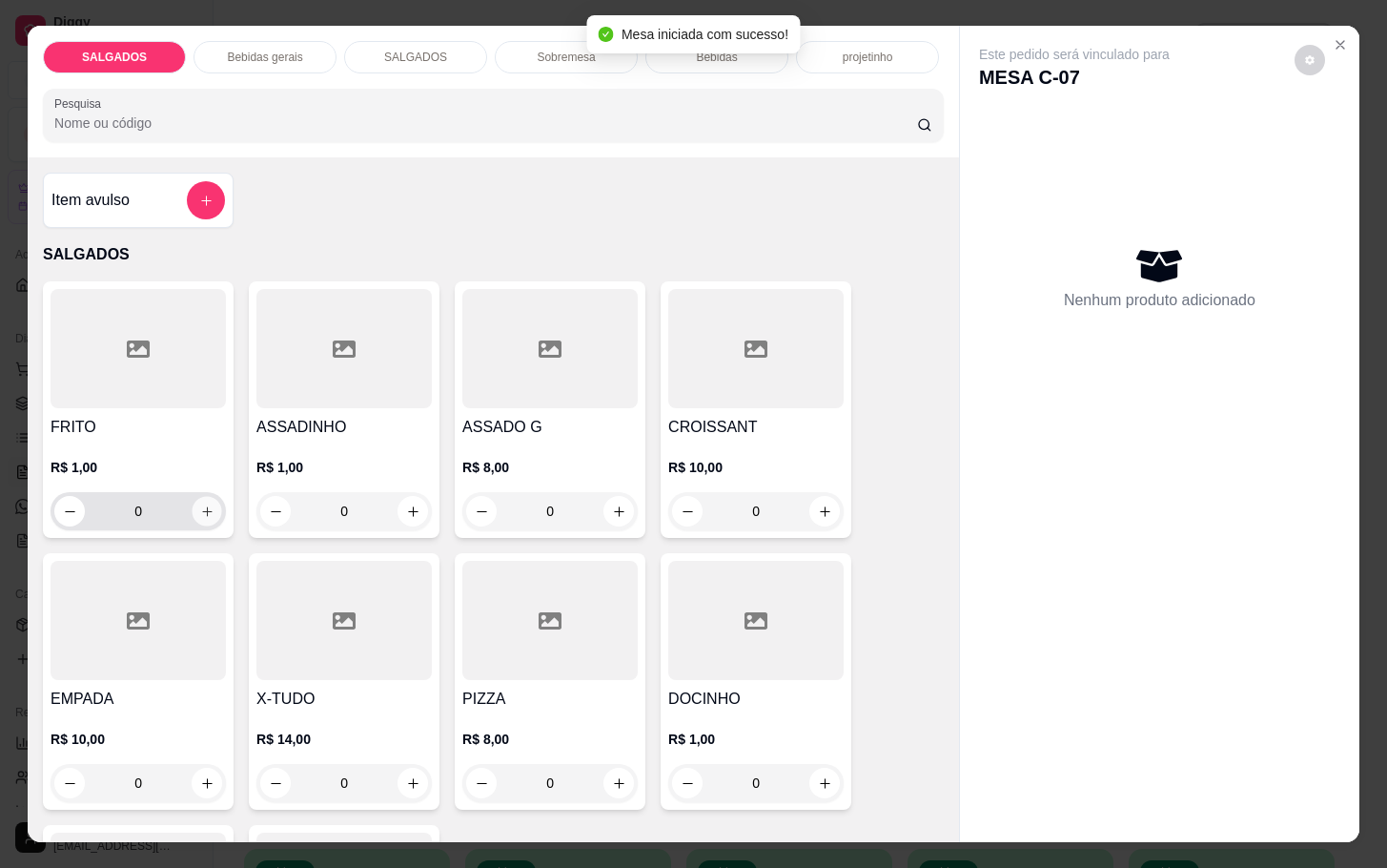
click at [204, 499] on button "increase-product-quantity" at bounding box center [207, 511] width 30 height 30
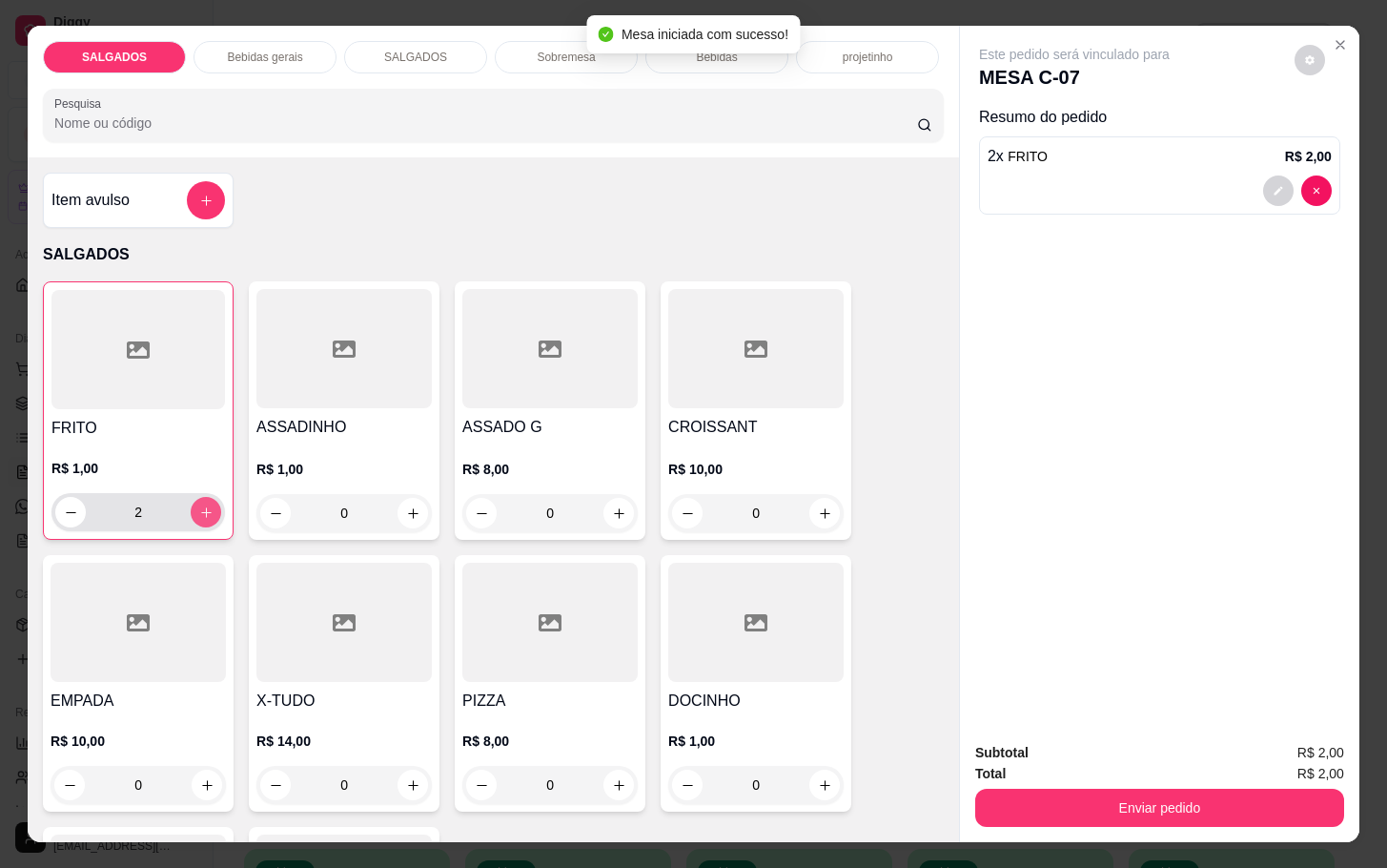
click at [204, 499] on button "increase-product-quantity" at bounding box center [206, 512] width 31 height 31
click at [204, 499] on button "increase-product-quantity" at bounding box center [206, 512] width 30 height 30
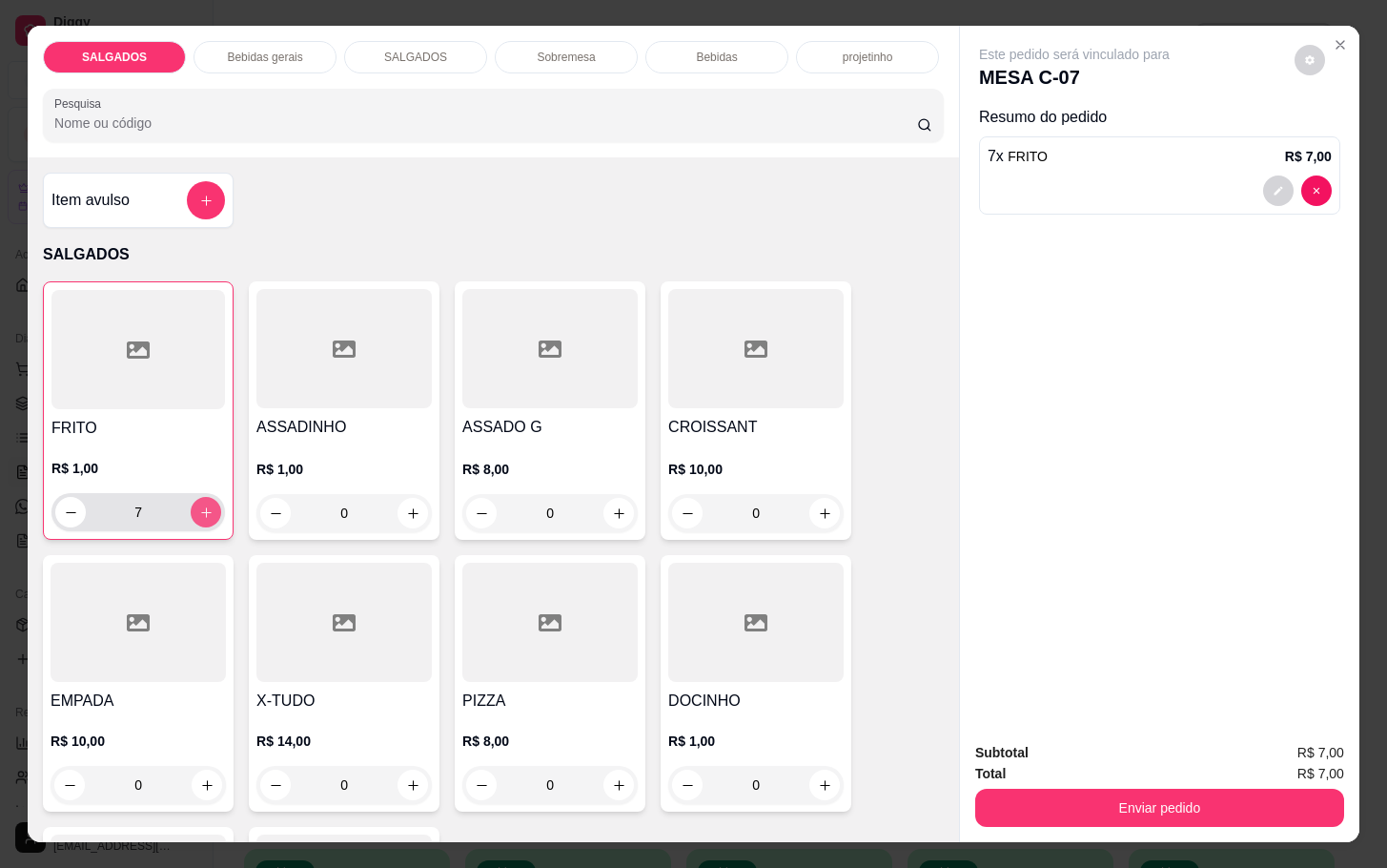
click at [204, 499] on button "increase-product-quantity" at bounding box center [206, 512] width 31 height 31
type input "8"
click at [818, 781] on icon "increase-product-quantity" at bounding box center [825, 785] width 14 height 14
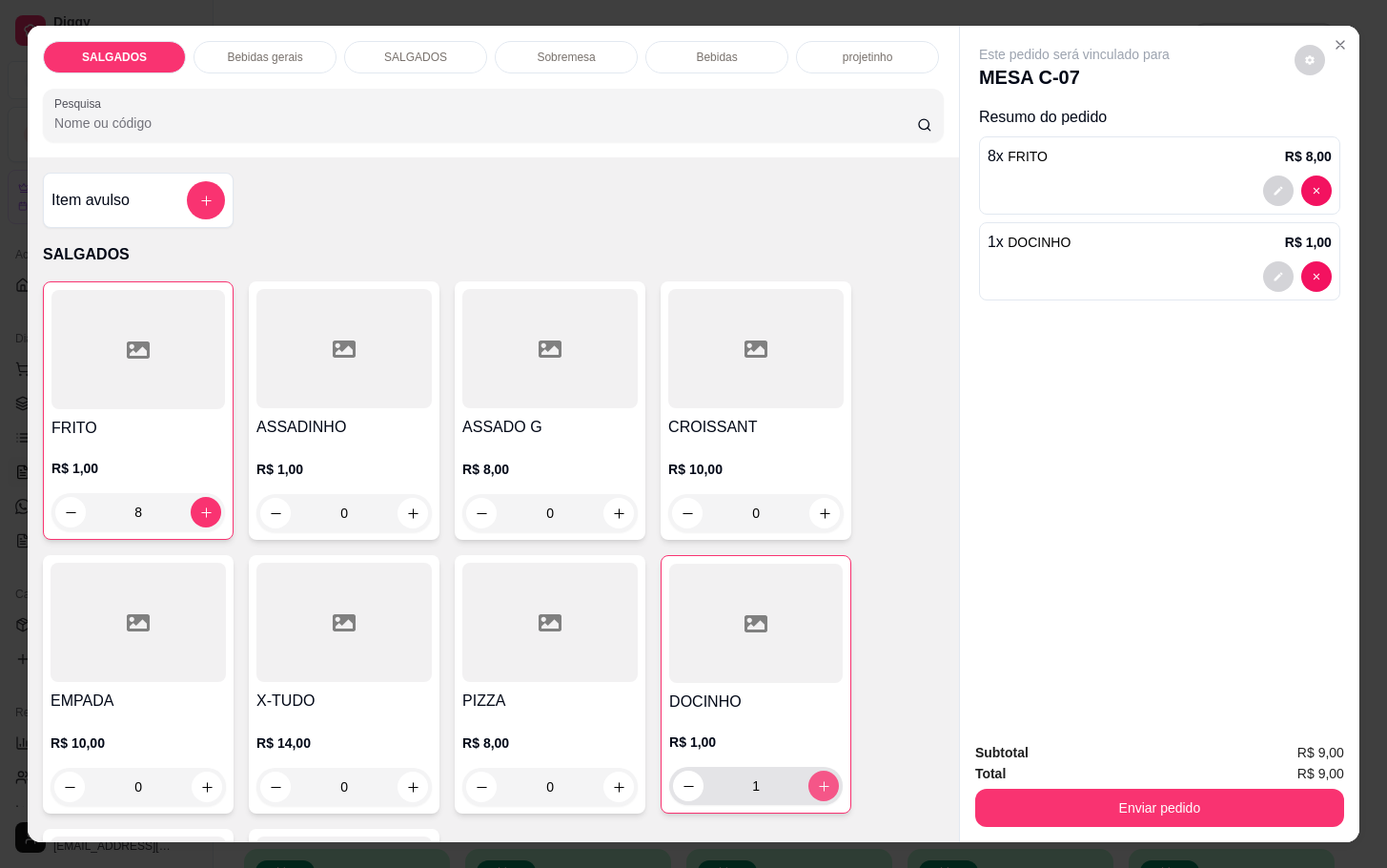
click at [817, 784] on icon "increase-product-quantity" at bounding box center [824, 785] width 14 height 14
type input "2"
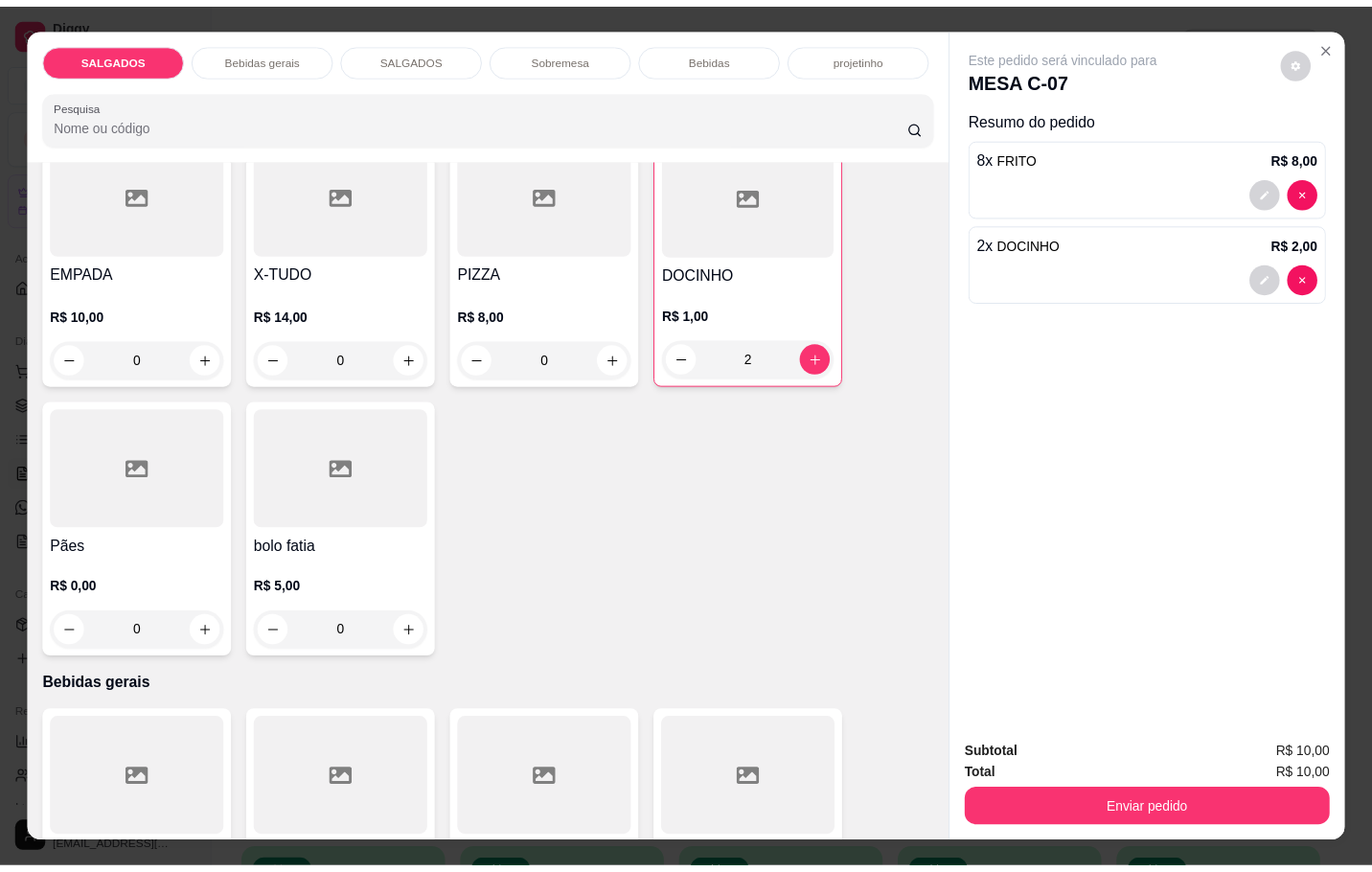
scroll to position [575, 0]
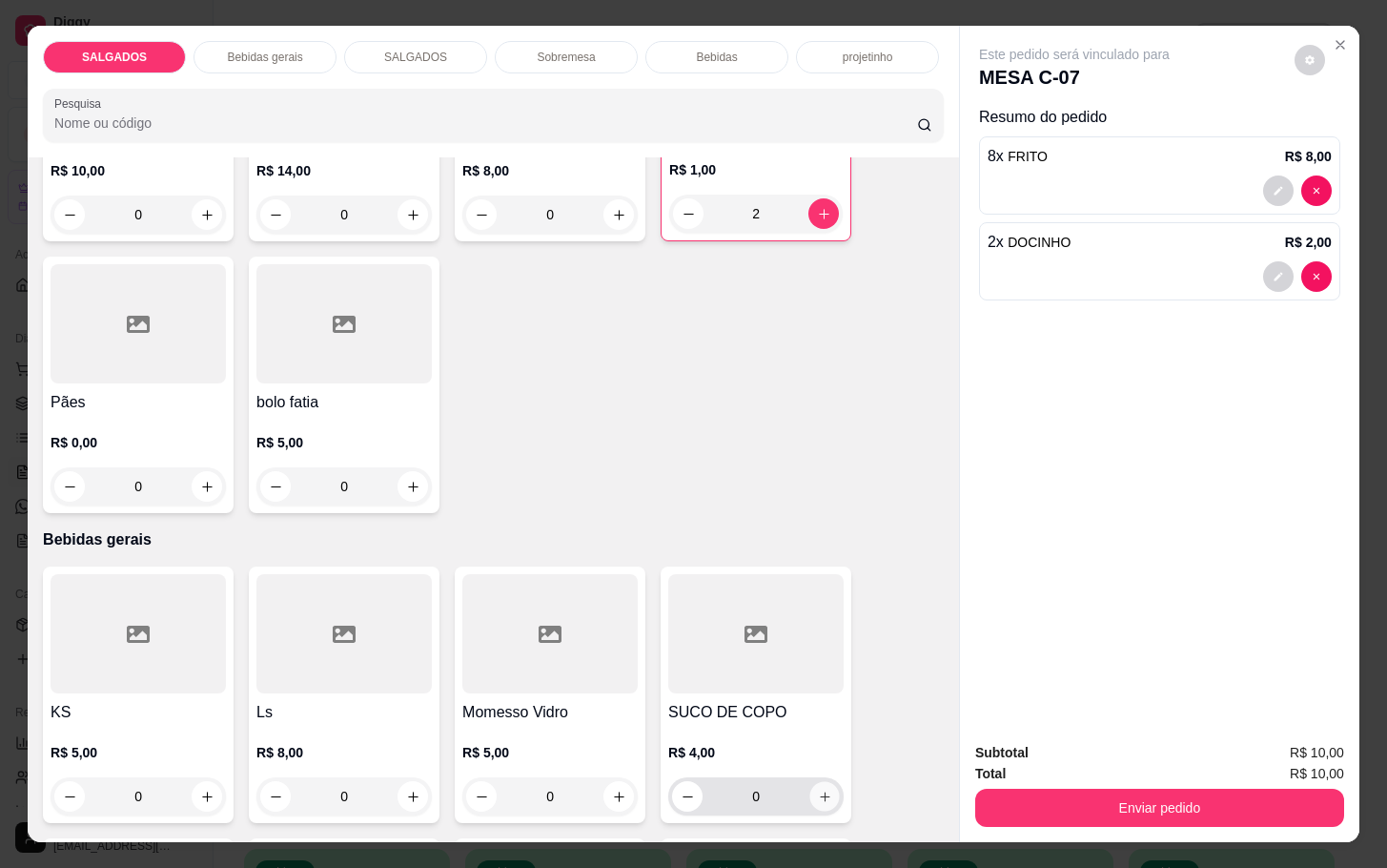
click at [810, 781] on button "increase-product-quantity" at bounding box center [825, 796] width 30 height 30
click at [809, 782] on button "increase-product-quantity" at bounding box center [824, 797] width 30 height 30
type input "2"
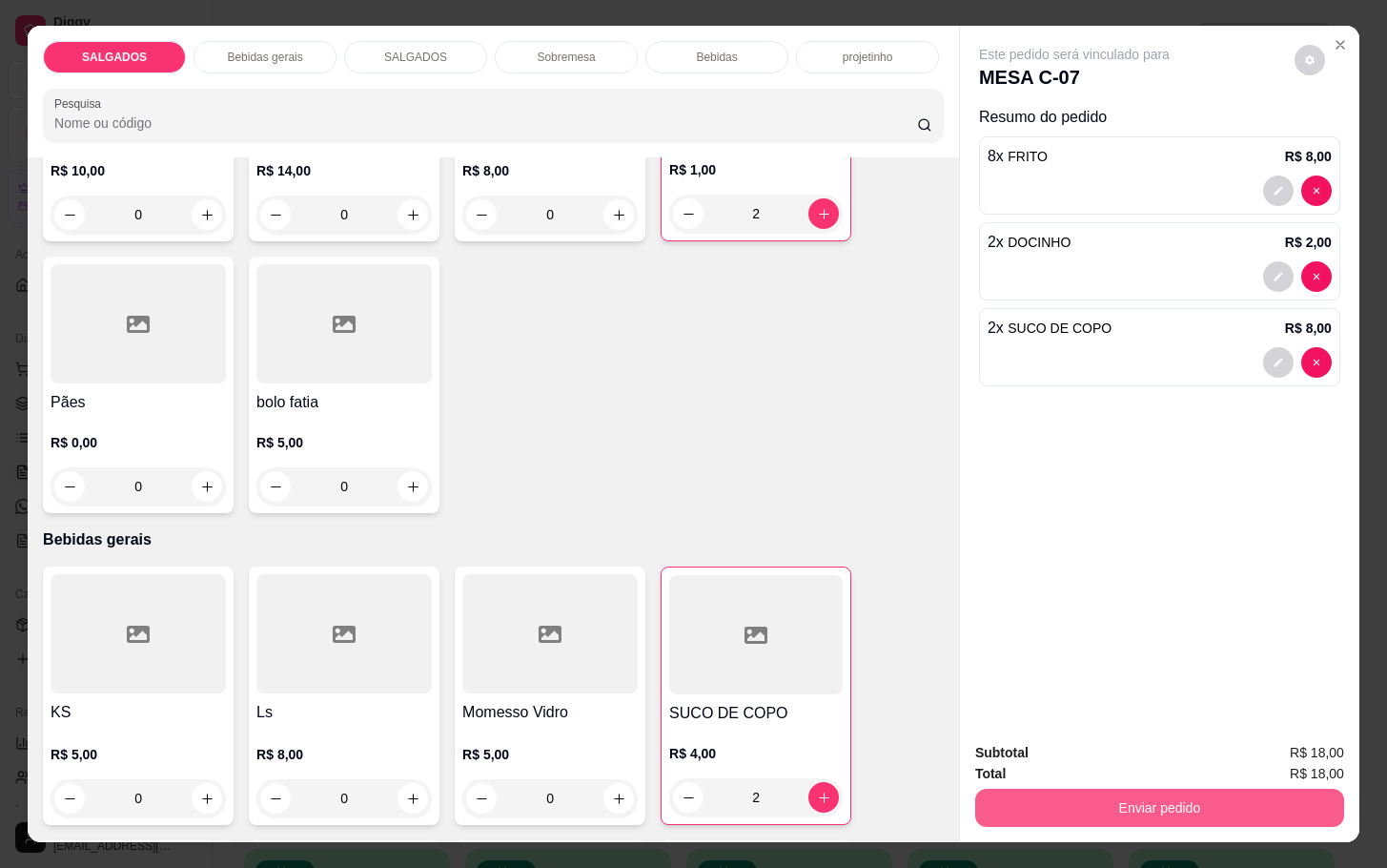
click at [1027, 788] on button "Enviar pedido" at bounding box center [1160, 807] width 369 height 38
click at [1131, 732] on button "Não registrar e enviar pedido" at bounding box center [1094, 751] width 198 height 37
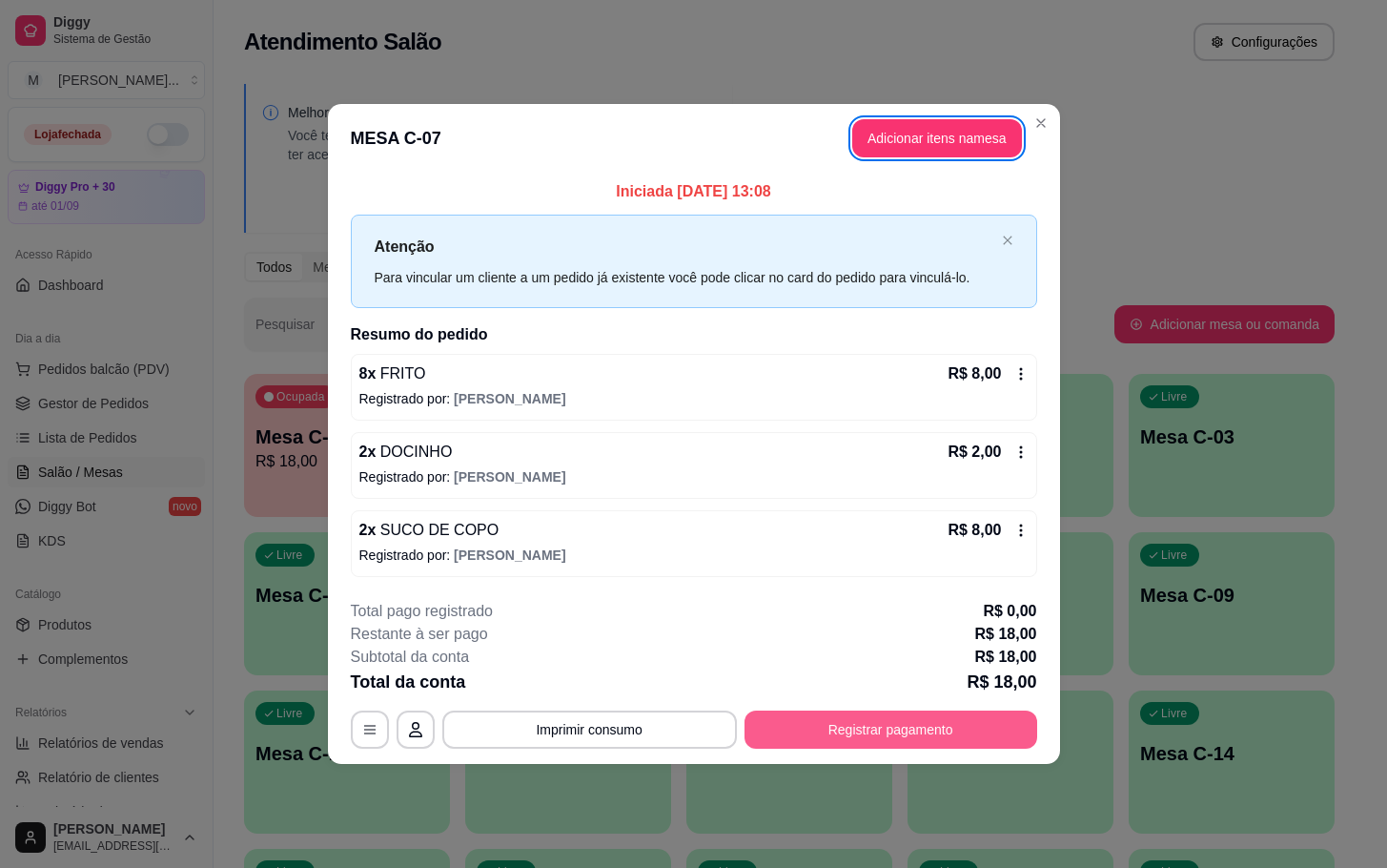
click at [773, 732] on button "Registrar pagamento" at bounding box center [891, 730] width 293 height 38
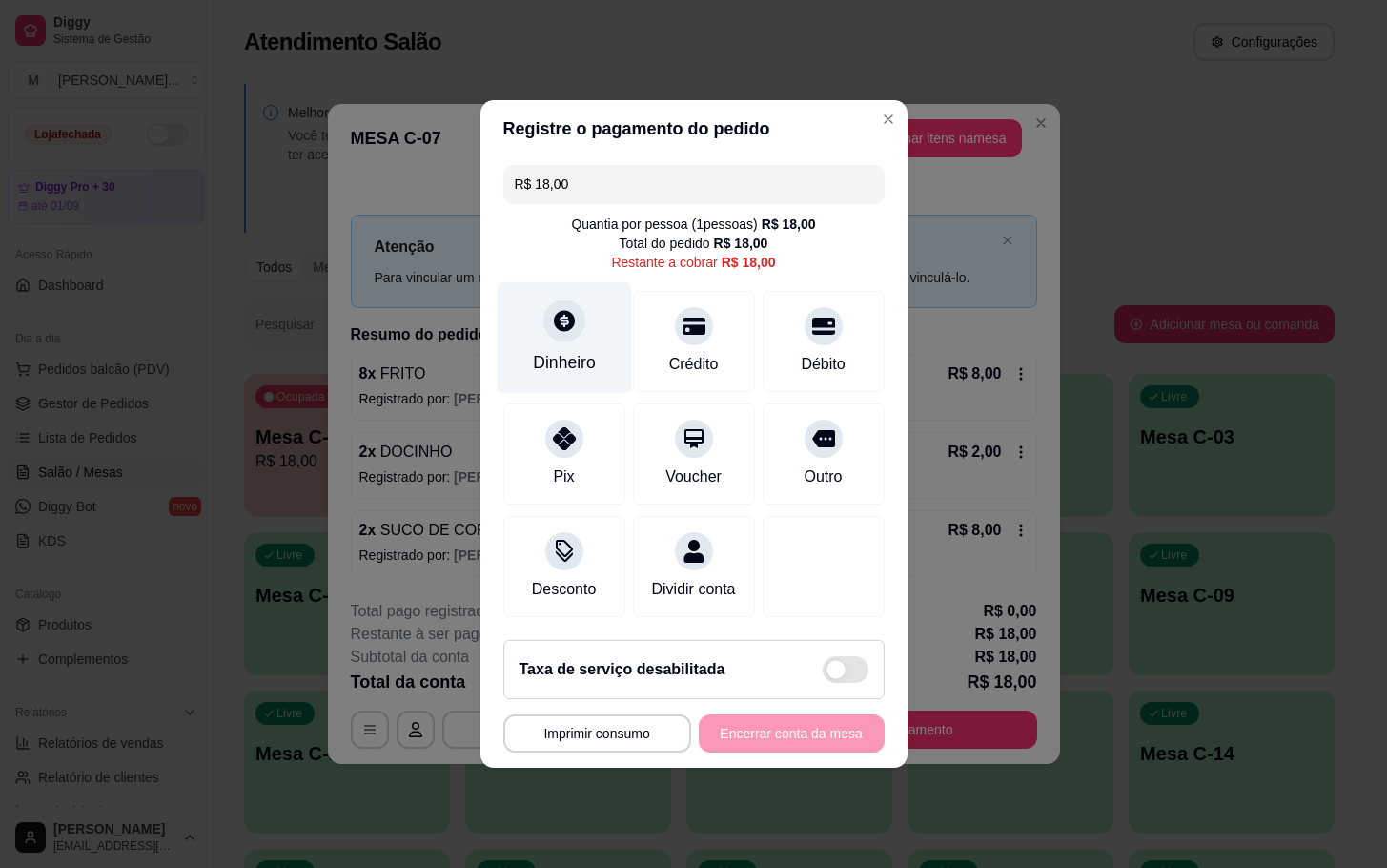
click at [539, 320] on div "Dinheiro" at bounding box center [564, 338] width 135 height 112
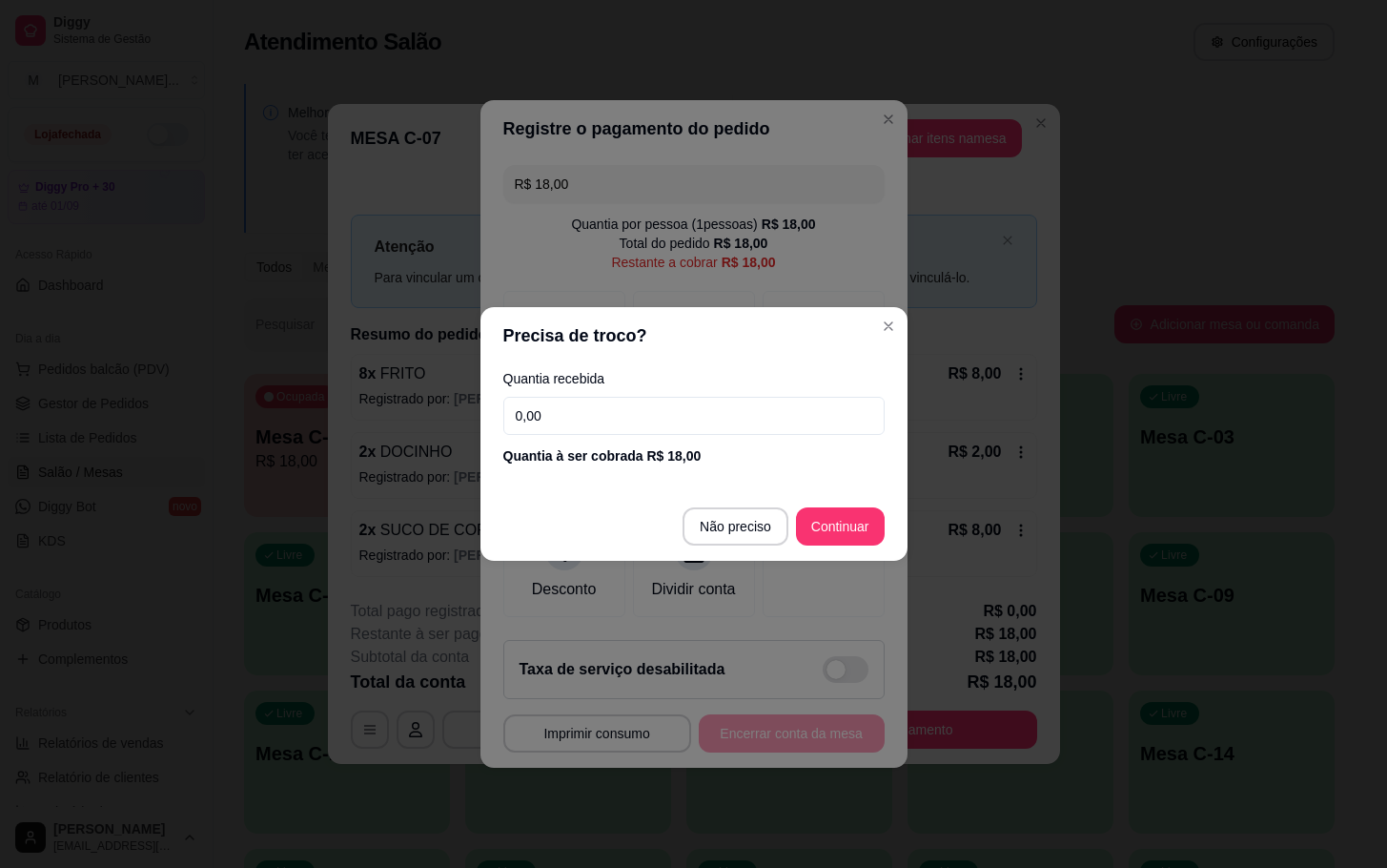
drag, startPoint x: 555, startPoint y: 408, endPoint x: 544, endPoint y: 409, distance: 11.0
click at [546, 409] on input "0,00" at bounding box center [694, 416] width 382 height 38
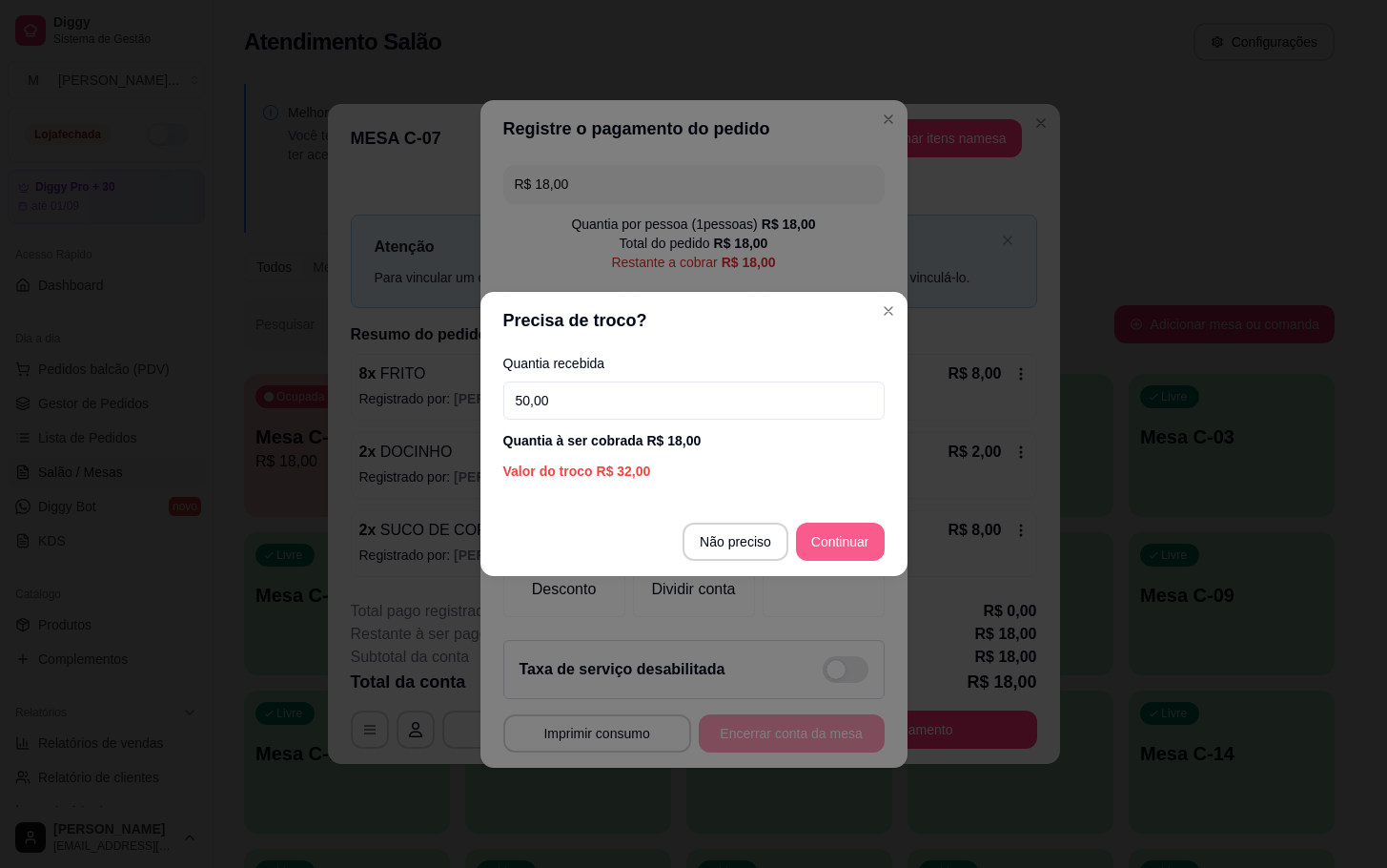
type input "50,00"
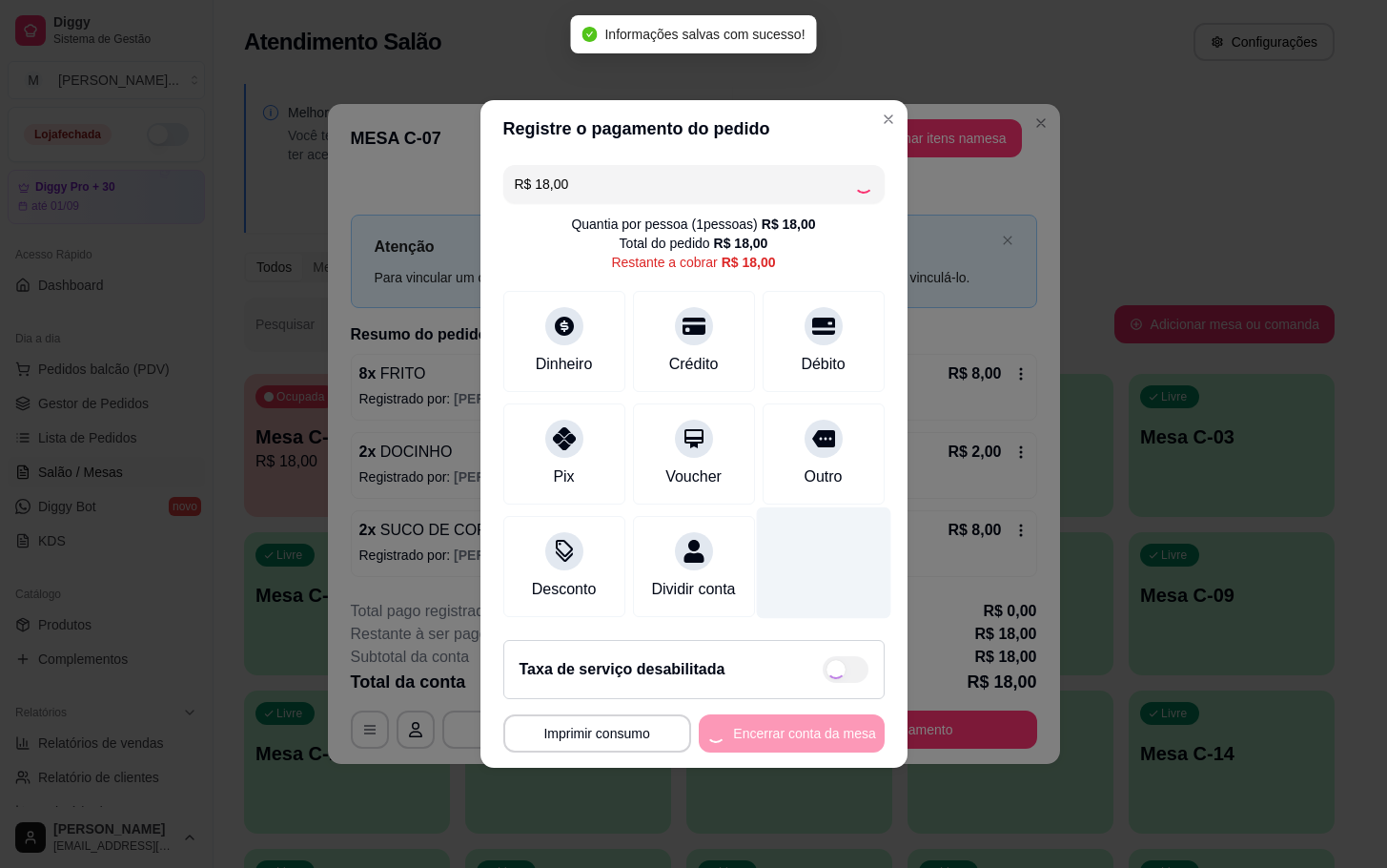
type input "R$ 0,00"
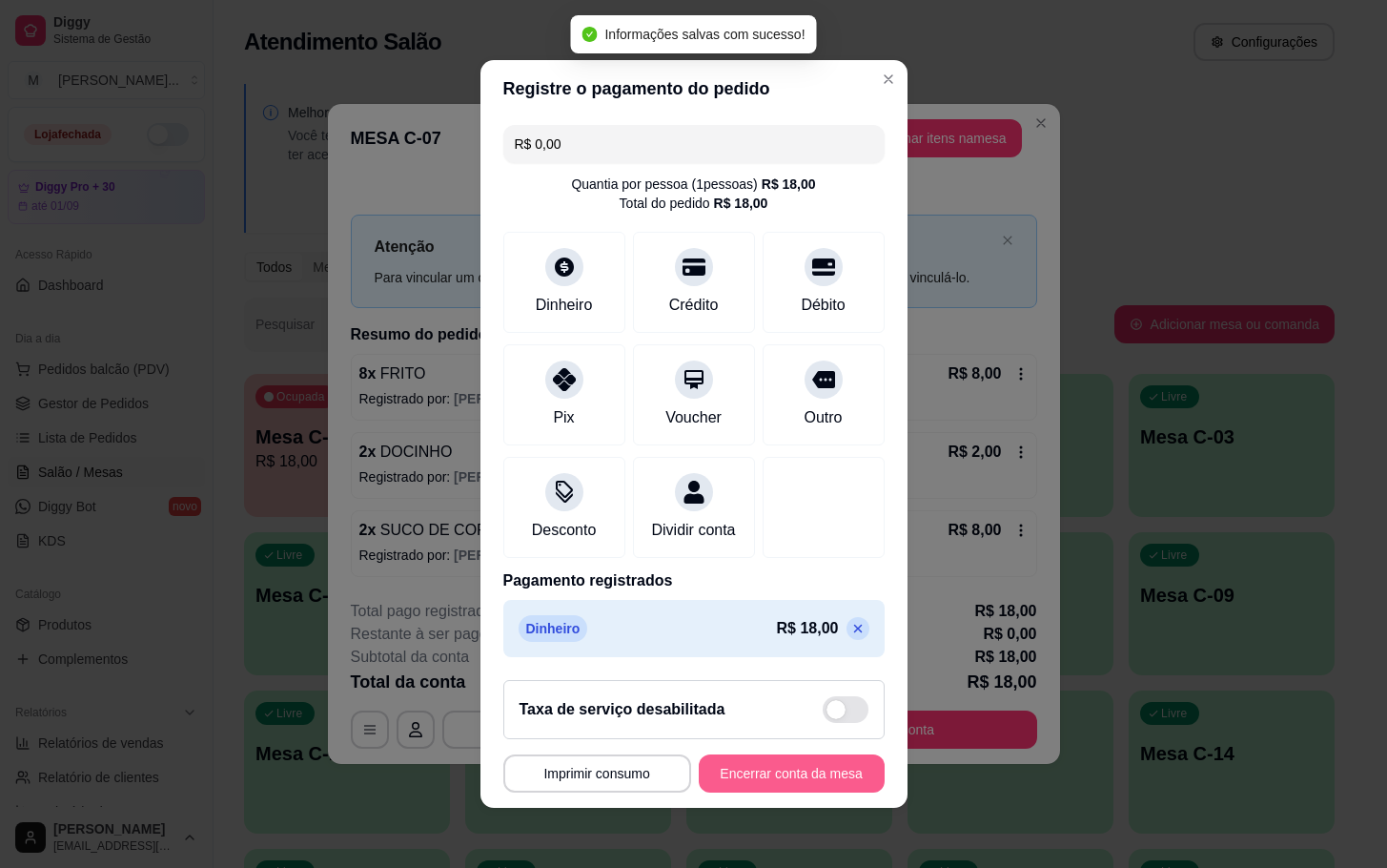
click at [777, 790] on button "Encerrar conta da mesa" at bounding box center [791, 774] width 186 height 38
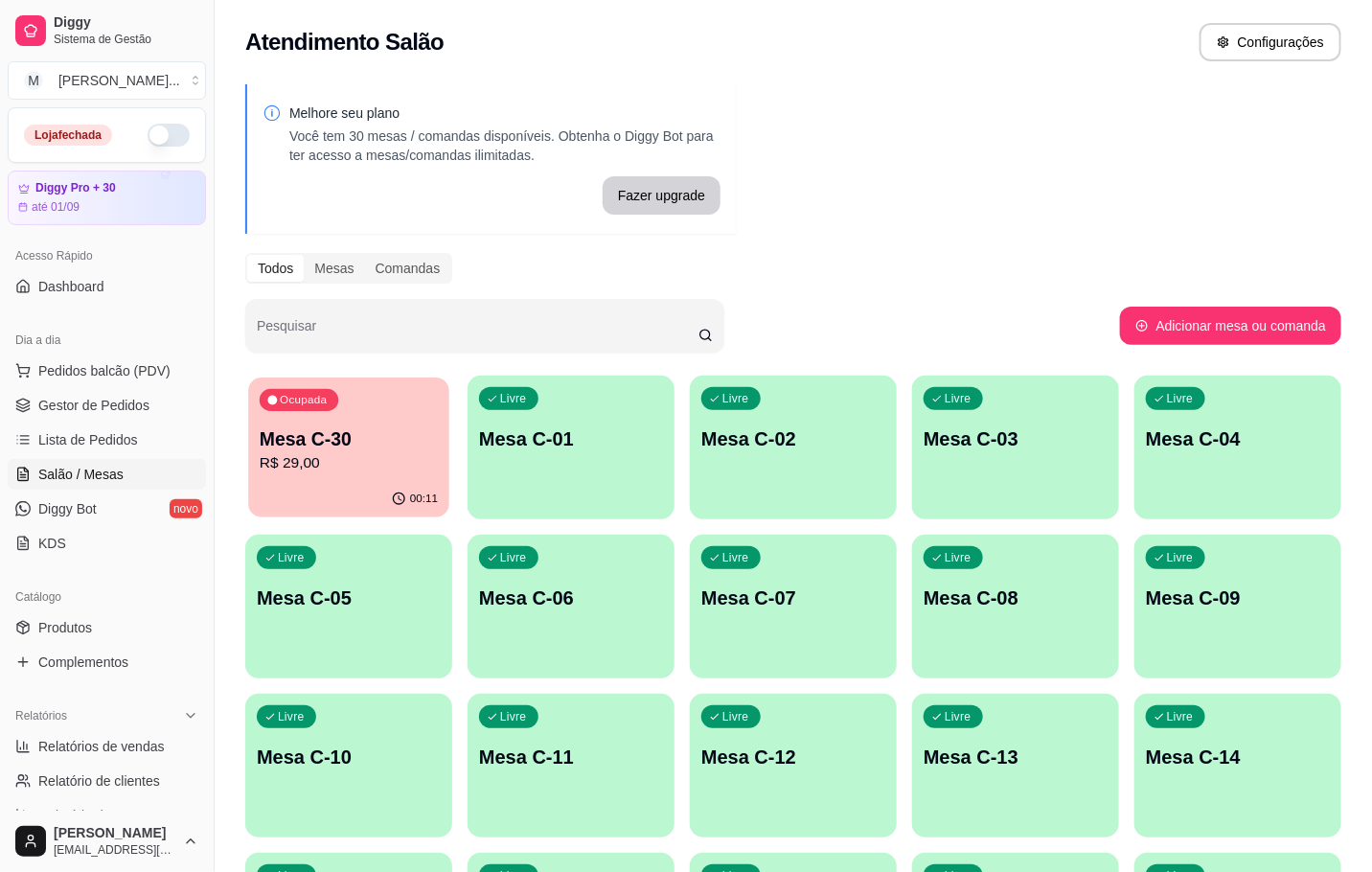
click at [353, 468] on p "R$ 29,00" at bounding box center [349, 463] width 179 height 22
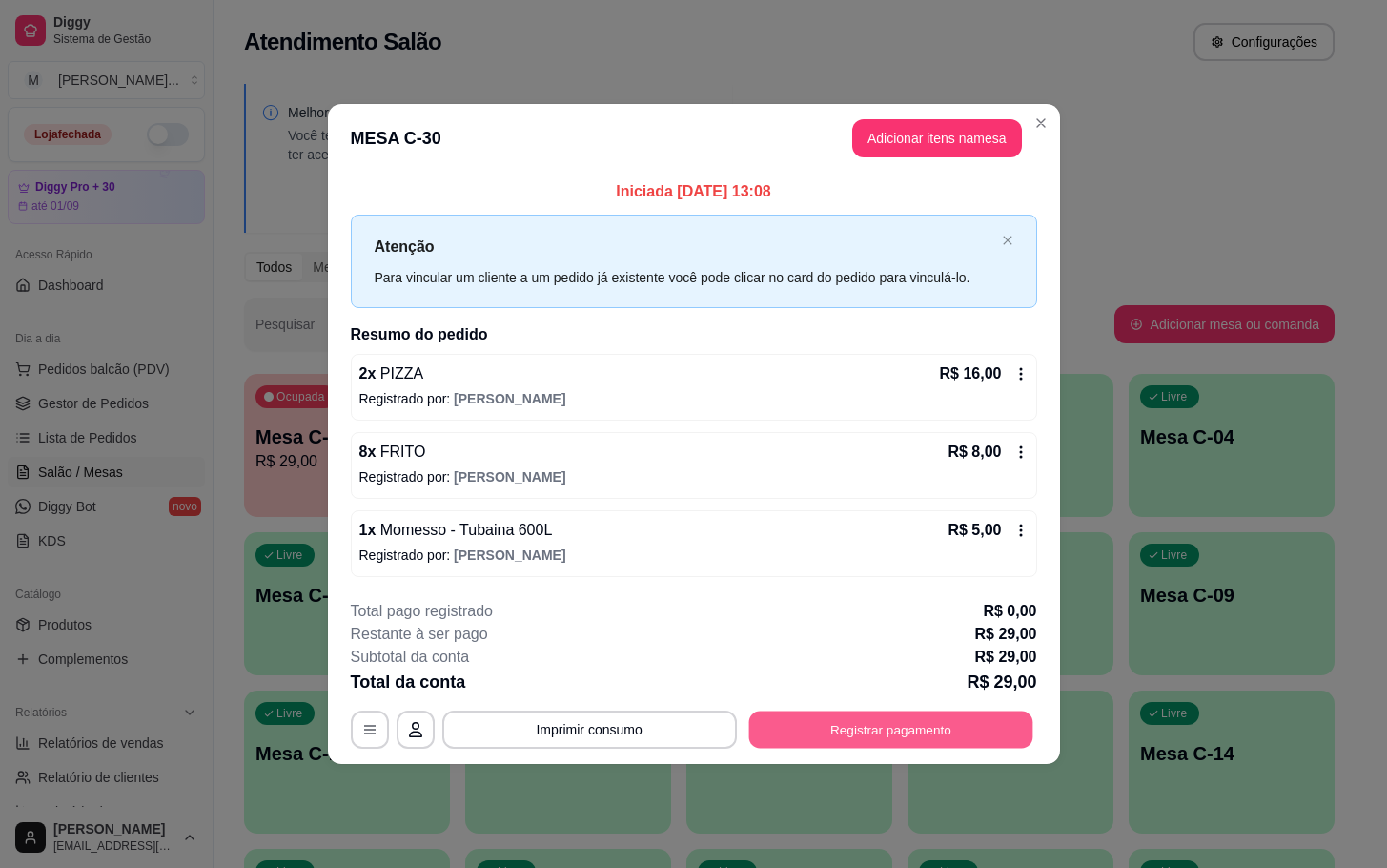
click at [867, 739] on button "Registrar pagamento" at bounding box center [891, 729] width 285 height 37
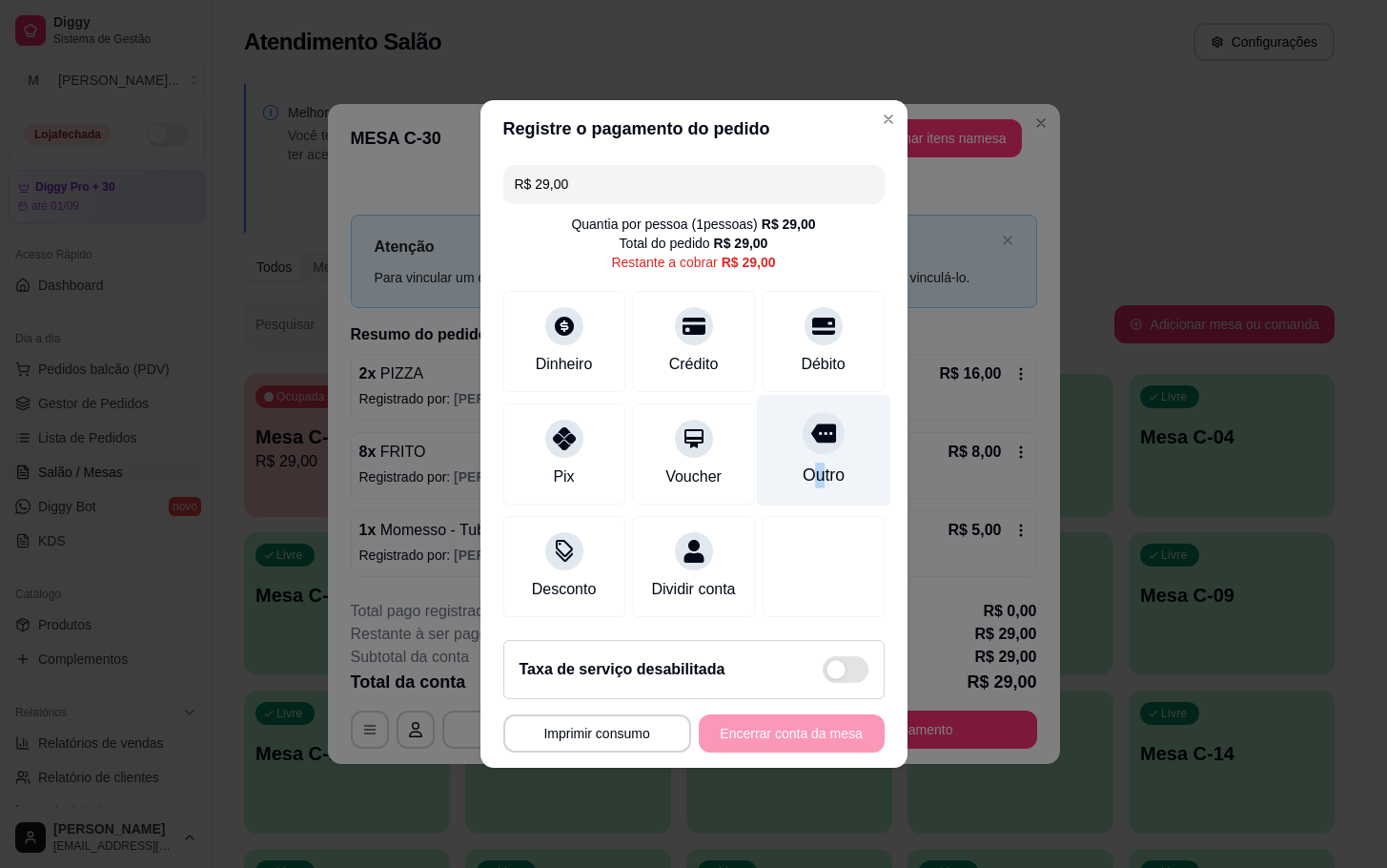
drag, startPoint x: 806, startPoint y: 463, endPoint x: 793, endPoint y: 463, distance: 13.0
click at [802, 463] on div "Outro" at bounding box center [823, 475] width 42 height 25
type input "R$ 0,00"
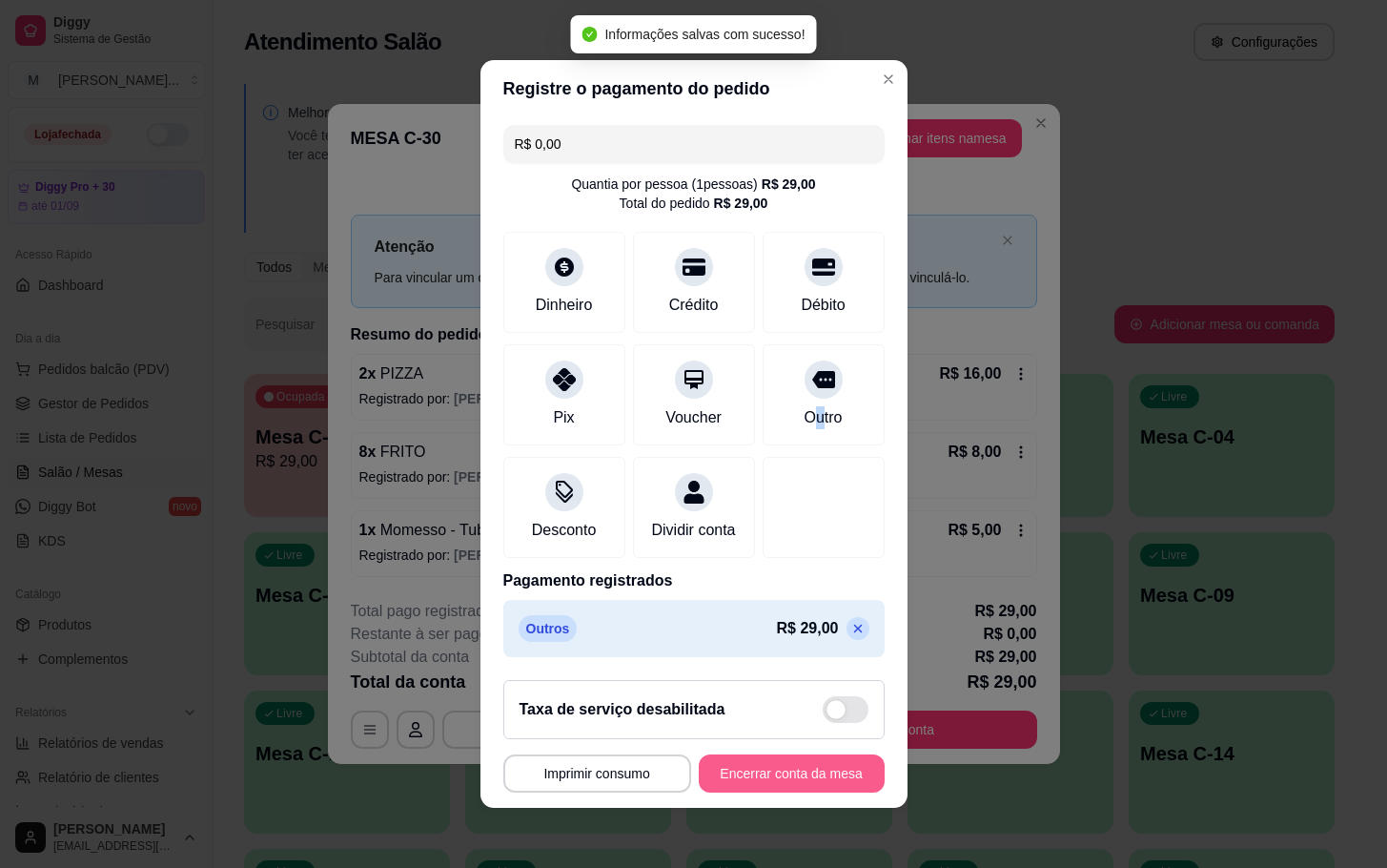
click at [810, 792] on button "Encerrar conta da mesa" at bounding box center [791, 774] width 186 height 38
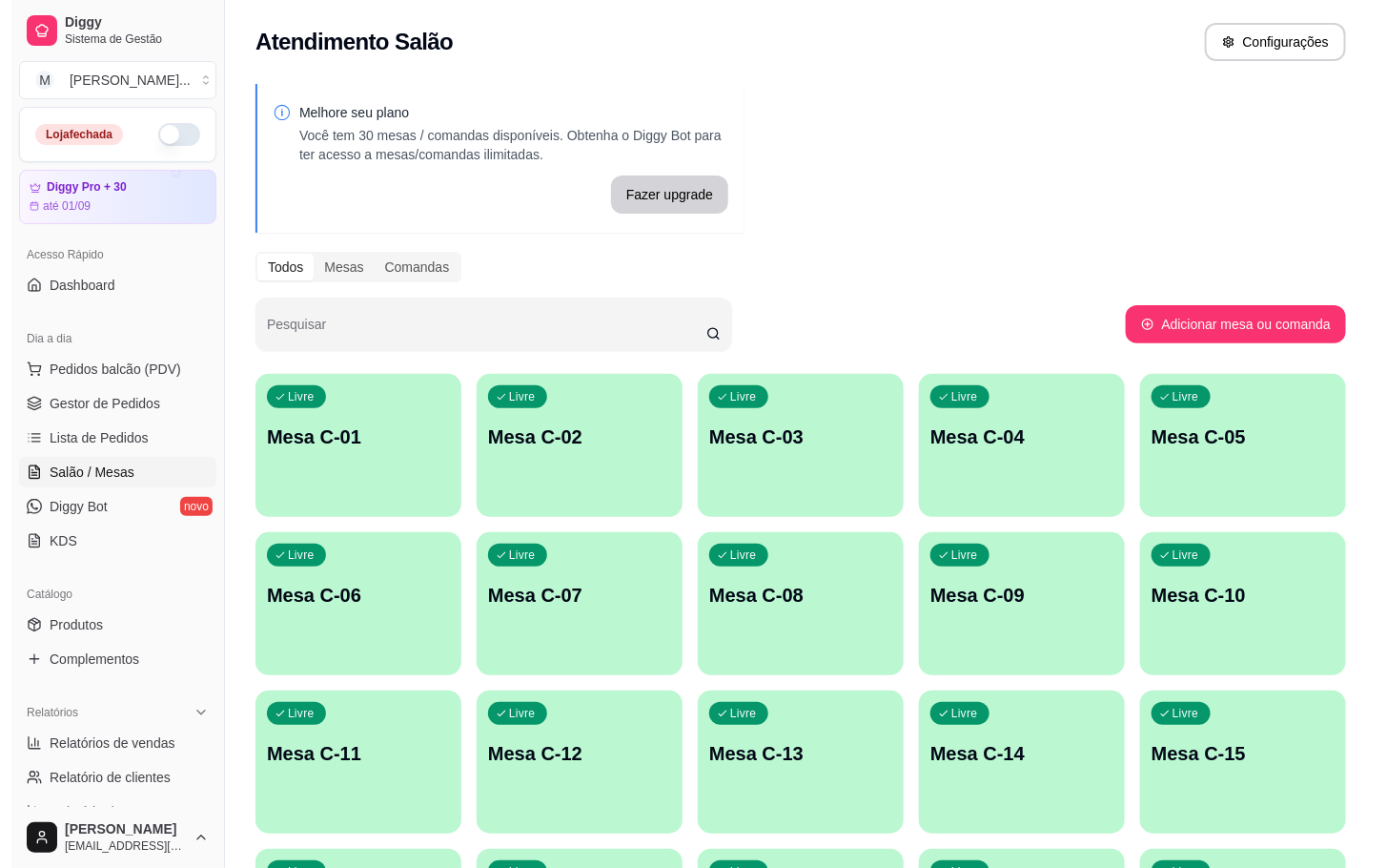
scroll to position [518, 0]
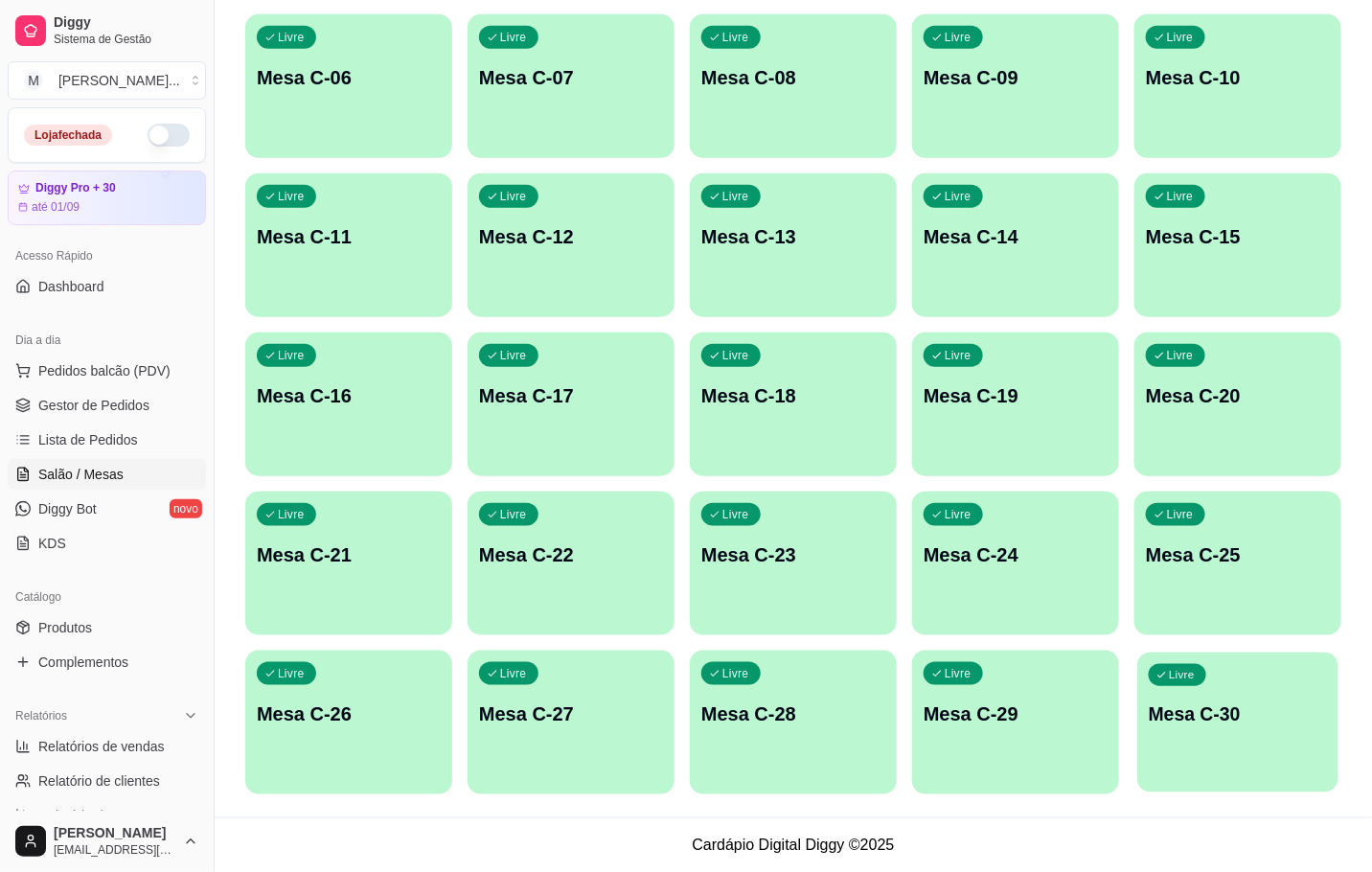
click at [1231, 695] on div "Livre Mesa C-30" at bounding box center [1238, 711] width 201 height 117
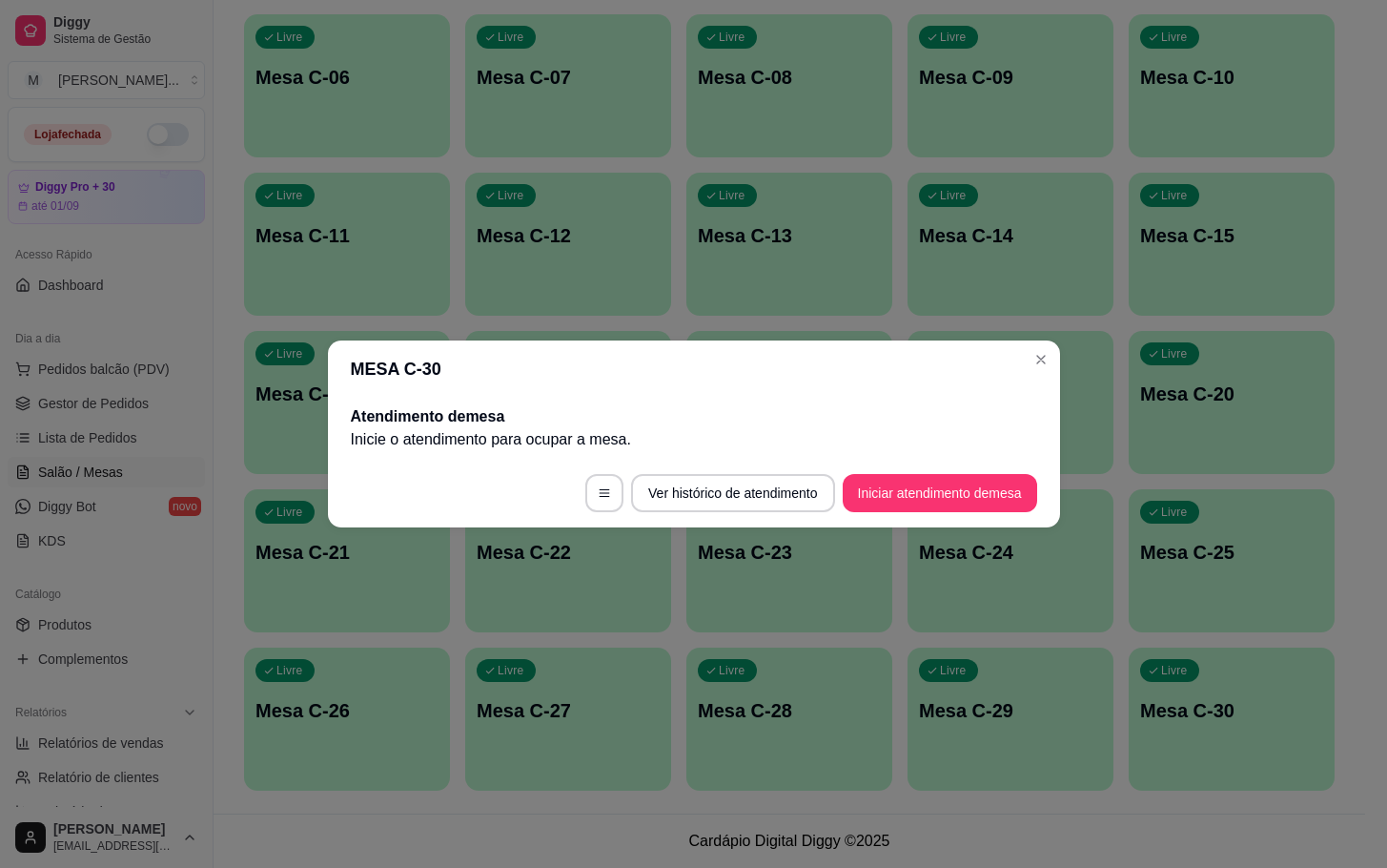
click at [935, 516] on footer "Ver histórico de atendimento Iniciar atendimento de mesa" at bounding box center [694, 492] width 732 height 68
click at [964, 474] on button "Iniciar atendimento de mesa" at bounding box center [940, 493] width 194 height 38
click at [899, 498] on button "Iniciar atendimento de mesa" at bounding box center [940, 493] width 188 height 37
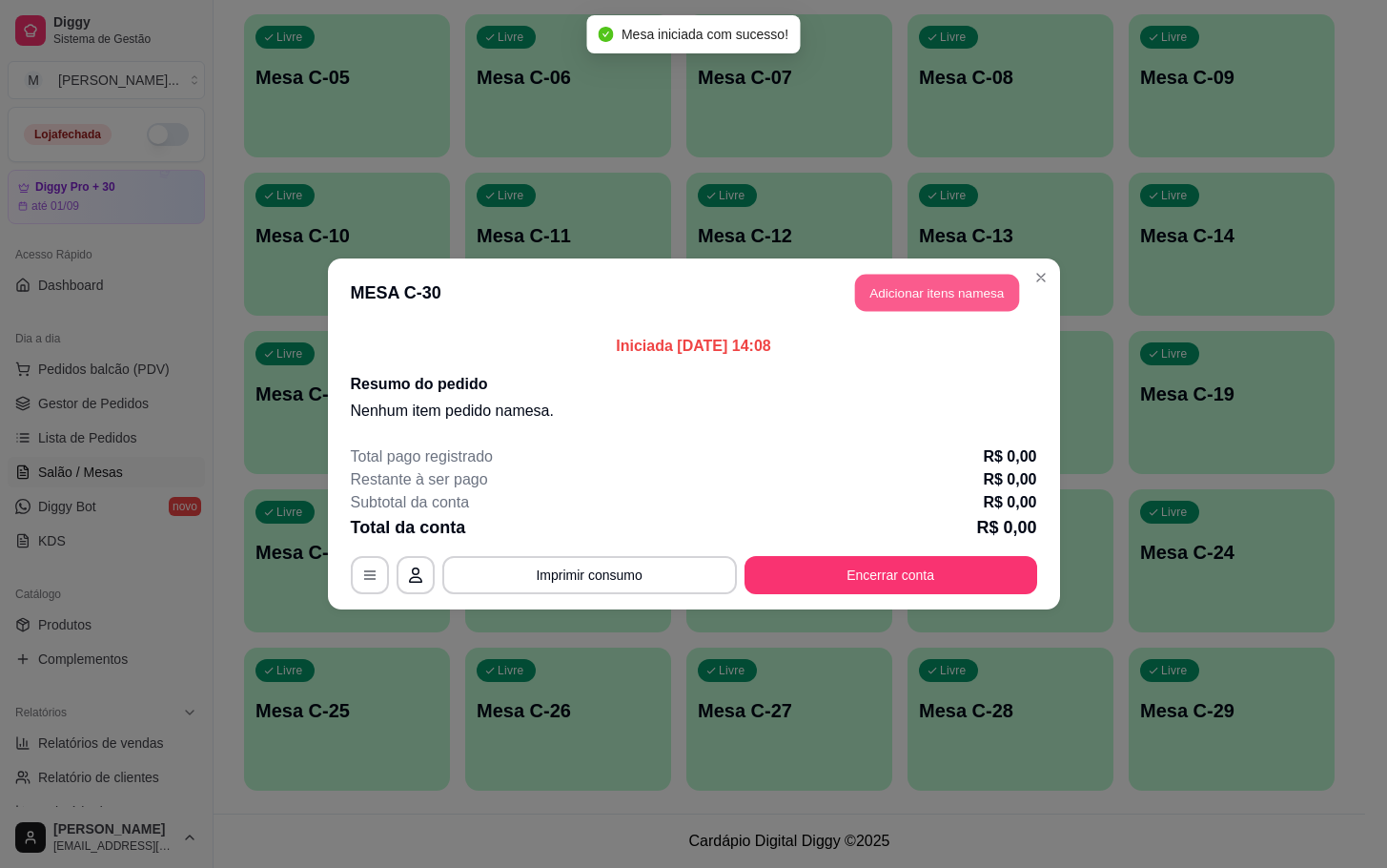
click at [916, 300] on button "Adicionar itens na mesa" at bounding box center [937, 293] width 164 height 37
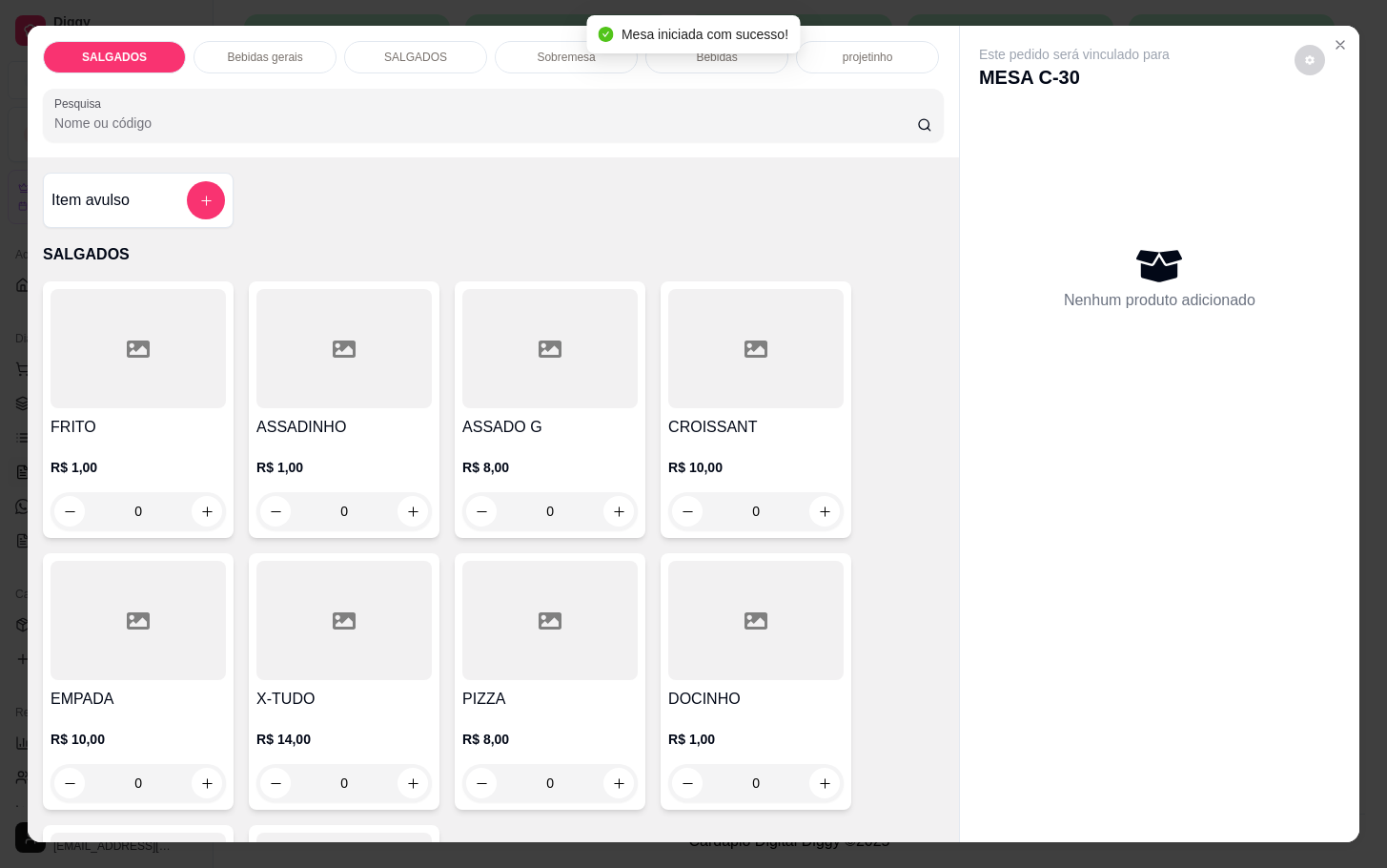
drag, startPoint x: 176, startPoint y: 489, endPoint x: 0, endPoint y: 484, distance: 176.1
click at [28, 515] on div "Item avulso SALGADOS FRITO R$ 1,00 0 ASSADINHO R$ 1,00 0 ASSADO G R$ 8,00 0 CRO…" at bounding box center [493, 499] width 931 height 683
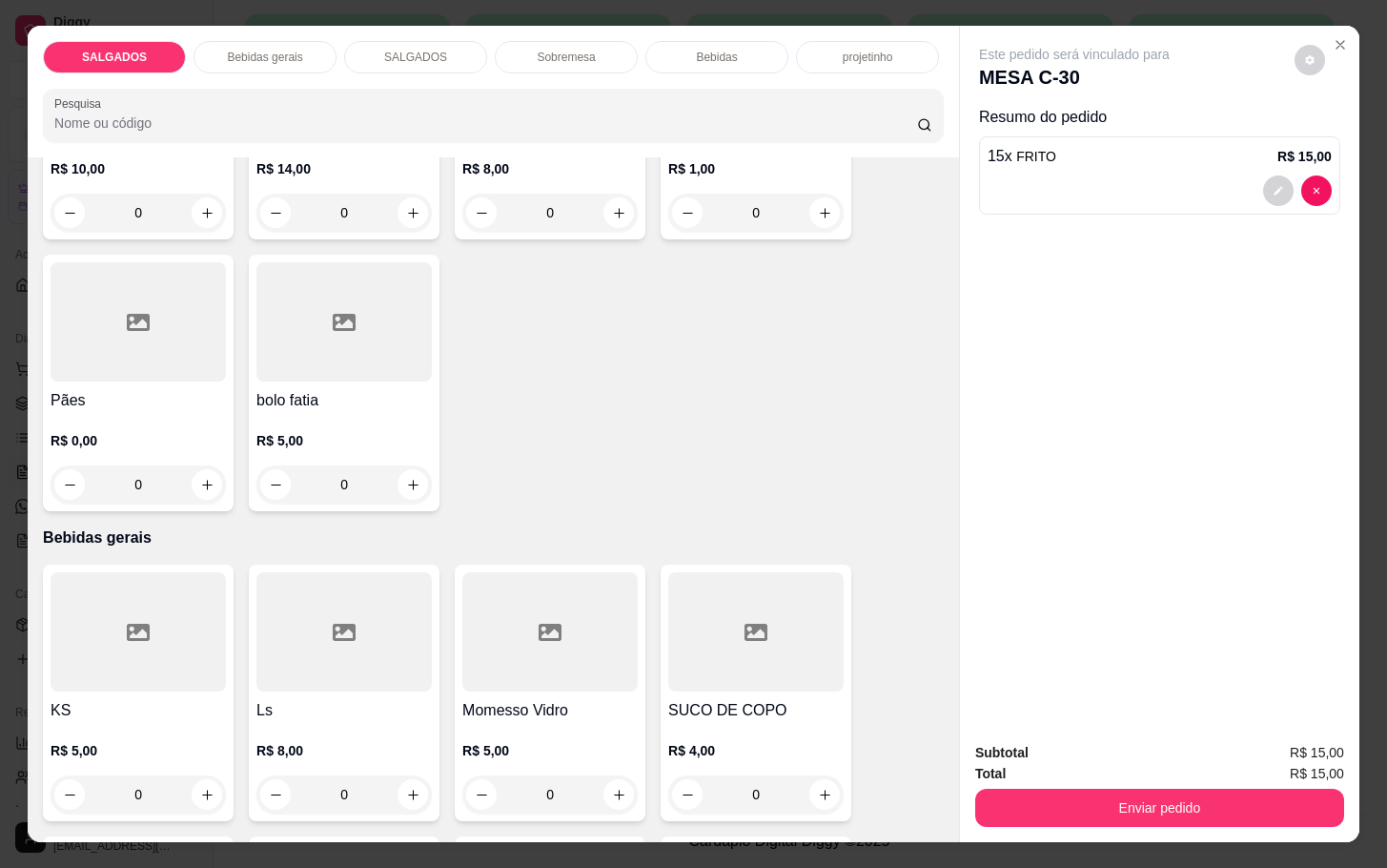
scroll to position [1002, 0]
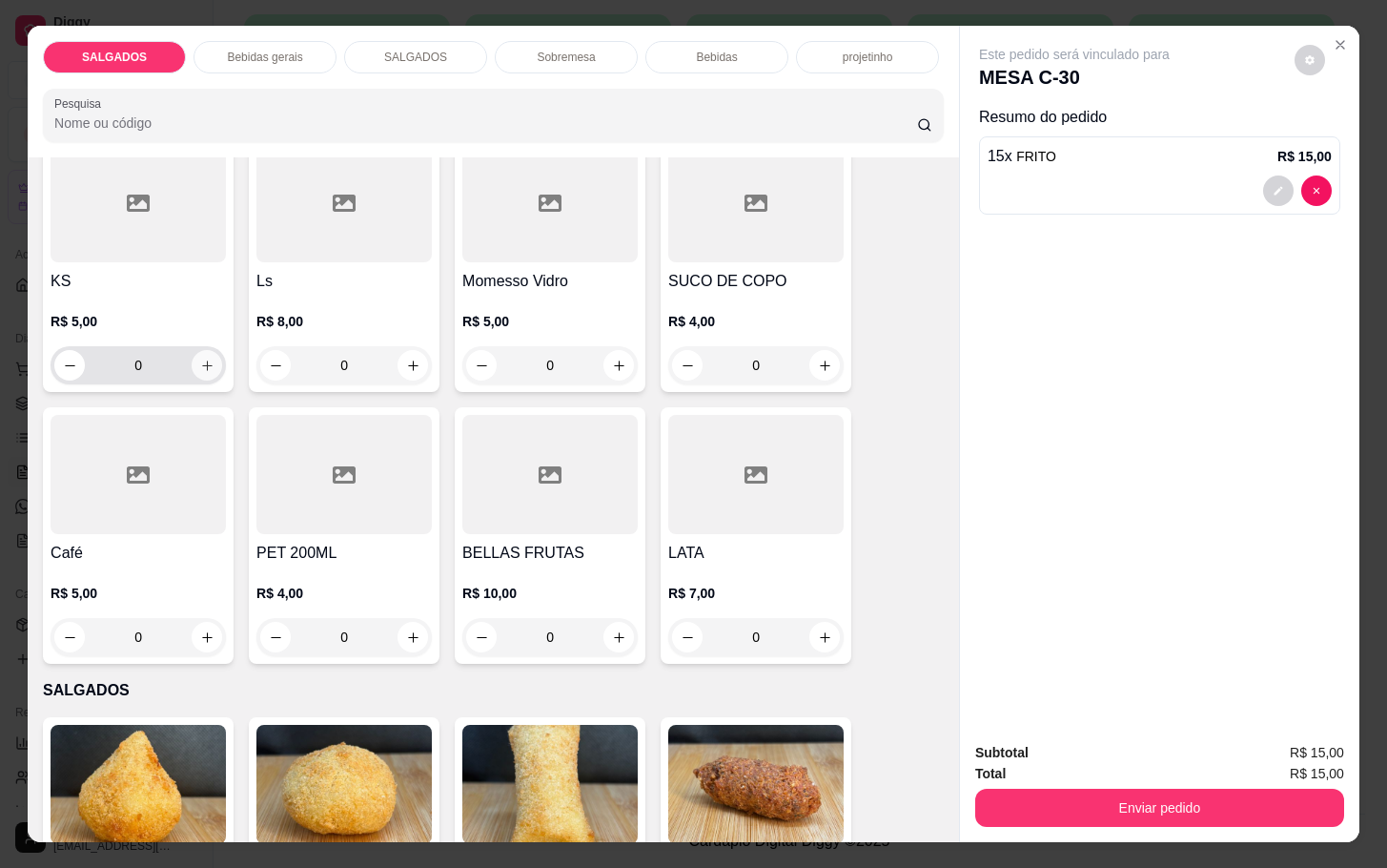
type input "15"
click at [197, 370] on button "increase-product-quantity" at bounding box center [207, 365] width 30 height 30
type input "1"
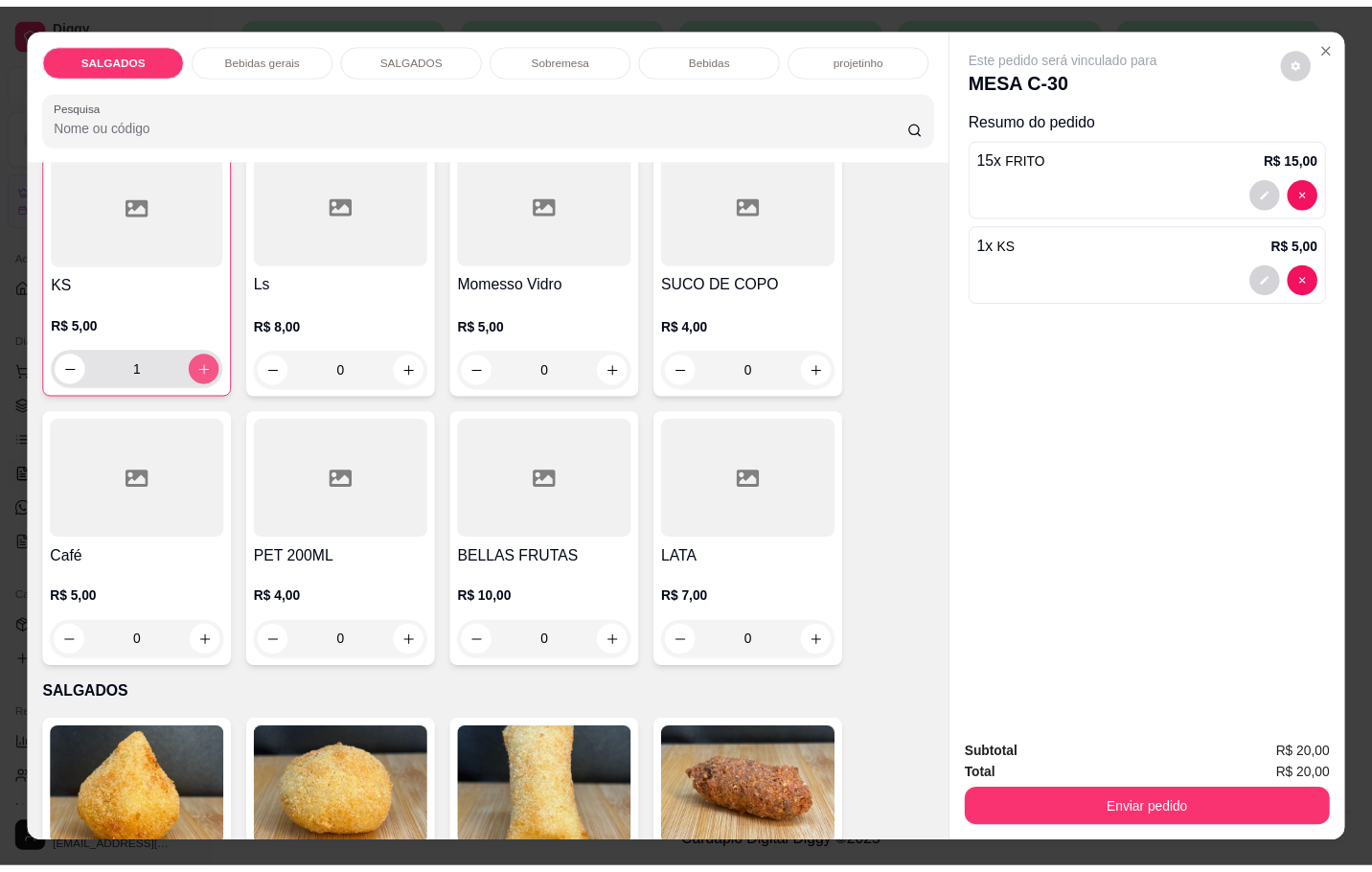
scroll to position [1007, 0]
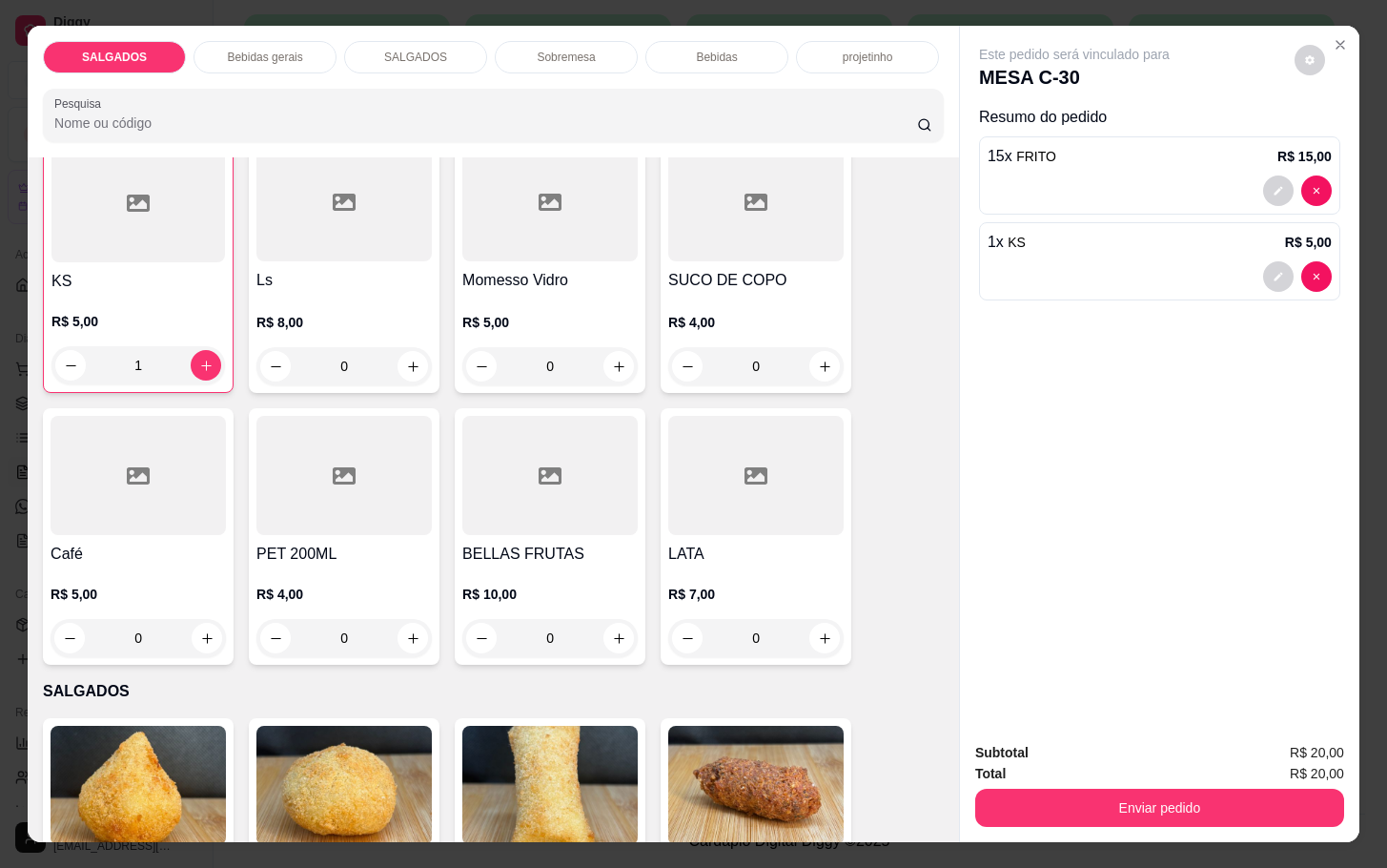
click at [1055, 783] on div "Enviar pedido" at bounding box center [1160, 805] width 369 height 43
click at [1077, 788] on button "Enviar pedido" at bounding box center [1160, 807] width 369 height 38
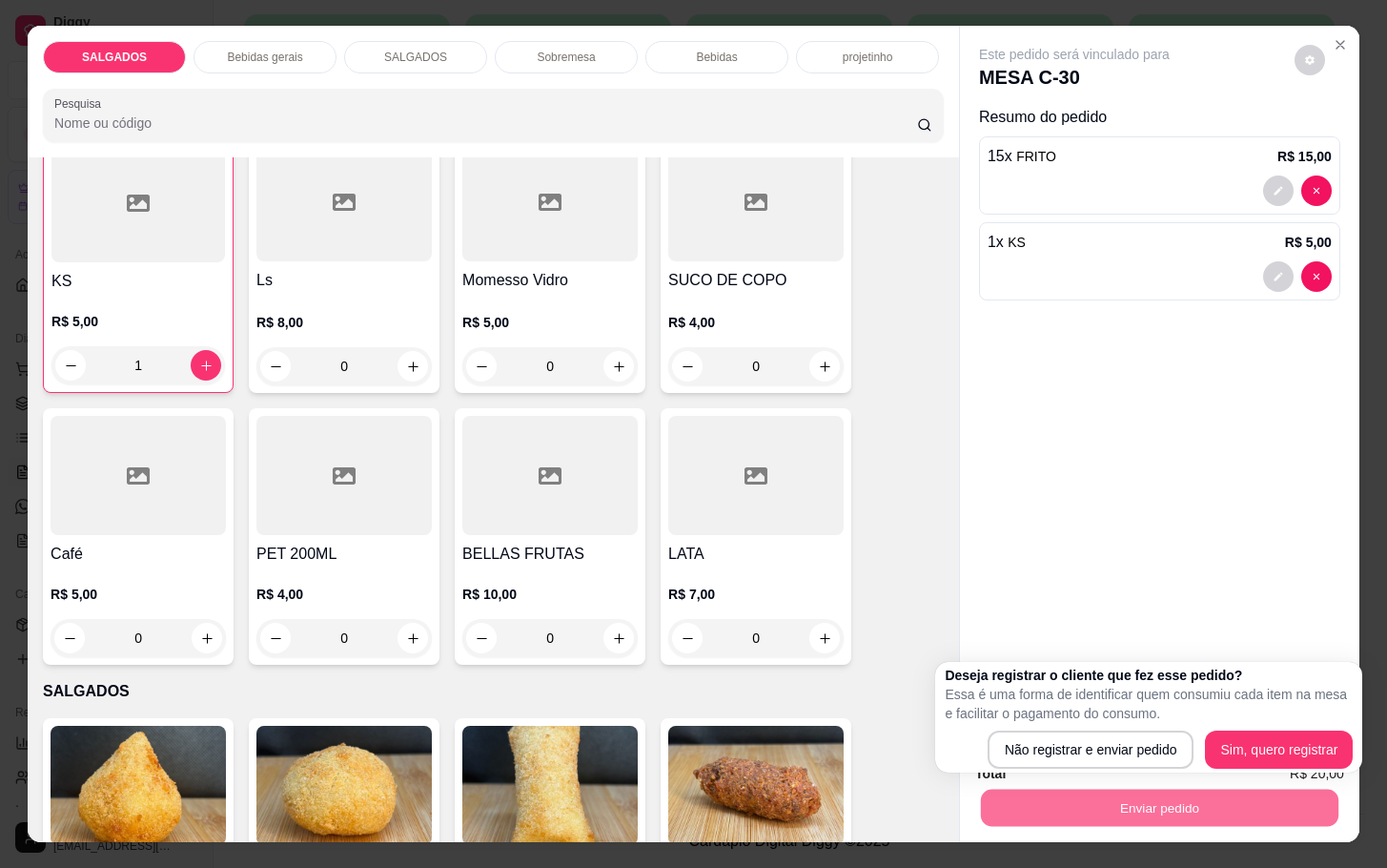
click at [1079, 773] on div "Deseja registrar o cliente que fez esse pedido? Essa é uma forma de identificar…" at bounding box center [1149, 716] width 427 height 111
click at [1085, 773] on div "Deseja registrar o cliente que fez esse pedido? Essa é uma forma de identificar…" at bounding box center [1149, 716] width 427 height 111
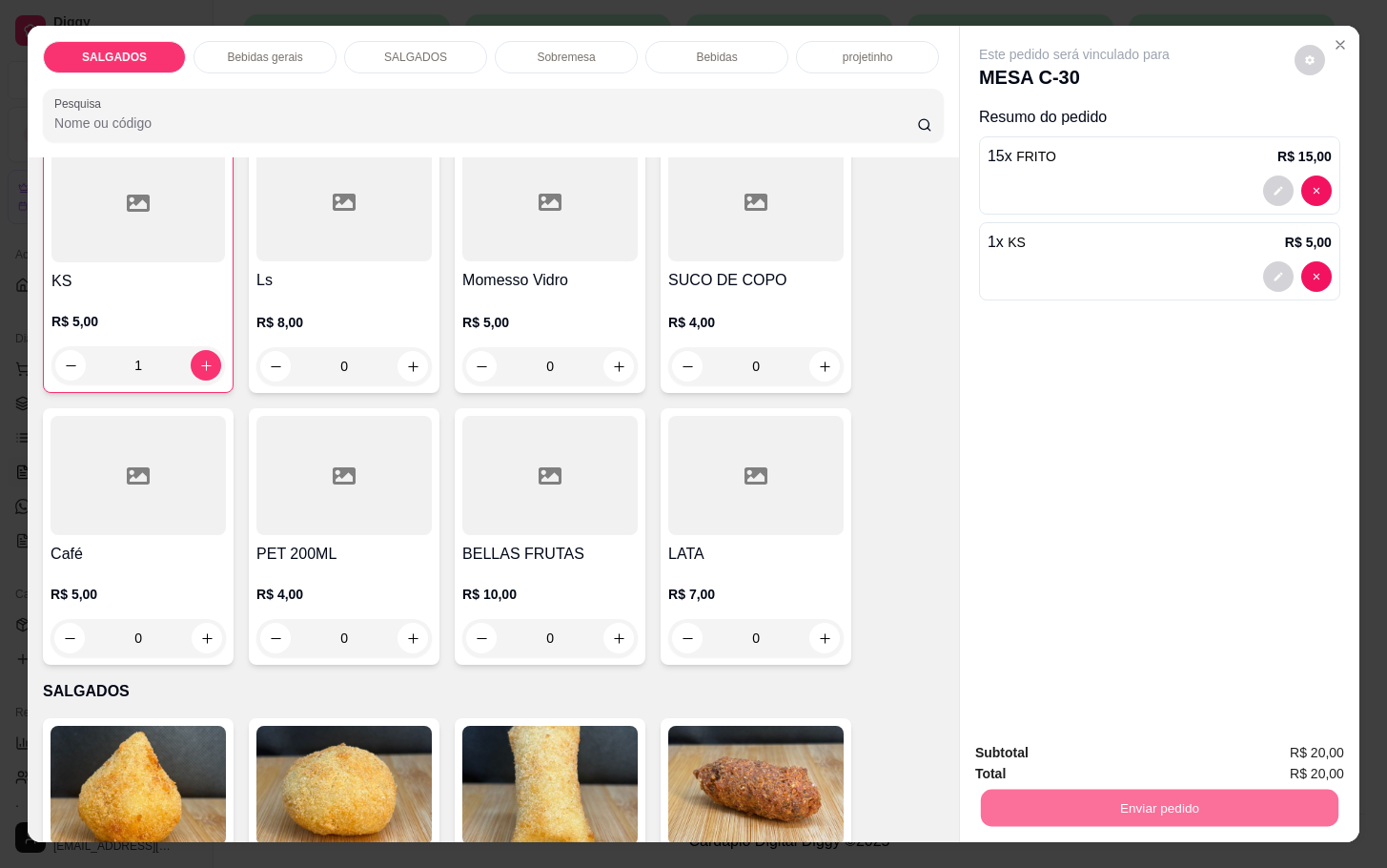
click at [1081, 761] on button "Não registrar e enviar pedido" at bounding box center [1094, 751] width 198 height 37
